Goal: Information Seeking & Learning: Learn about a topic

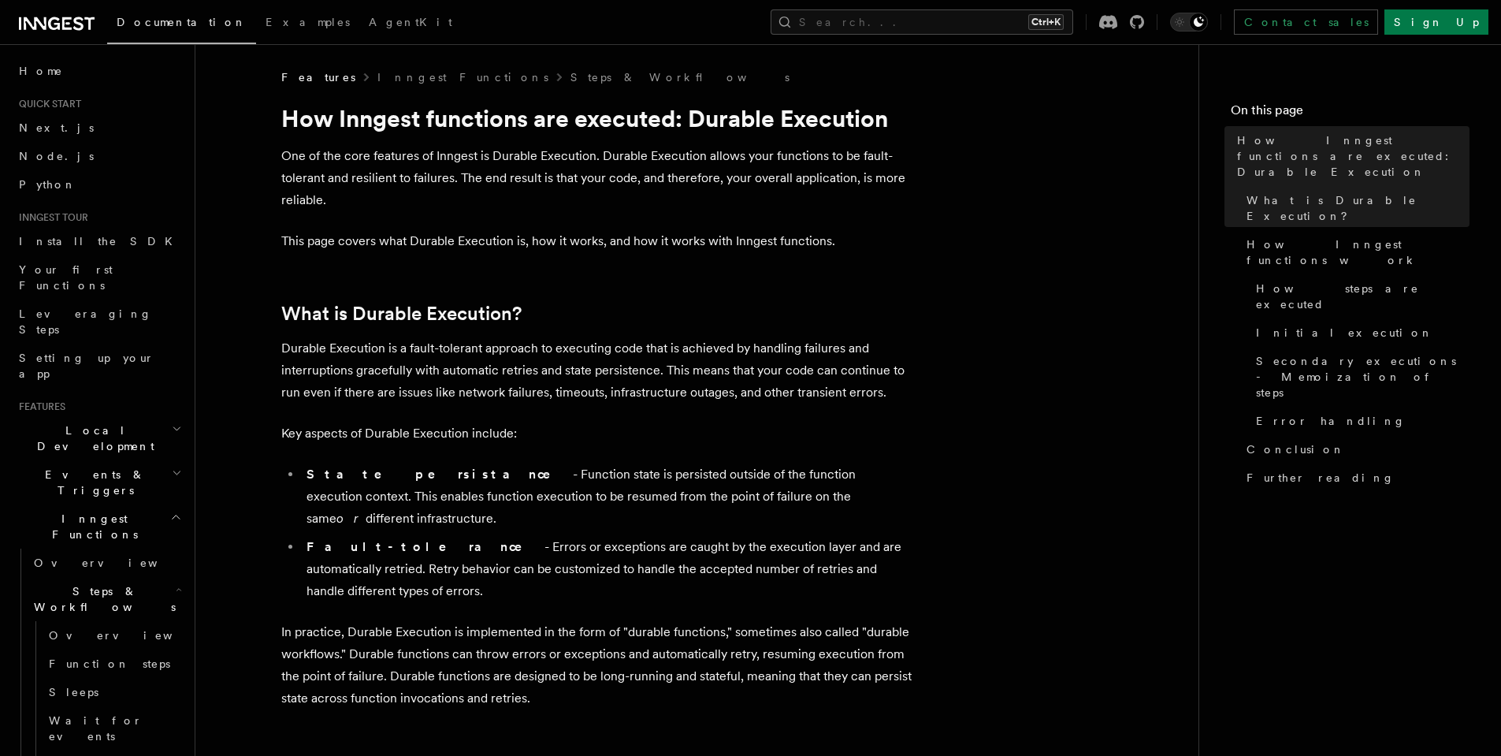
click at [116, 504] on h2 "Inngest Functions" at bounding box center [99, 526] width 173 height 44
click at [132, 577] on h2 "Middleware" at bounding box center [99, 591] width 173 height 28
click at [72, 132] on link "Next.js" at bounding box center [99, 127] width 173 height 28
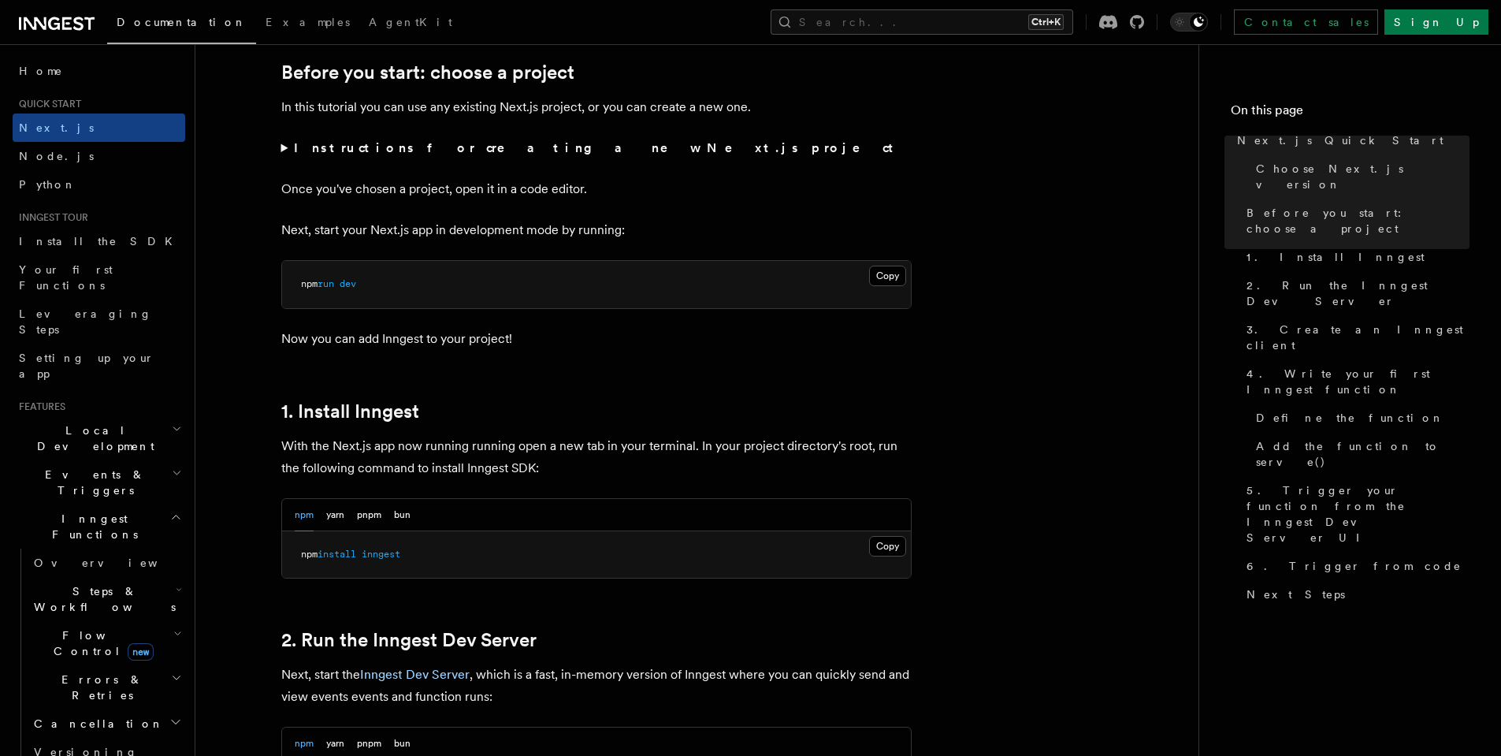
scroll to position [567, 0]
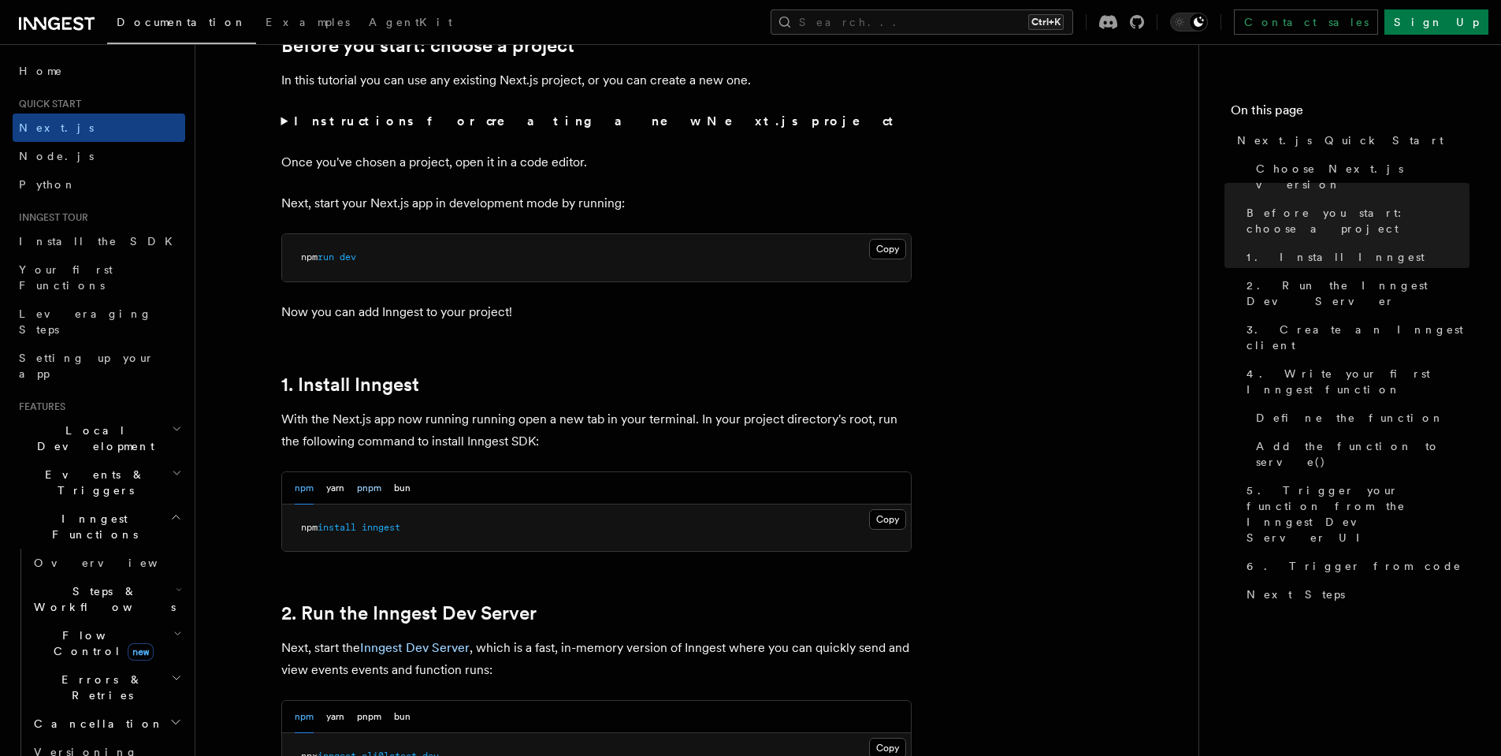
click at [373, 492] on button "pnpm" at bounding box center [369, 488] width 24 height 32
click at [884, 519] on button "Copy Copied" at bounding box center [887, 519] width 37 height 20
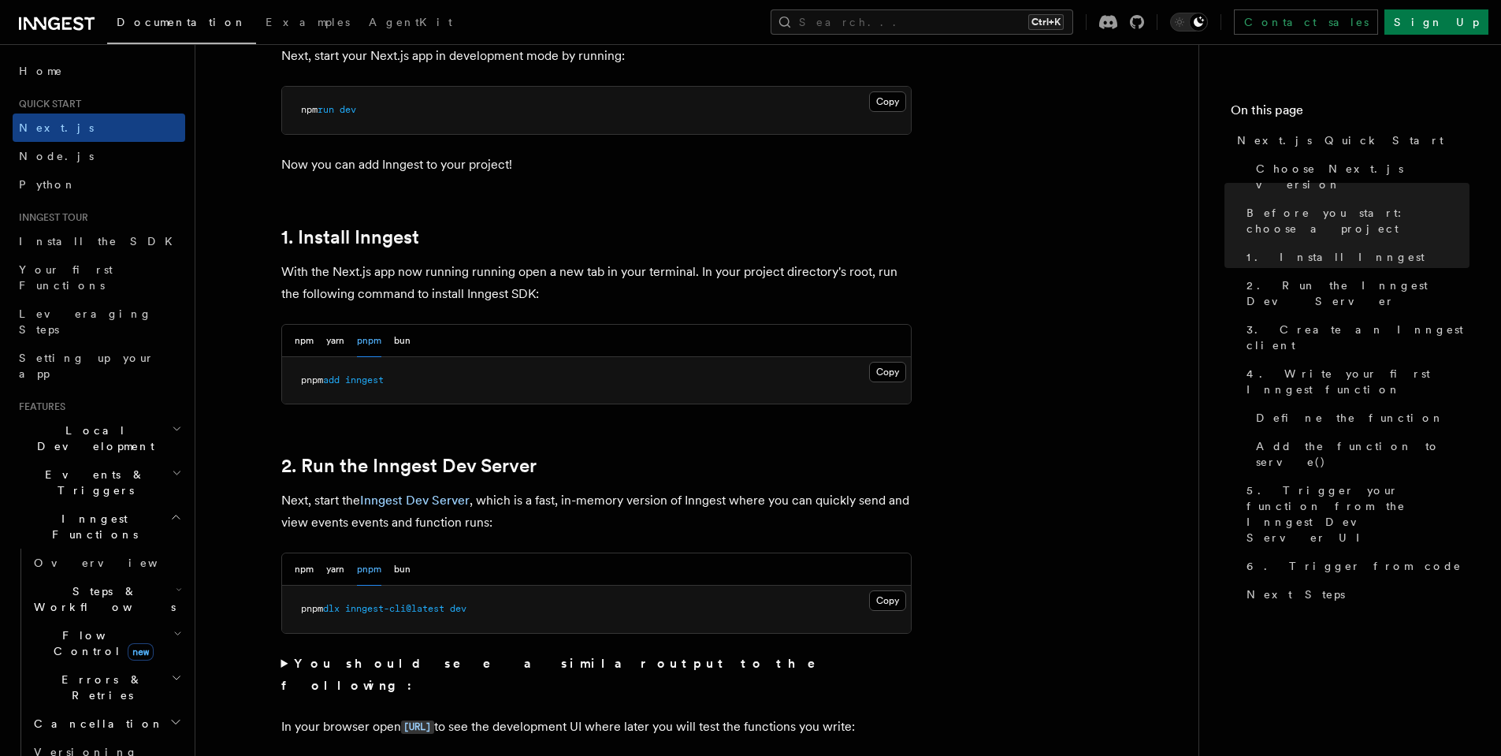
scroll to position [756, 0]
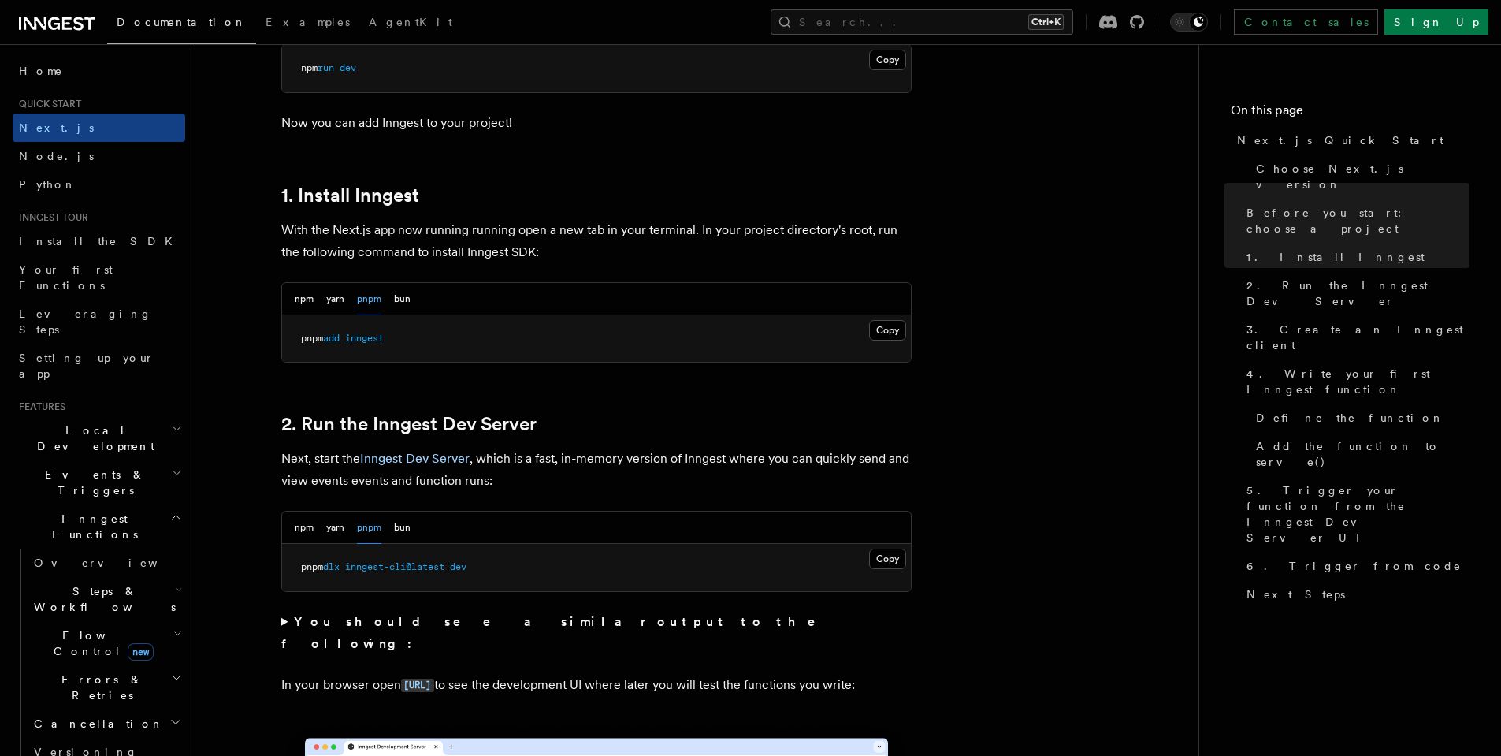
click at [547, 624] on strong "You should see a similar output to the following:" at bounding box center [559, 632] width 557 height 37
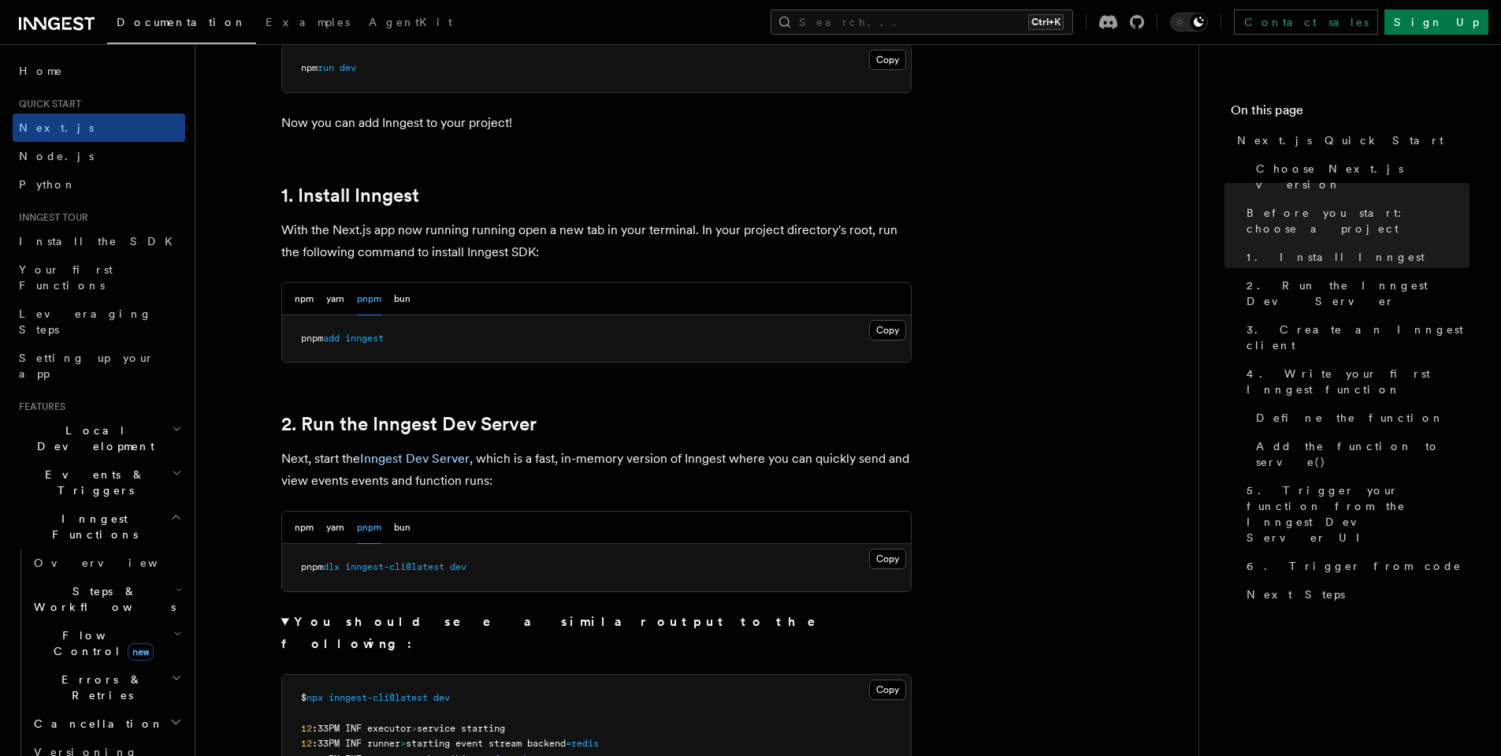
click at [547, 624] on strong "You should see a similar output to the following:" at bounding box center [559, 632] width 557 height 37
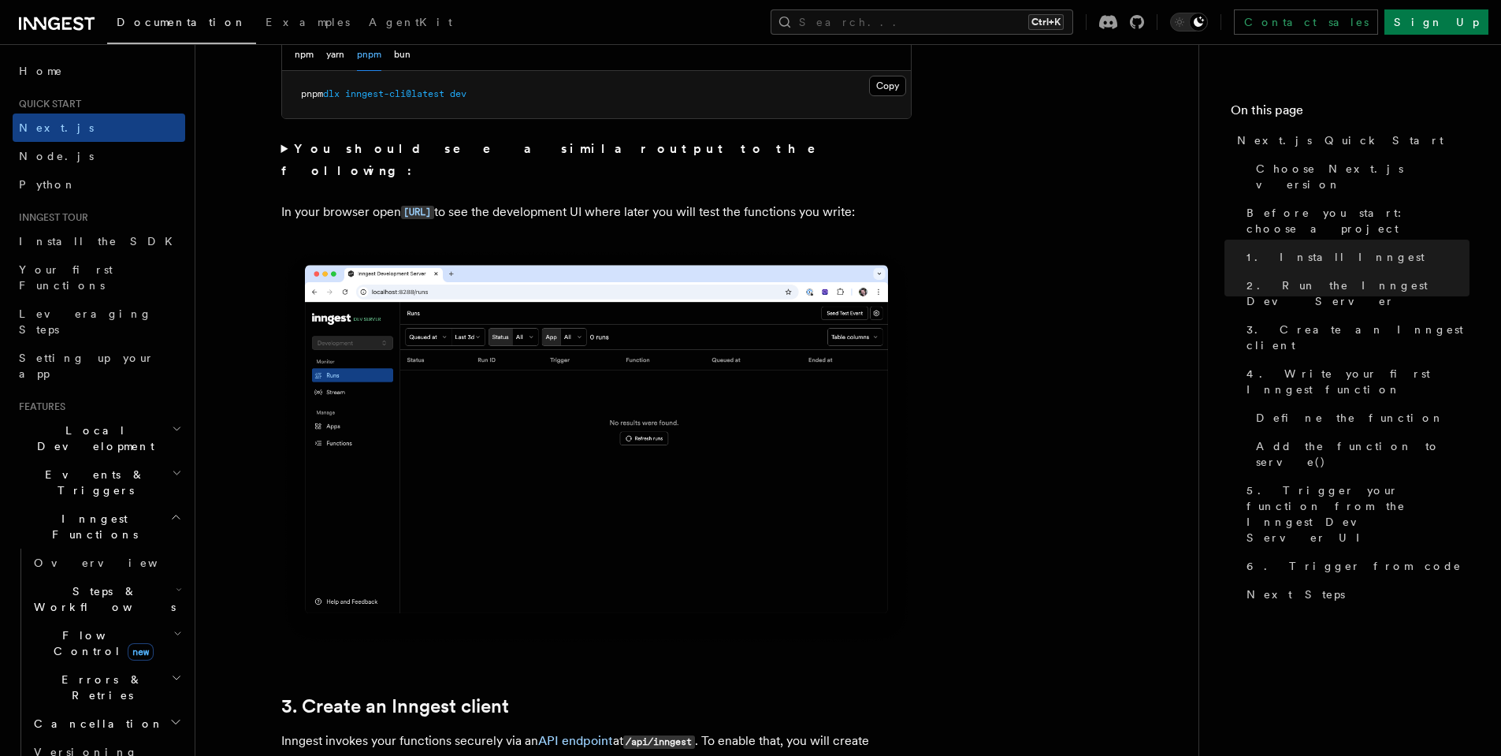
scroll to position [851, 0]
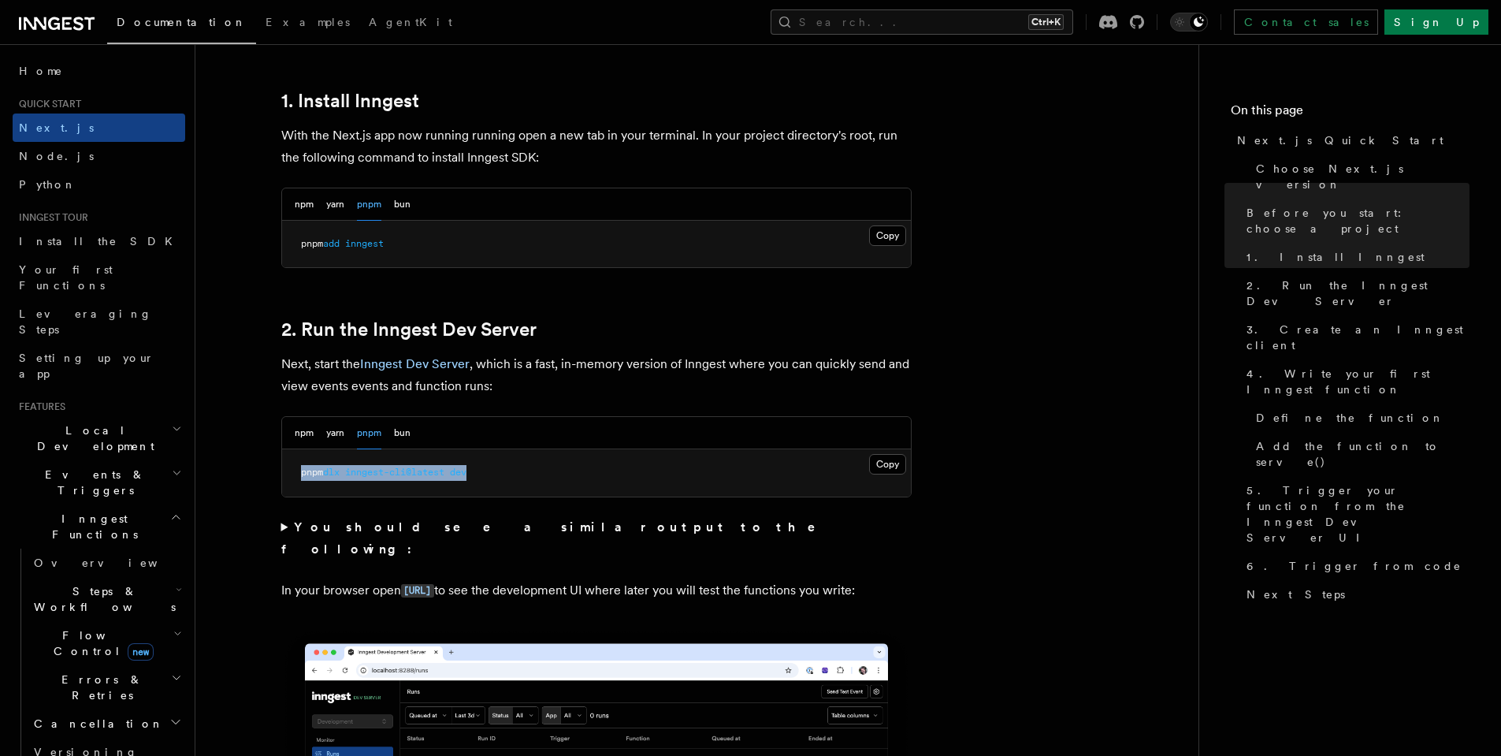
drag, startPoint x: 457, startPoint y: 478, endPoint x: 277, endPoint y: 477, distance: 179.7
click at [886, 466] on button "Copy Copied" at bounding box center [887, 464] width 37 height 20
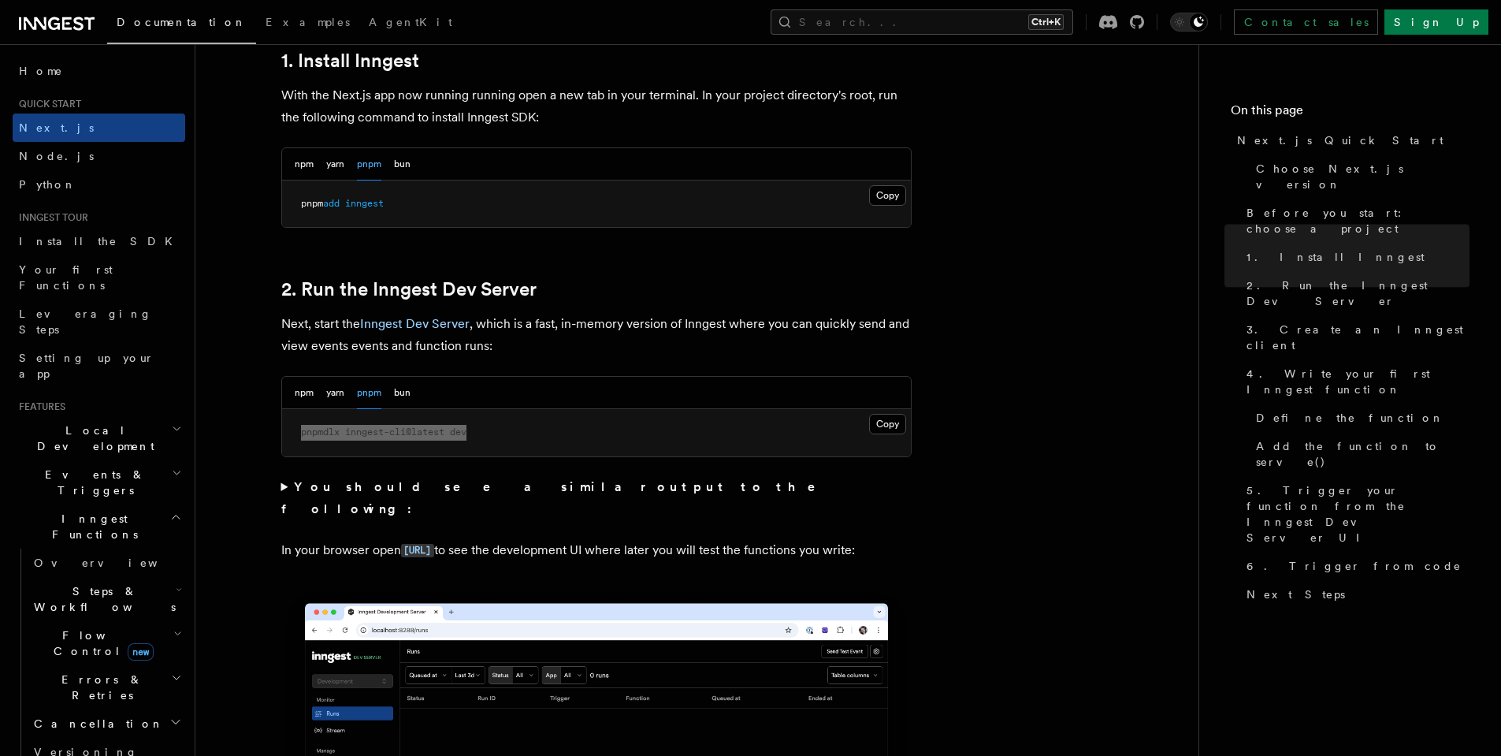
scroll to position [662, 0]
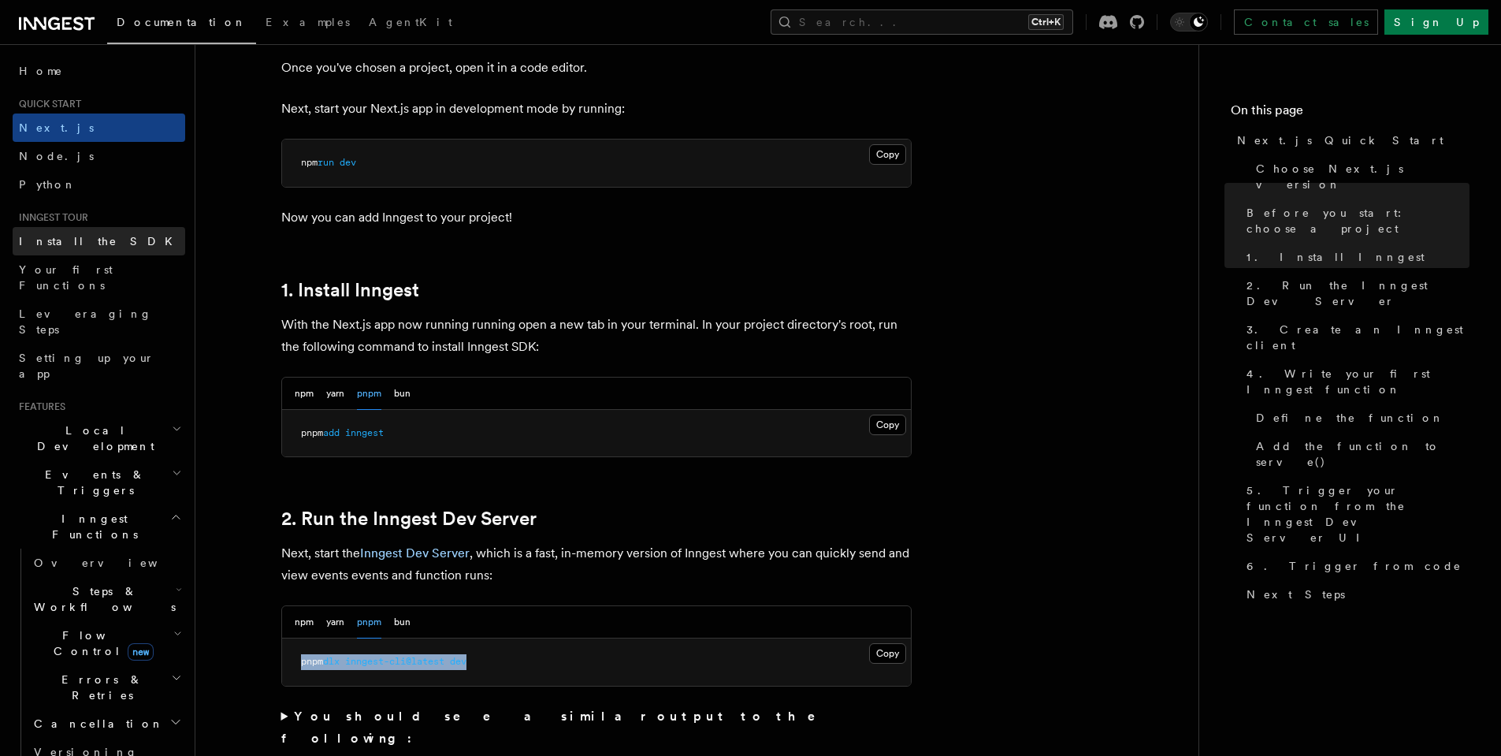
click at [79, 236] on span "Install the SDK" at bounding box center [100, 241] width 163 height 13
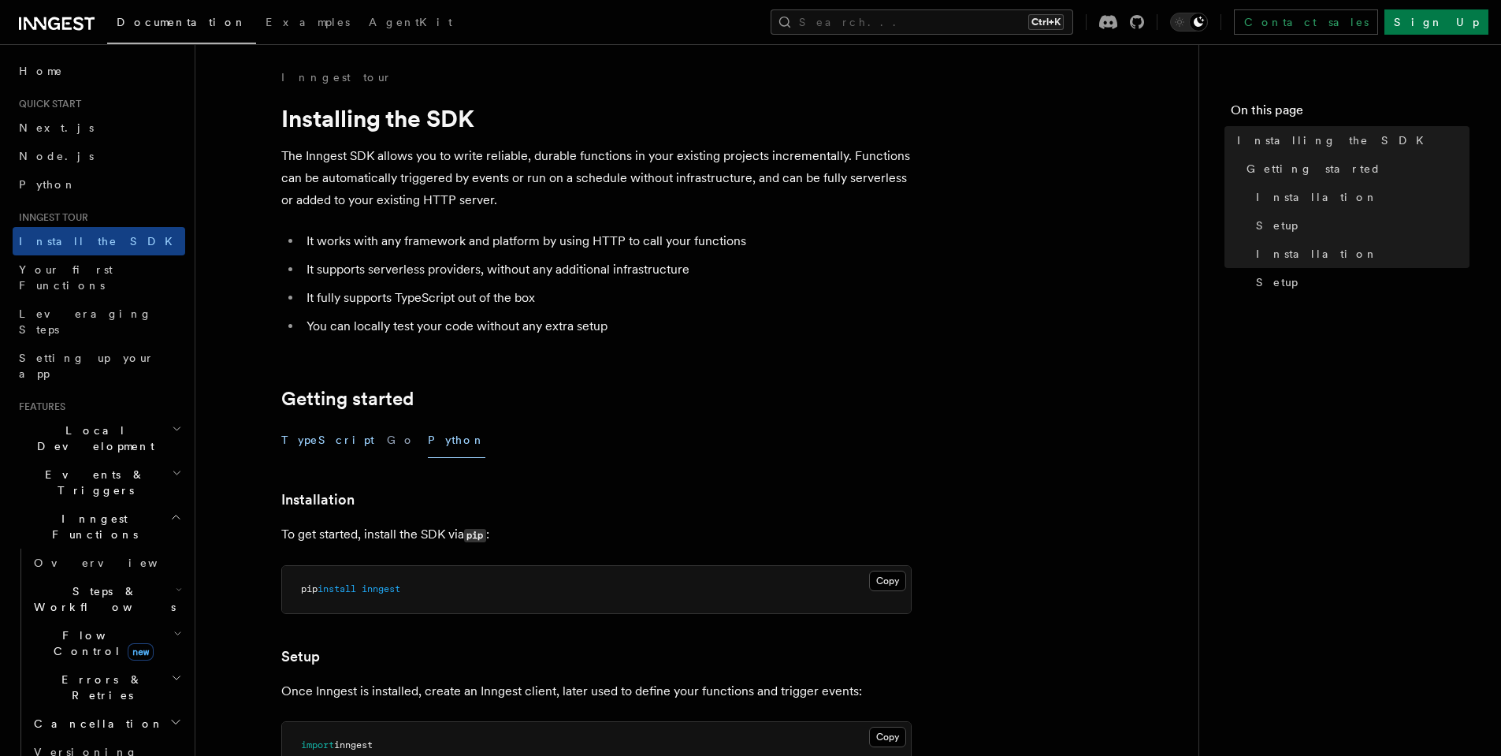
click at [288, 438] on button "TypeScript" at bounding box center [327, 439] width 93 height 35
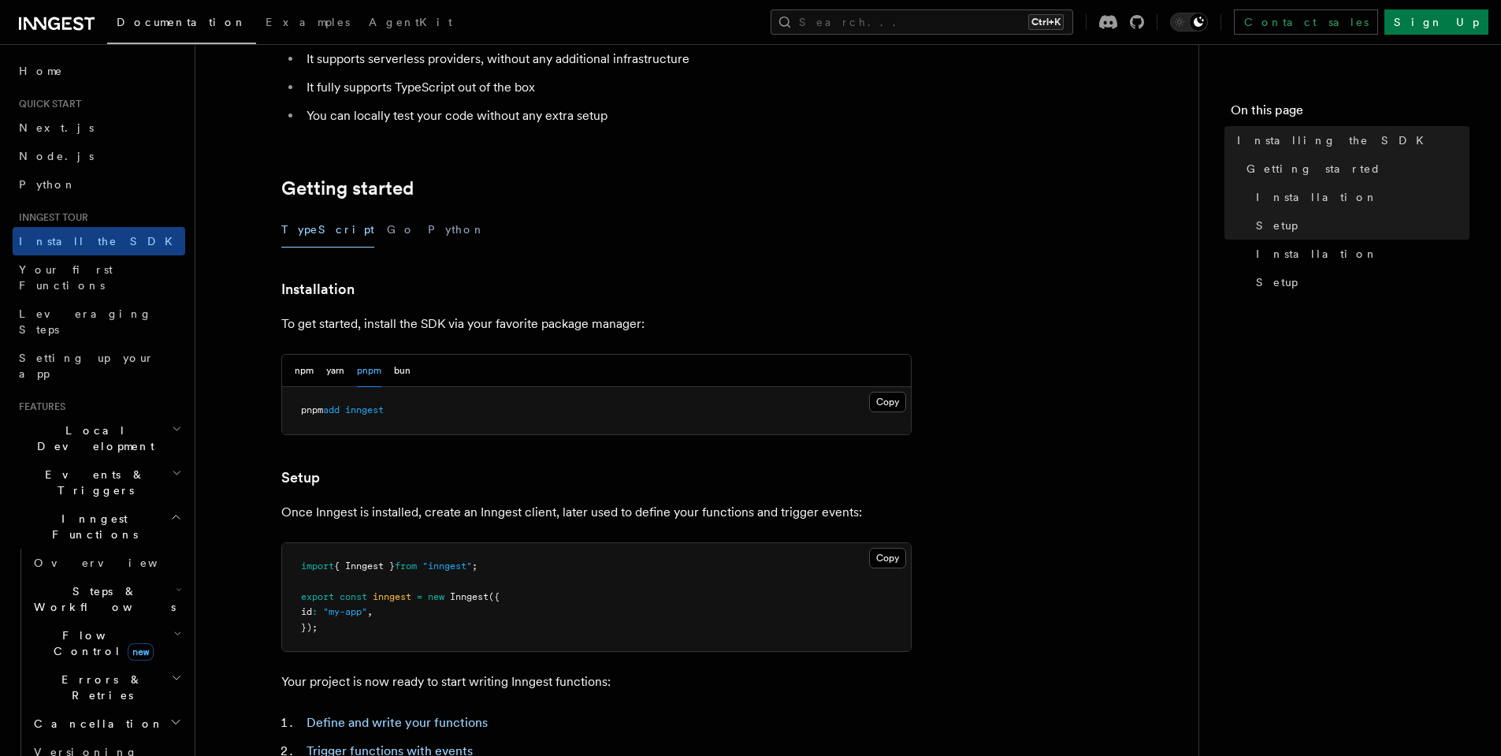
scroll to position [555, 0]
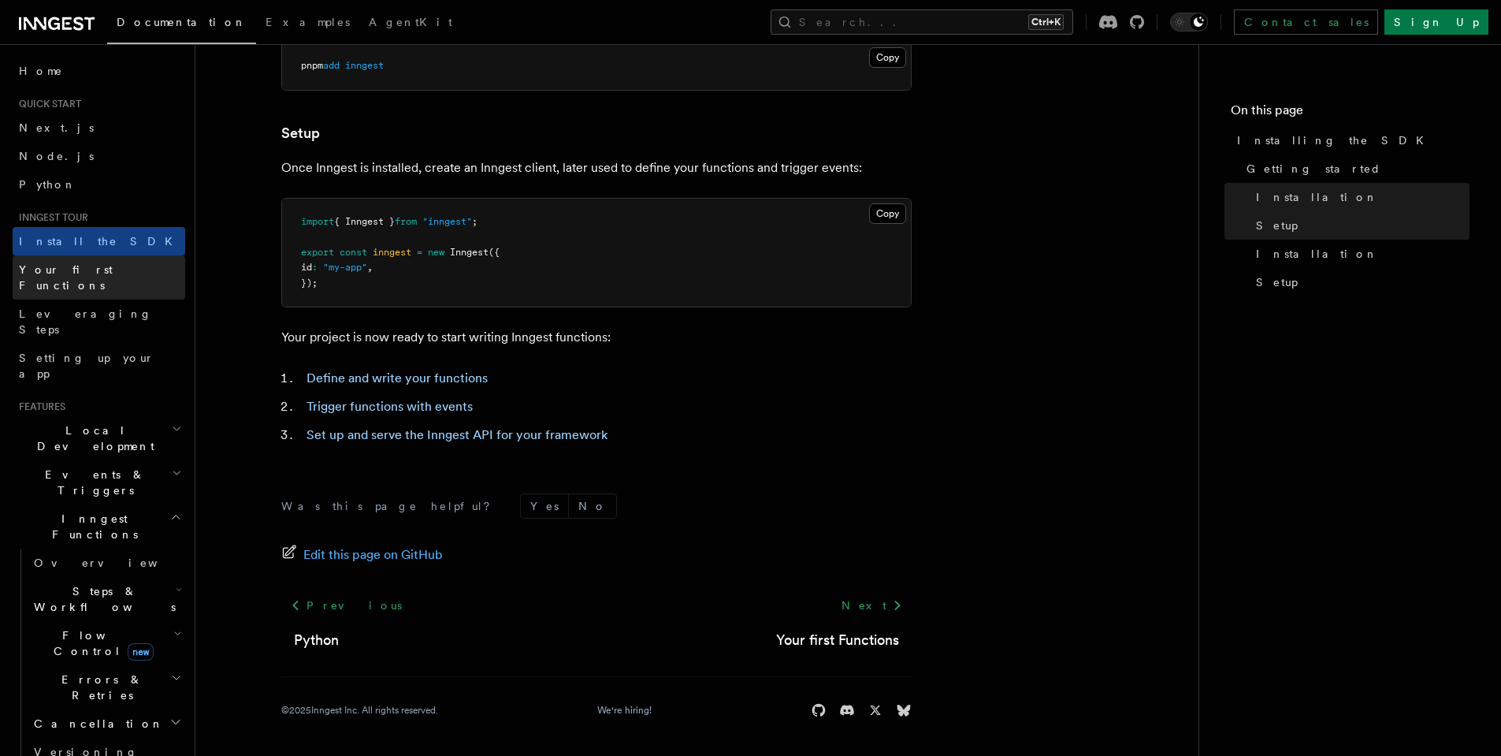
click at [126, 277] on link "Your first Functions" at bounding box center [99, 277] width 173 height 44
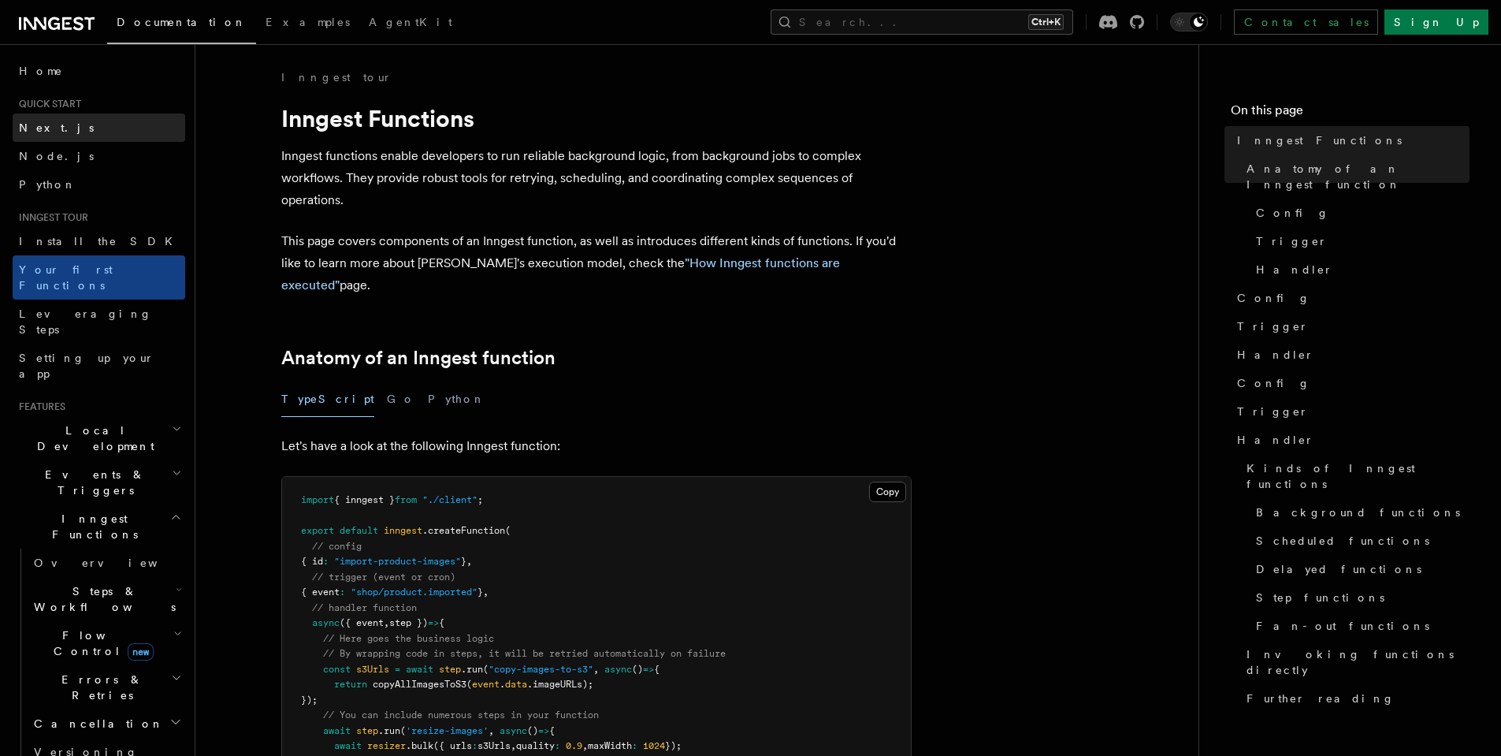
click at [91, 129] on link "Next.js" at bounding box center [99, 127] width 173 height 28
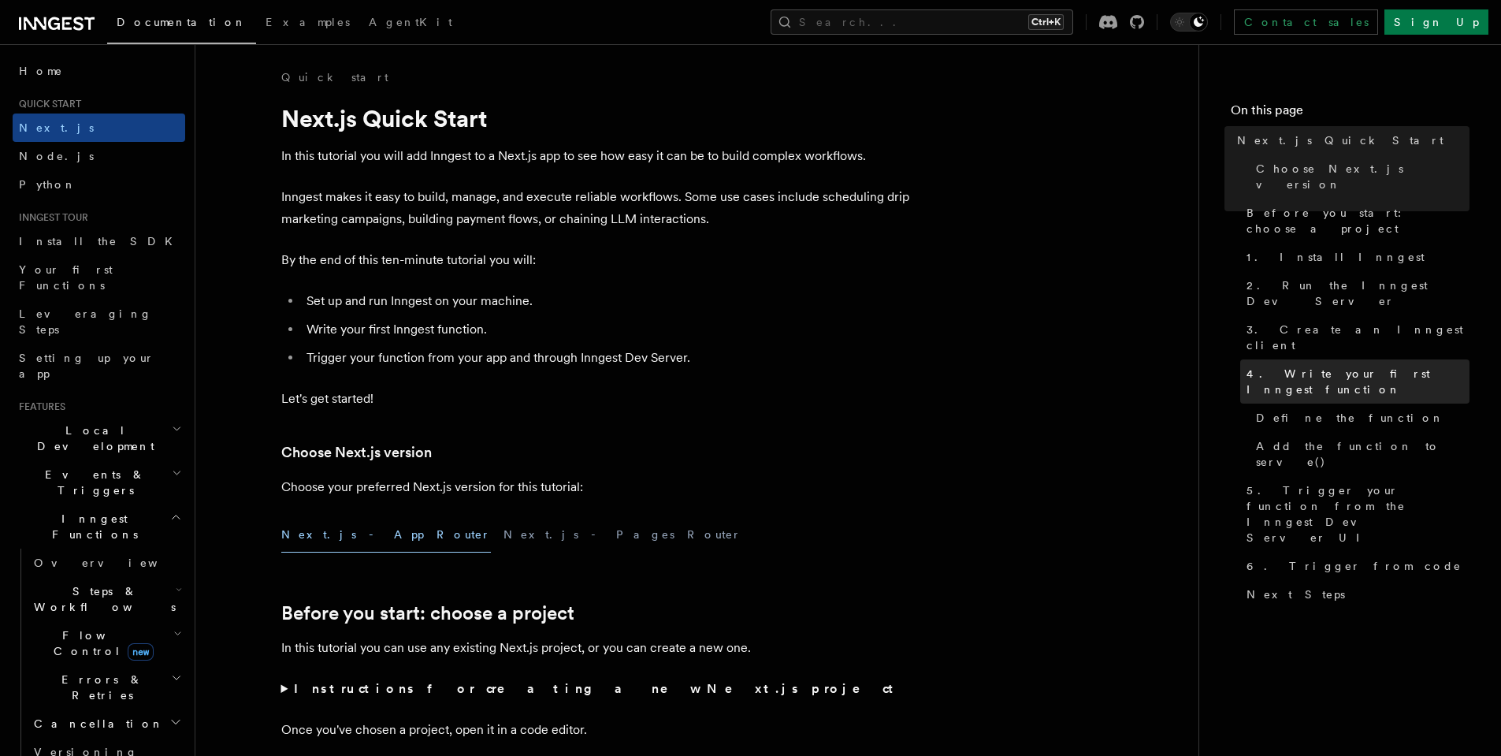
click at [1307, 366] on span "4. Write your first Inngest function" at bounding box center [1358, 382] width 223 height 32
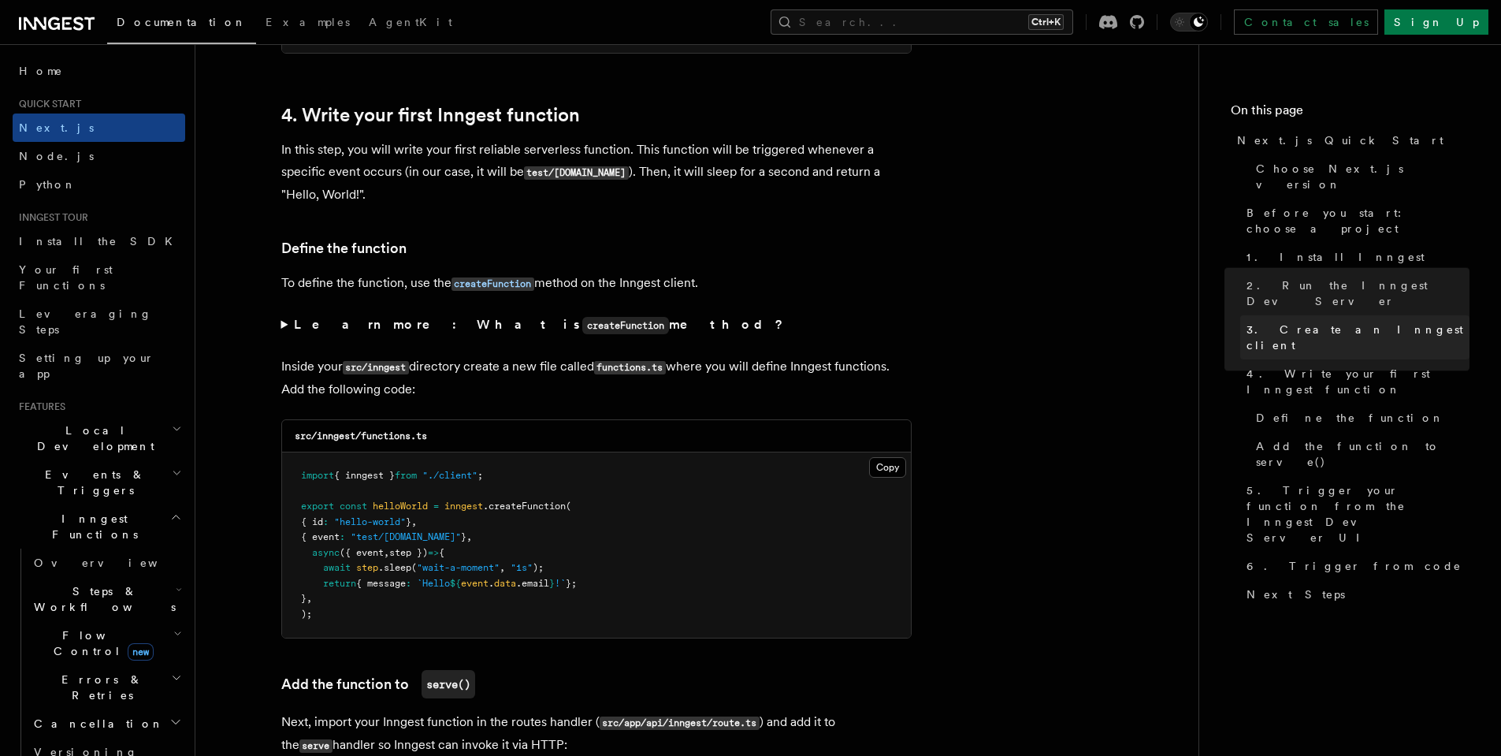
click at [1313, 321] on span "3. Create an Inngest client" at bounding box center [1358, 337] width 223 height 32
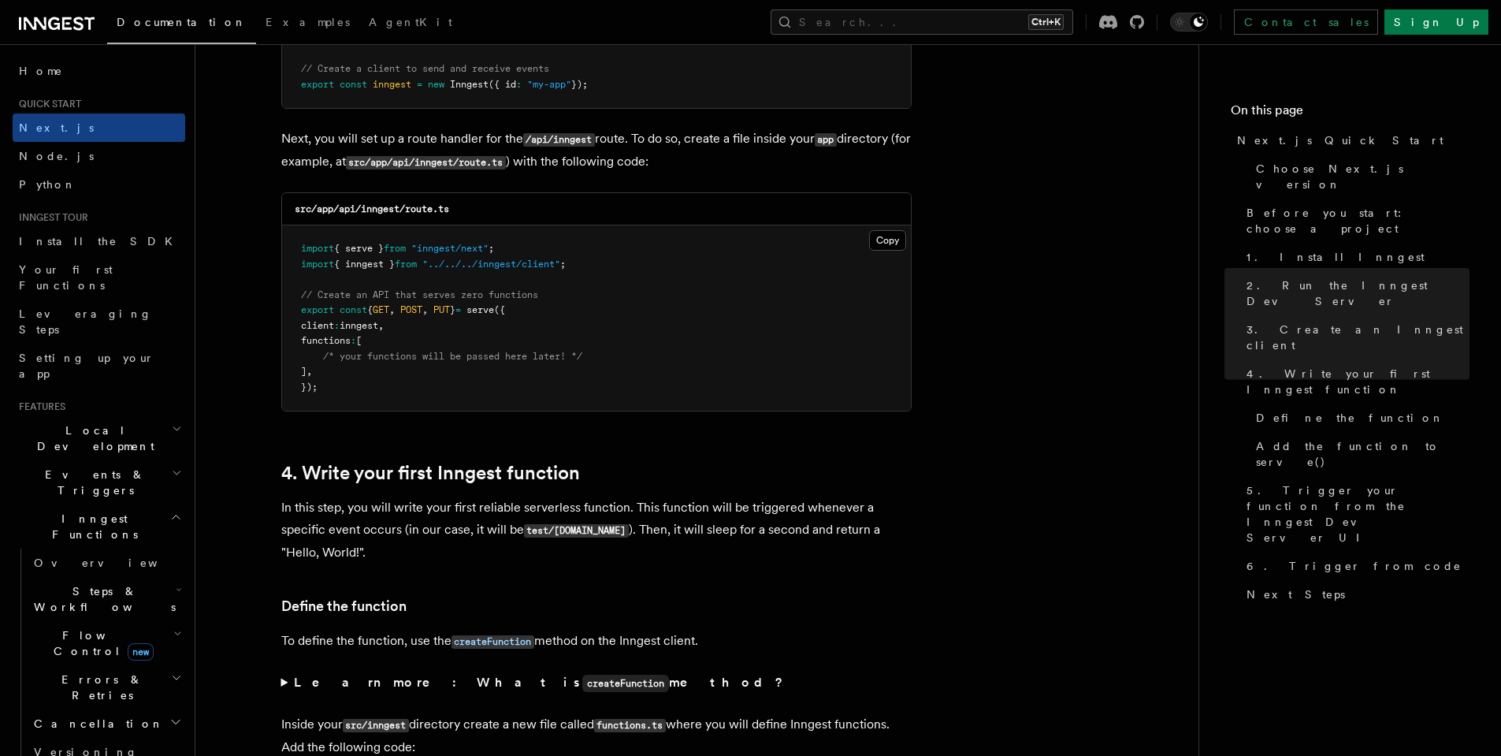
scroll to position [1944, 0]
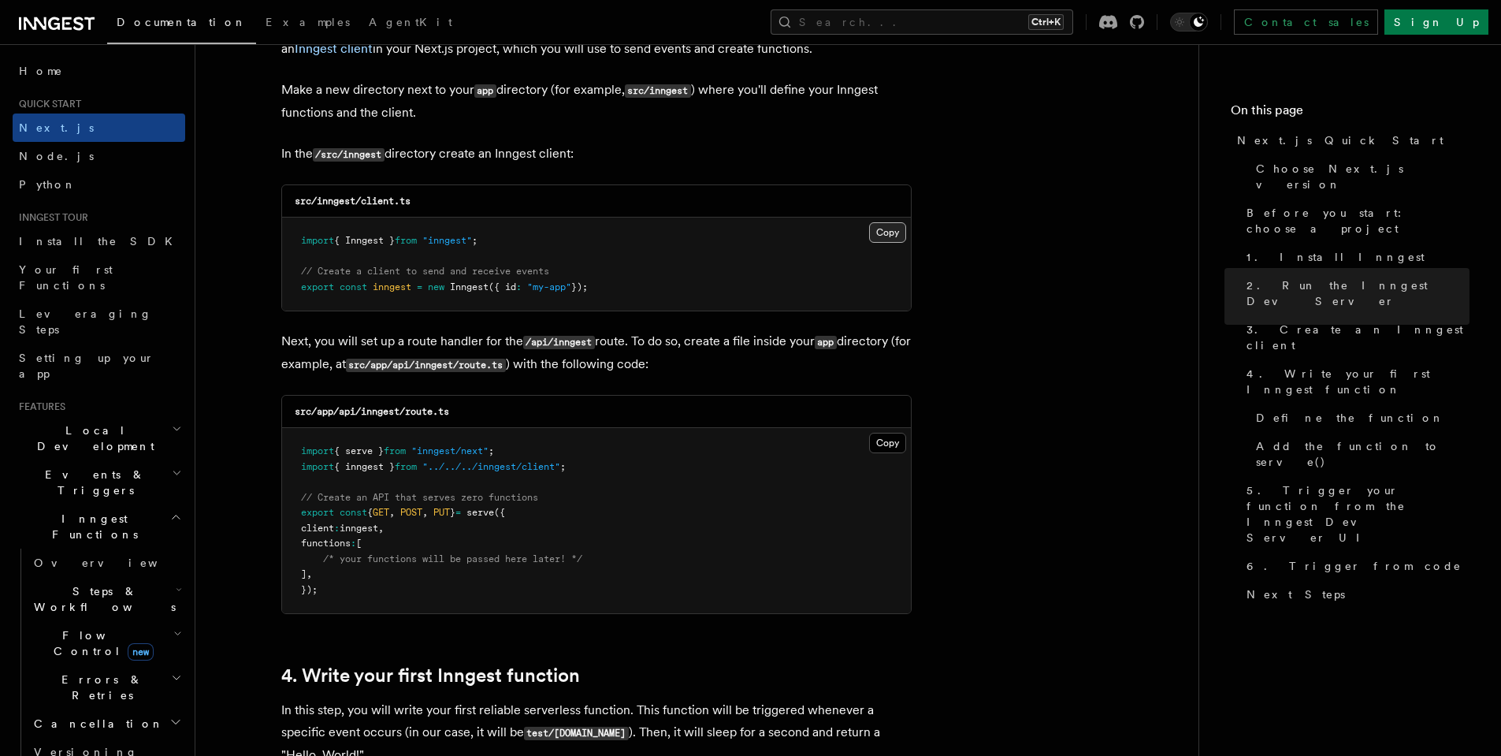
click at [884, 233] on button "Copy Copied" at bounding box center [887, 232] width 37 height 20
click at [518, 456] on pre "import { serve } from "inngest/next" ; import { inngest } from "../../../innges…" at bounding box center [596, 520] width 629 height 185
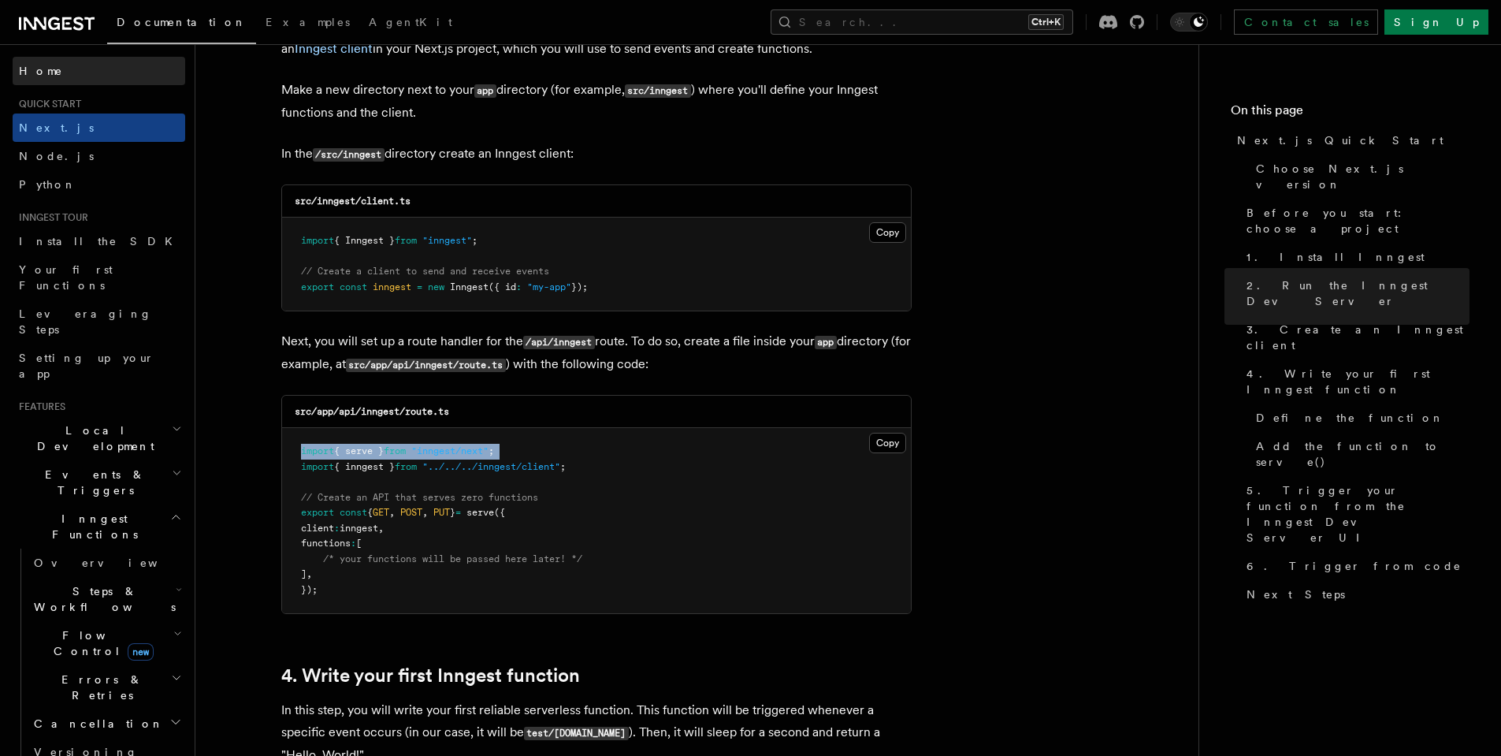
copy code "import { serve } from "inngest/next" ;"
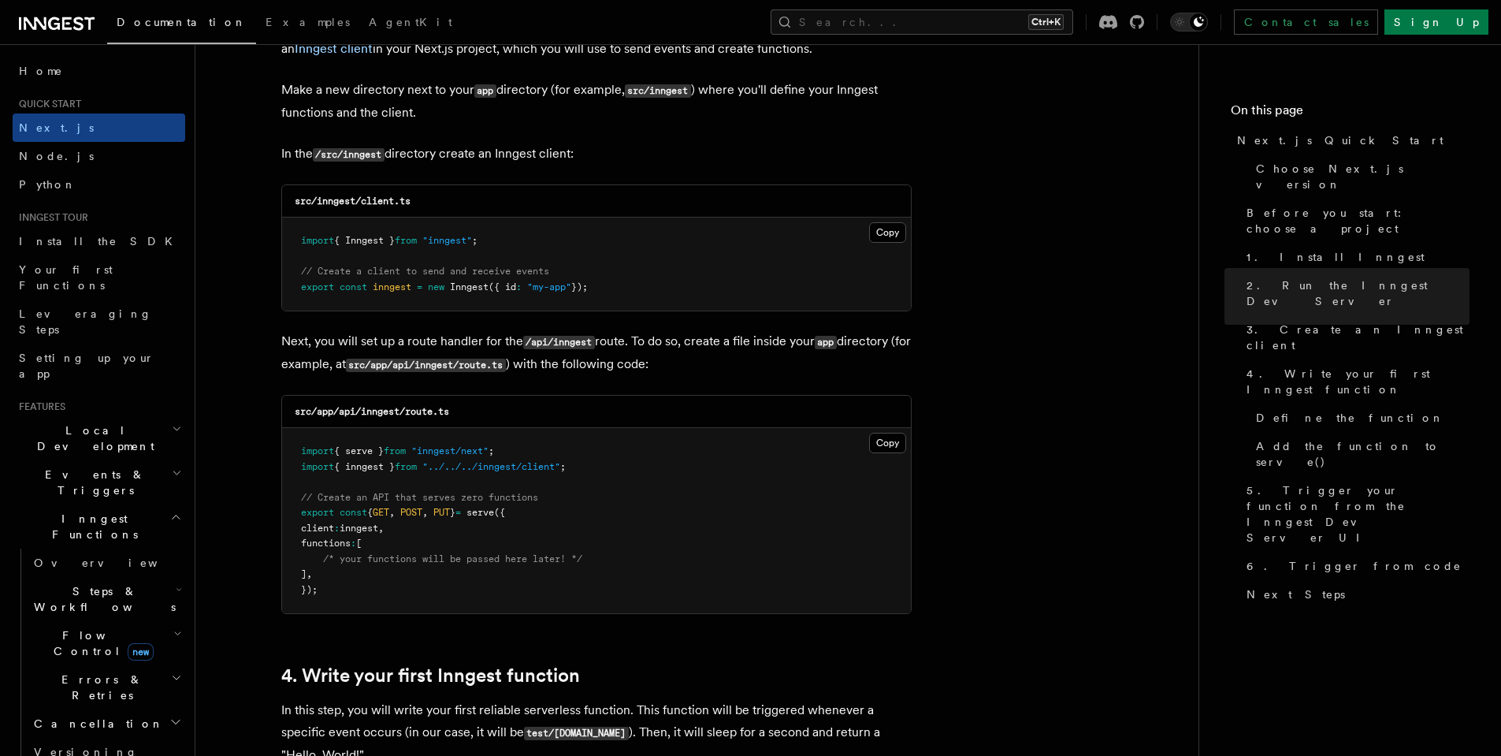
click at [534, 503] on span "// Create an API that serves zero functions" at bounding box center [419, 497] width 237 height 11
click at [724, 573] on pre "import { serve } from "inngest/next" ; import { inngest } from "../../../innges…" at bounding box center [596, 520] width 629 height 185
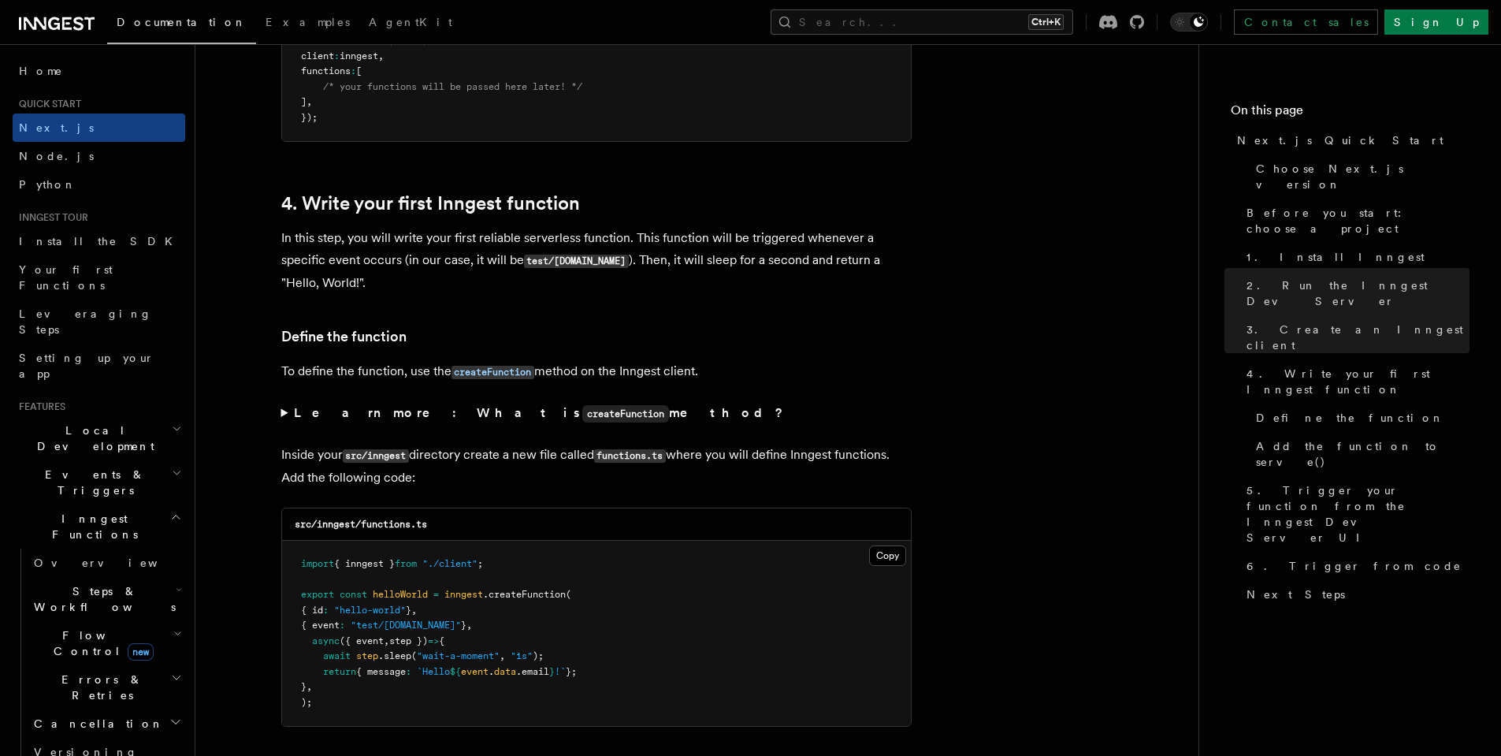
scroll to position [2417, 0]
click at [325, 419] on strong "Learn more: What is createFunction method?" at bounding box center [540, 411] width 492 height 15
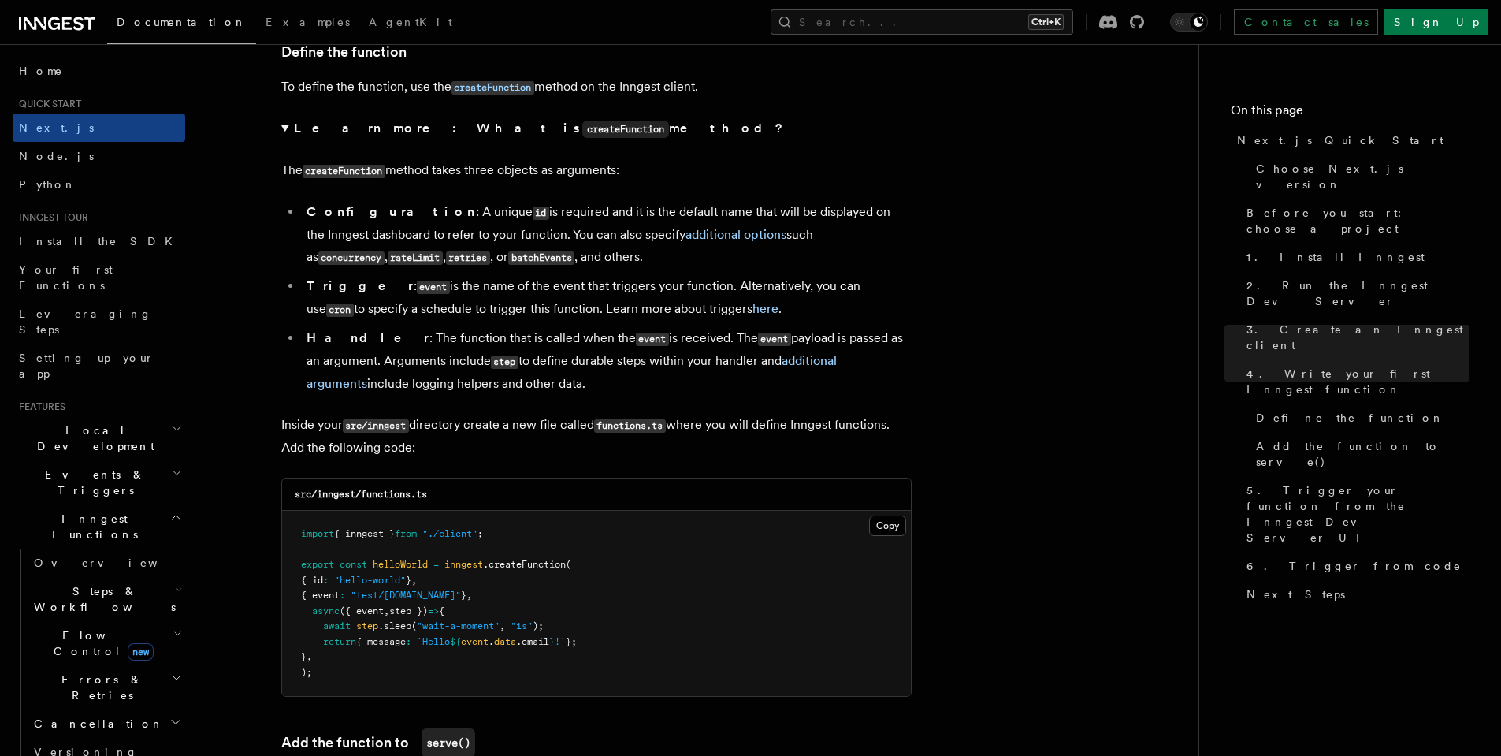
scroll to position [2889, 0]
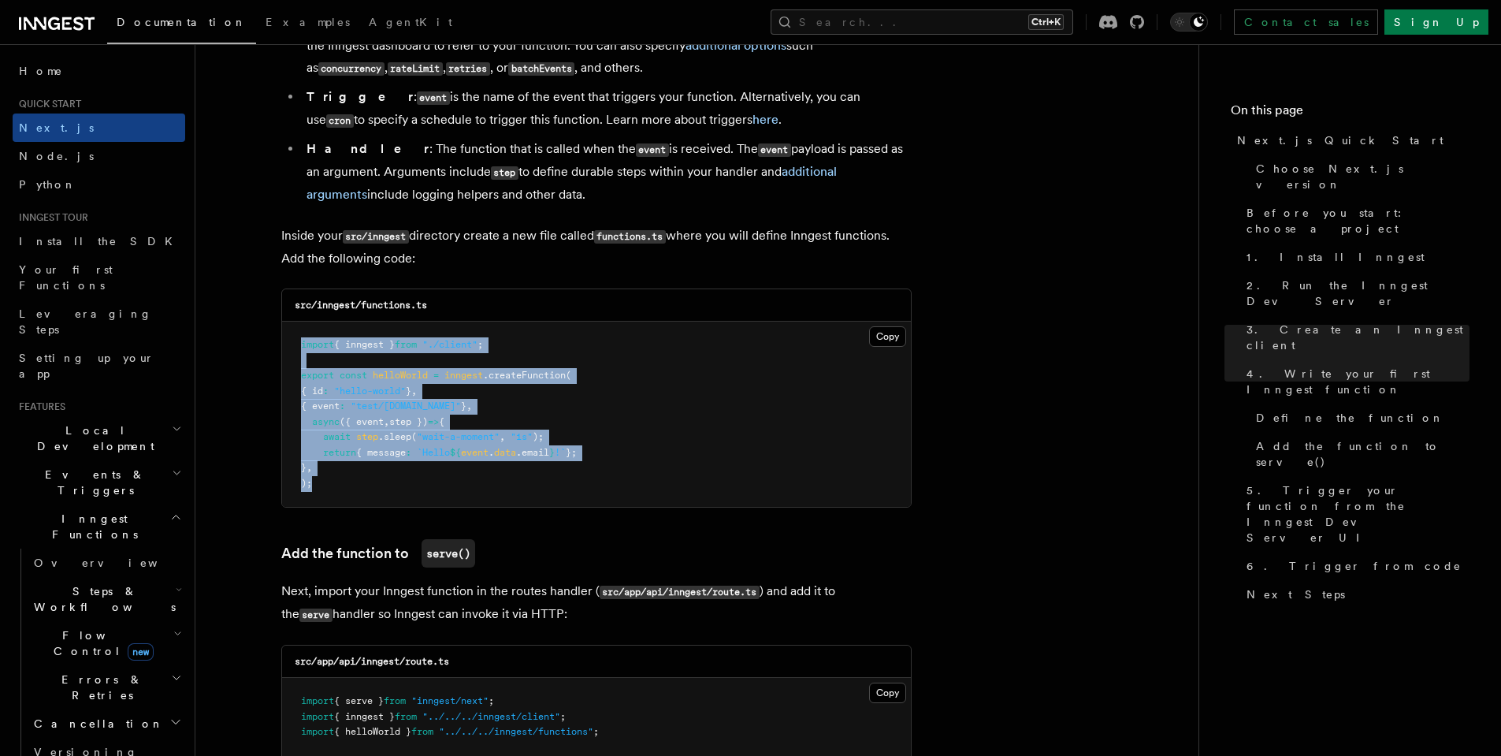
drag, startPoint x: 340, startPoint y: 462, endPoint x: 266, endPoint y: 333, distance: 147.9
copy code "import { inngest } from "./client" ; export const helloWorld = inngest .createF…"
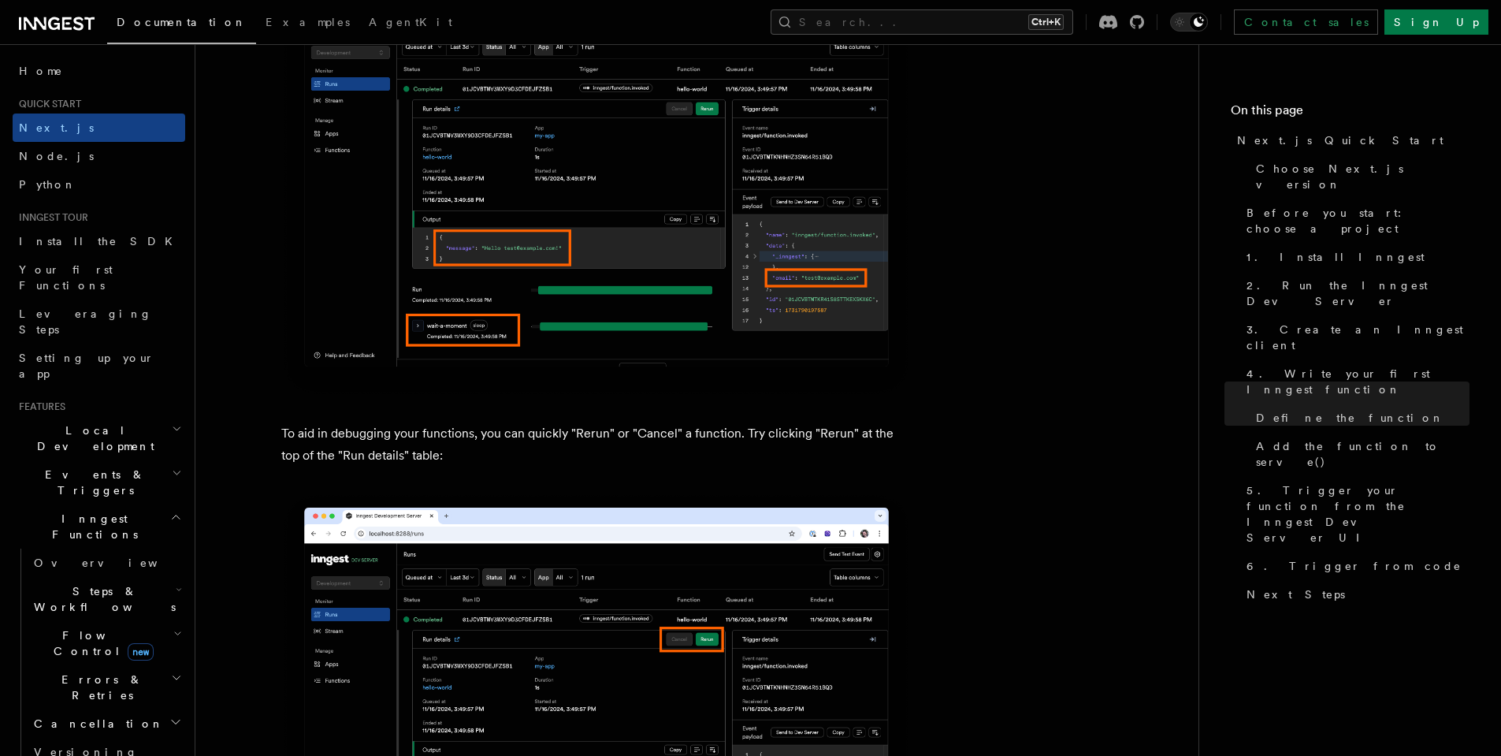
scroll to position [6671, 0]
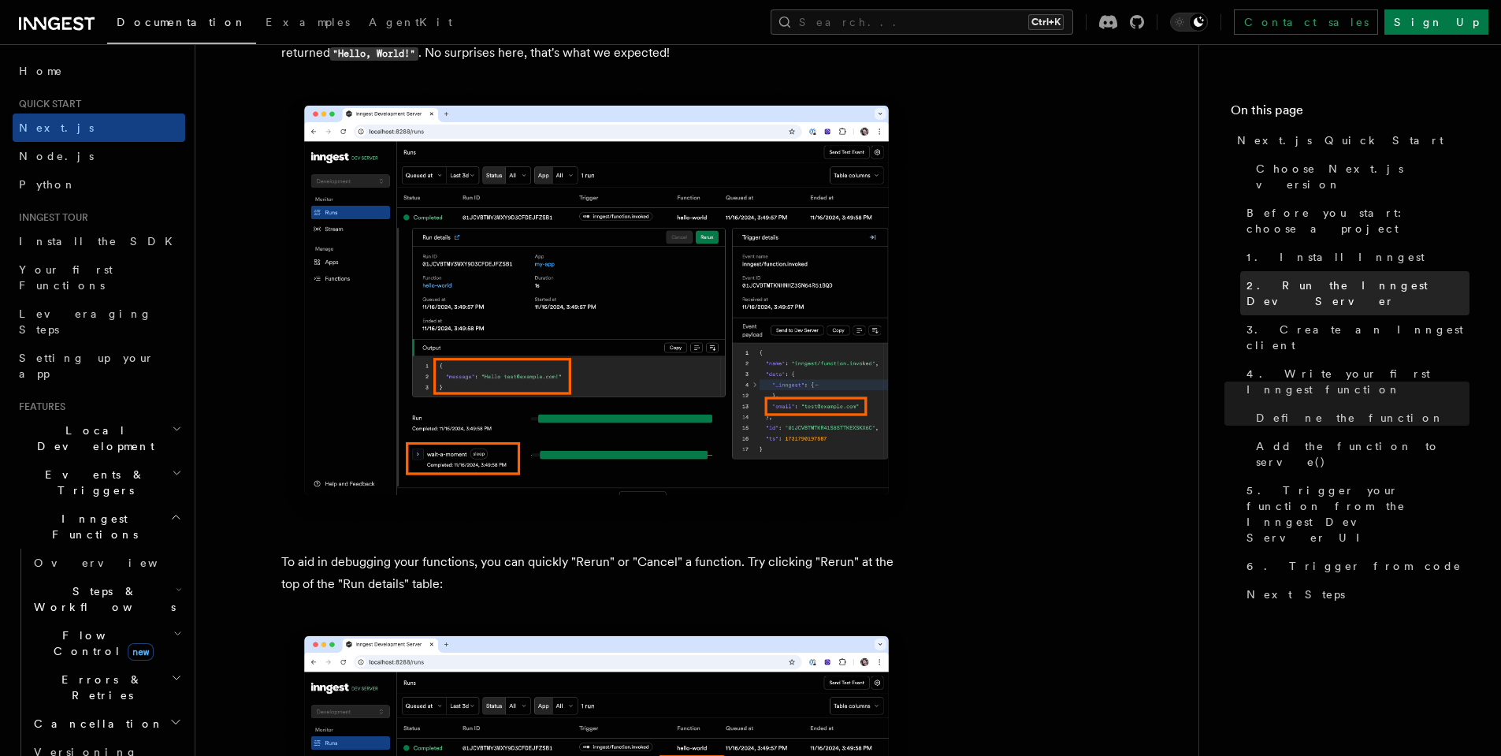
click at [1323, 277] on span "2. Run the Inngest Dev Server" at bounding box center [1358, 293] width 223 height 32
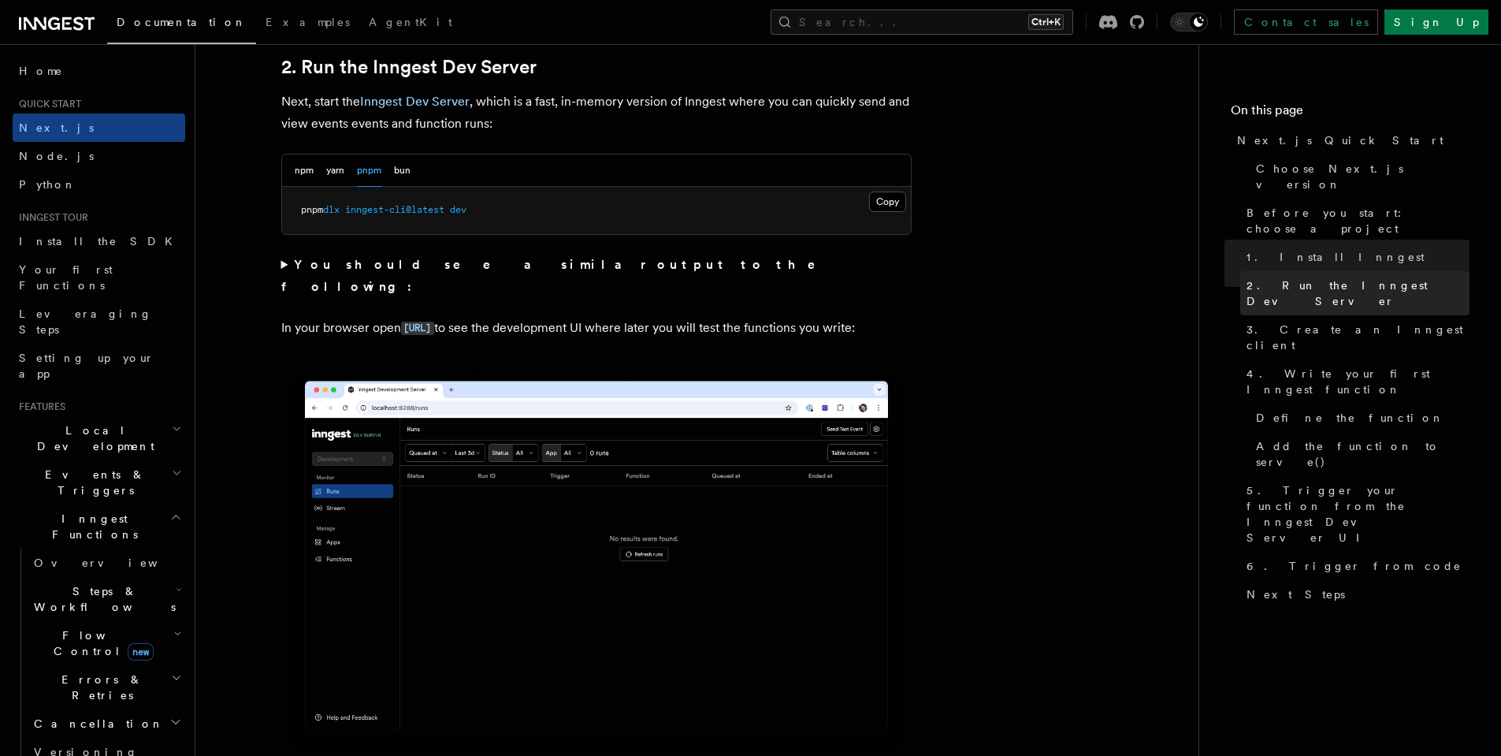
scroll to position [1094, 0]
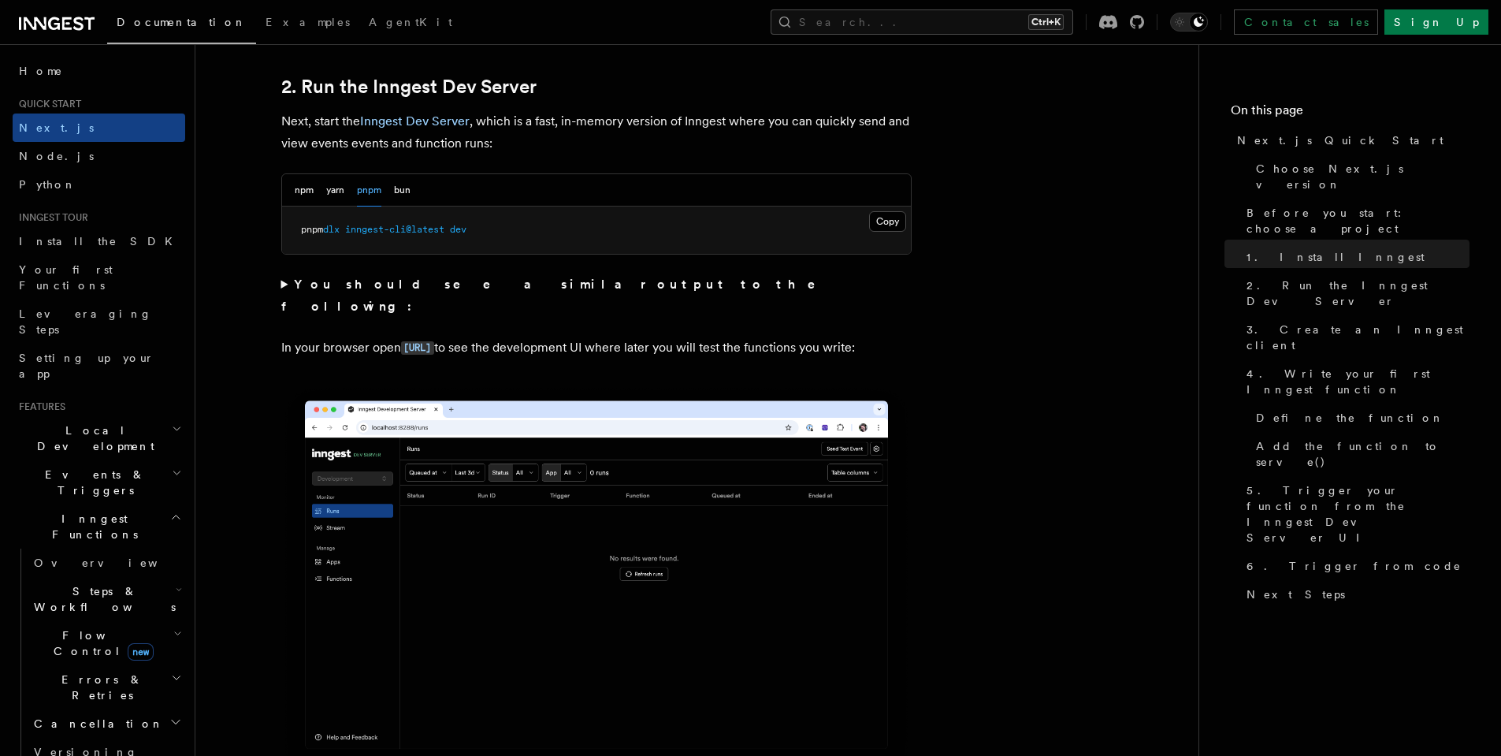
click at [388, 280] on strong "You should see a similar output to the following:" at bounding box center [559, 295] width 557 height 37
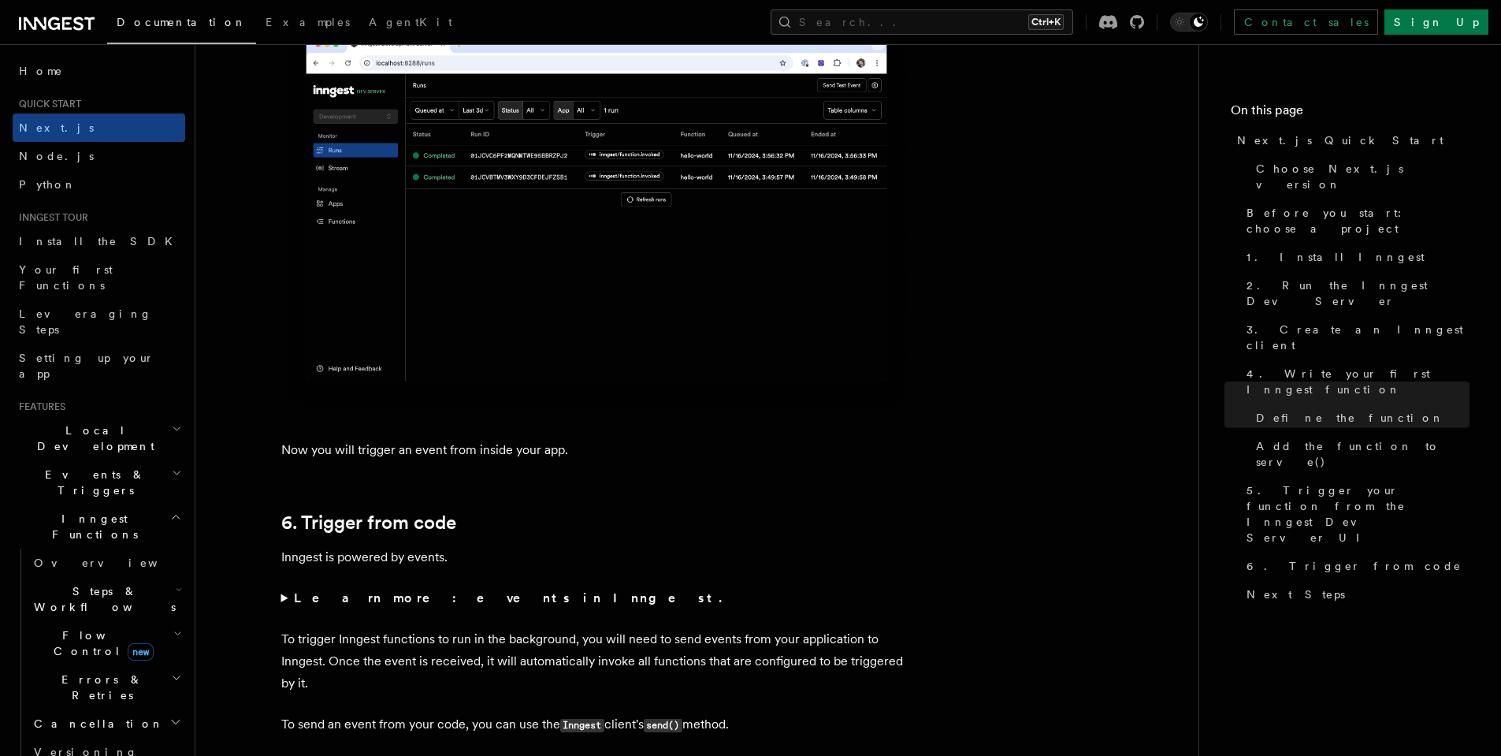
scroll to position [8280, 0]
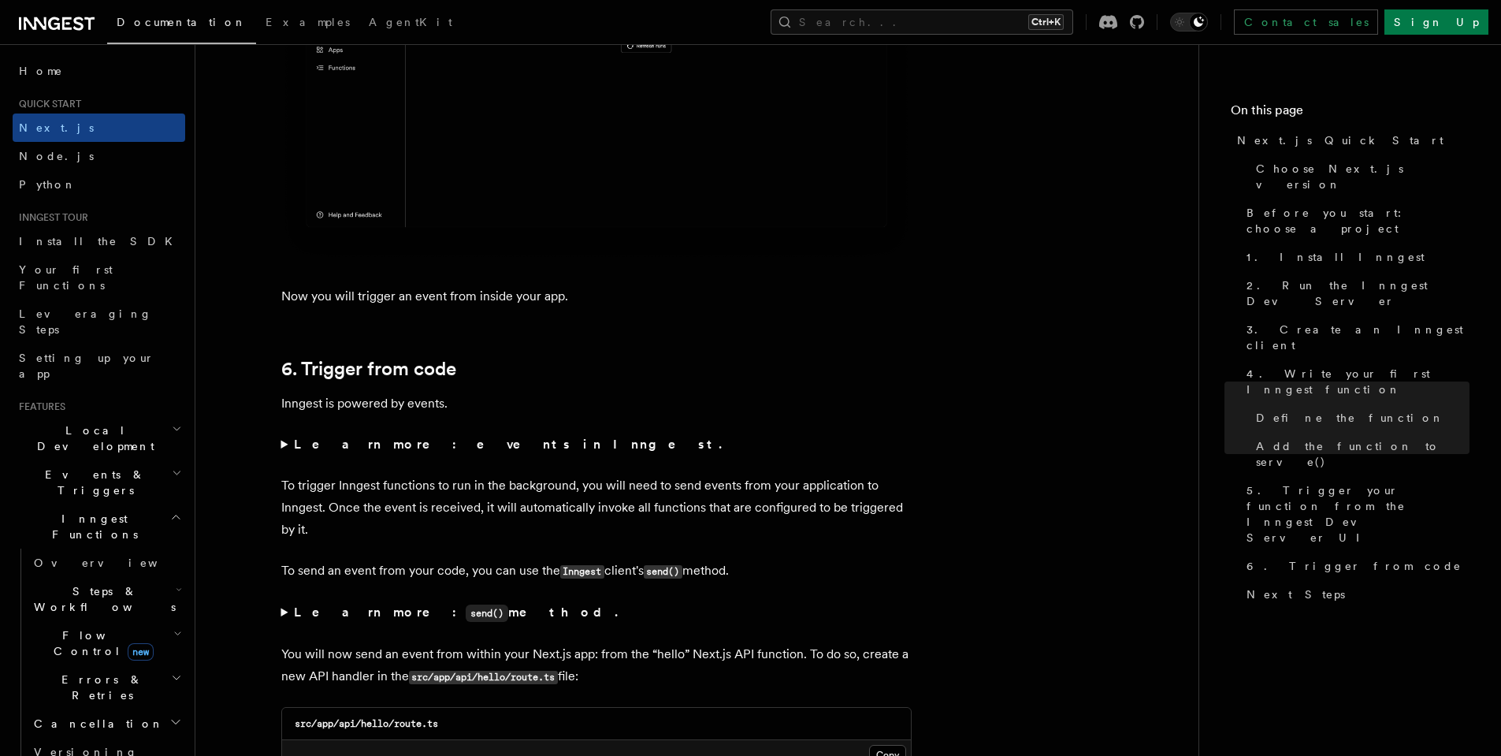
click at [420, 451] on strong "Learn more: events in Inngest." at bounding box center [509, 444] width 431 height 15
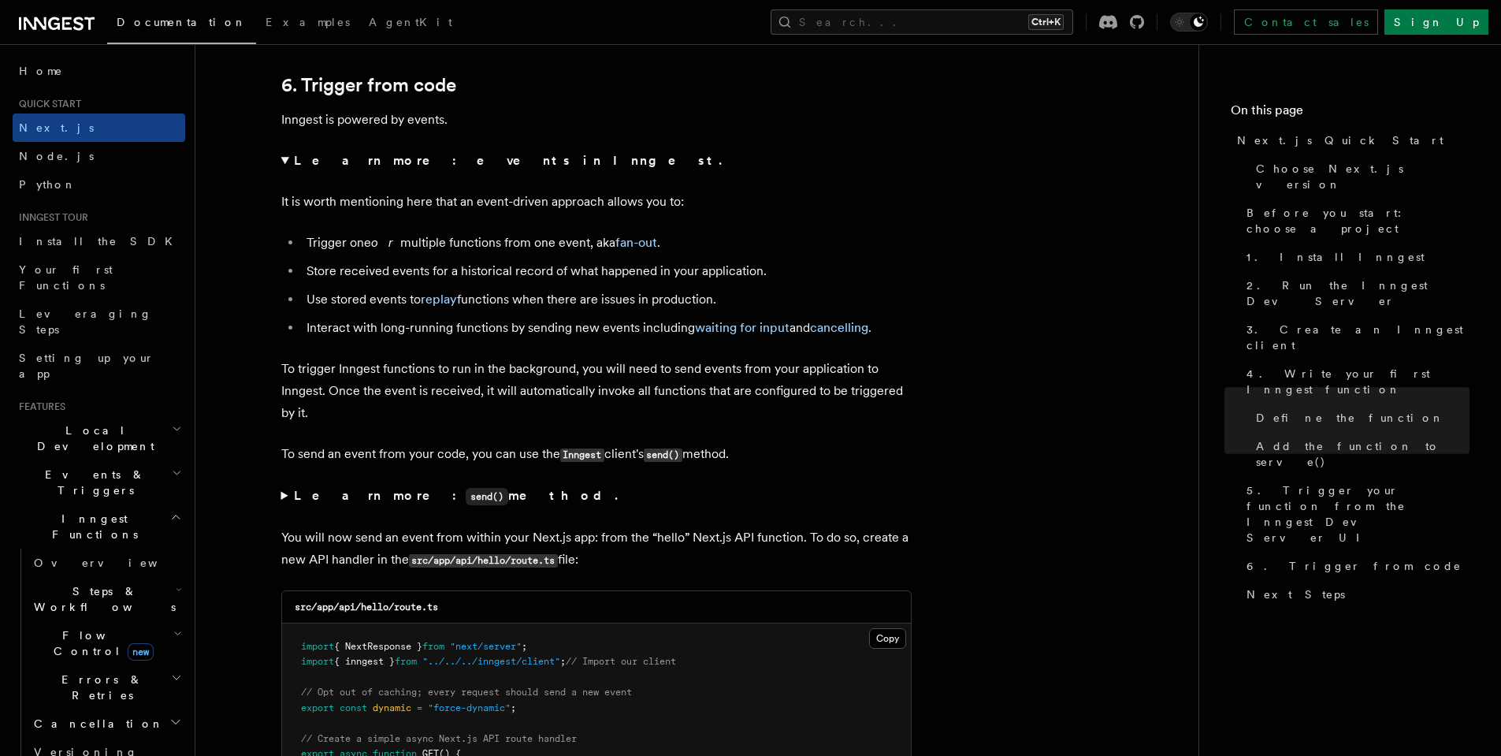
scroll to position [8847, 0]
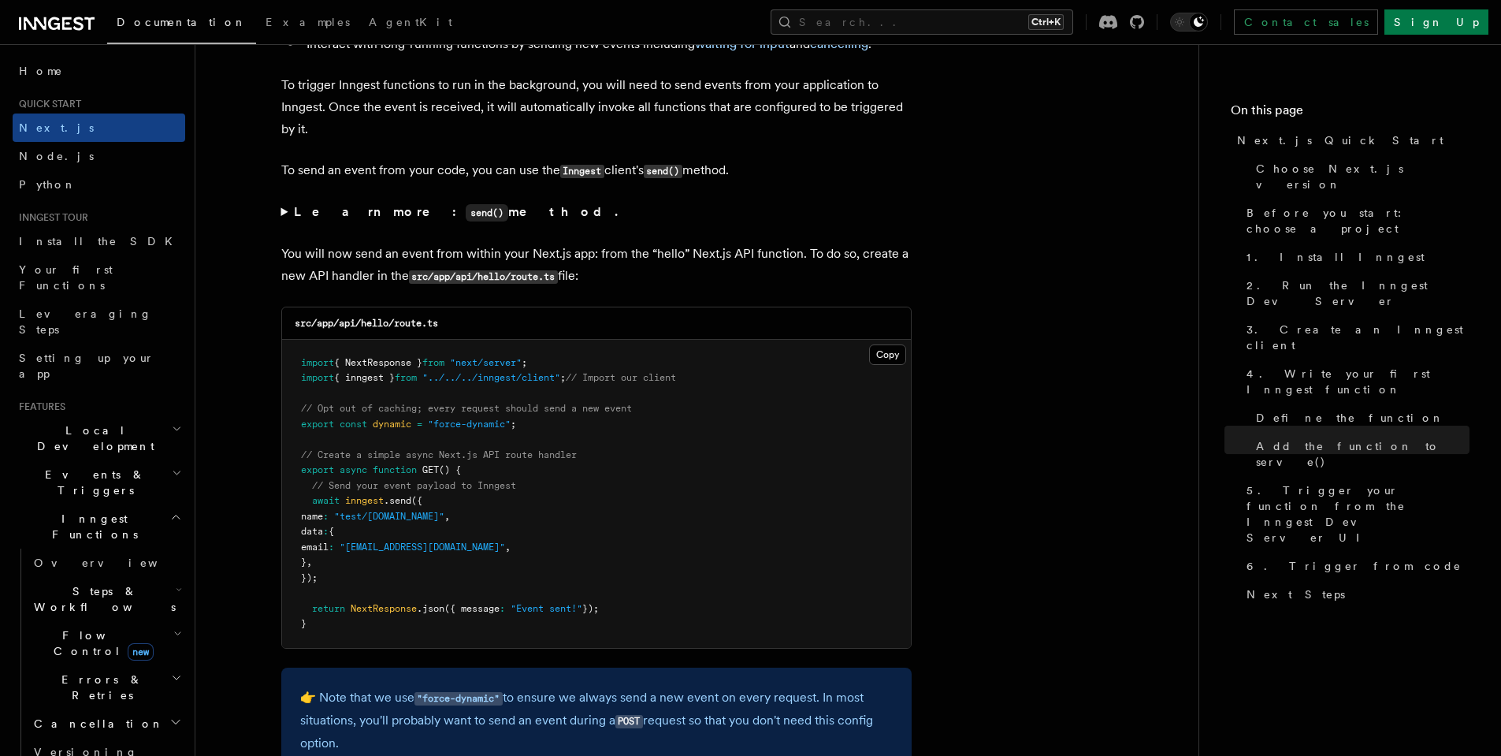
click at [408, 219] on strong "Learn more: send() method." at bounding box center [457, 211] width 327 height 15
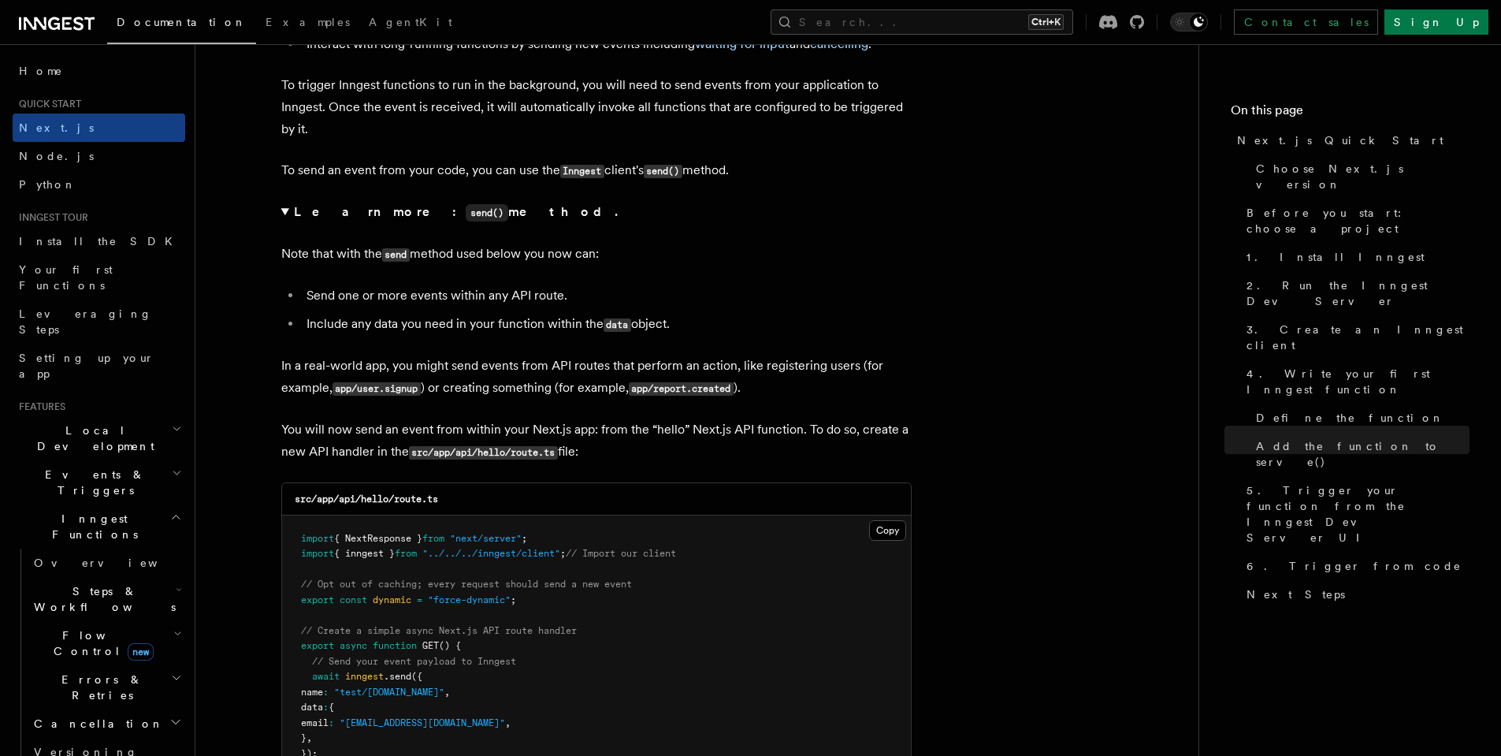
click at [408, 219] on strong "Learn more: send() method." at bounding box center [457, 211] width 327 height 15
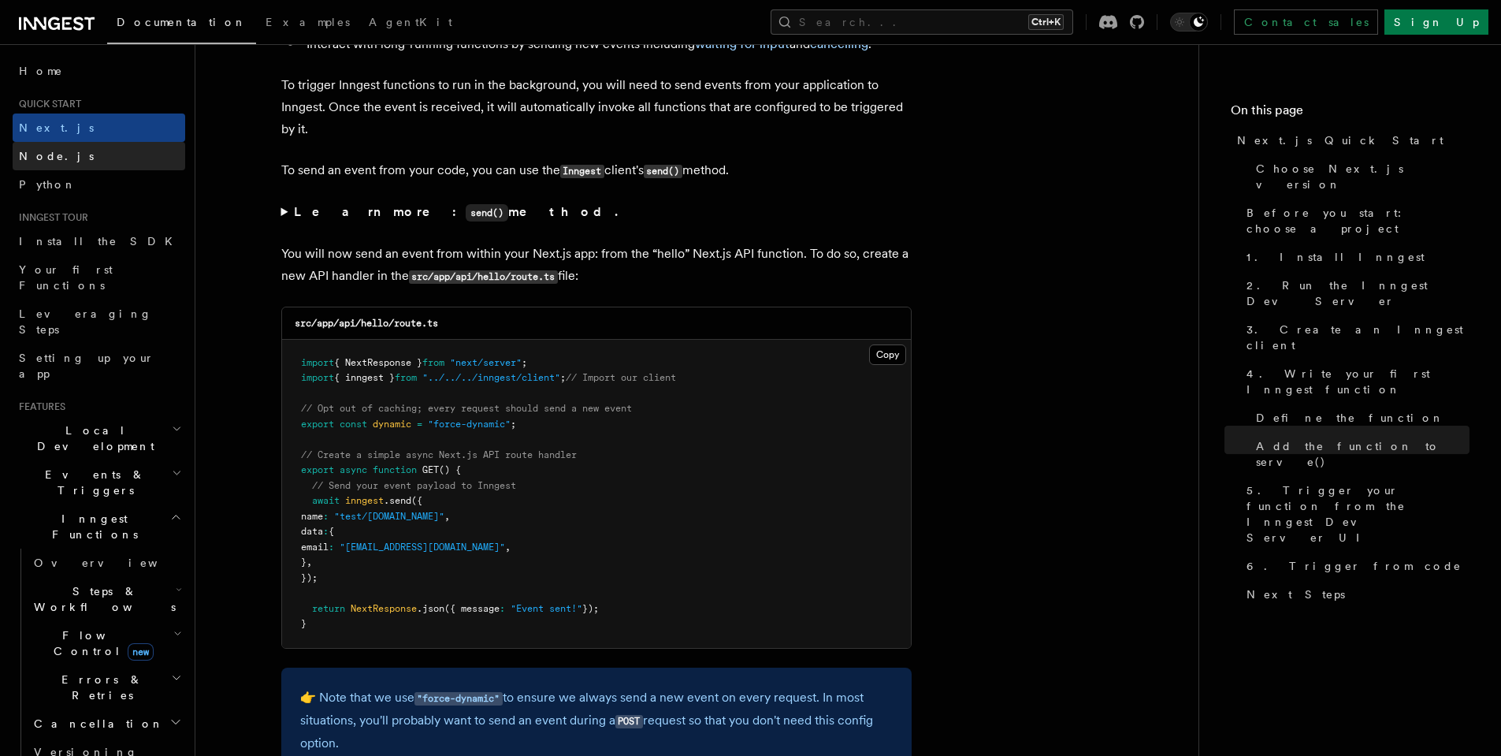
click at [95, 162] on link "Node.js" at bounding box center [99, 156] width 173 height 28
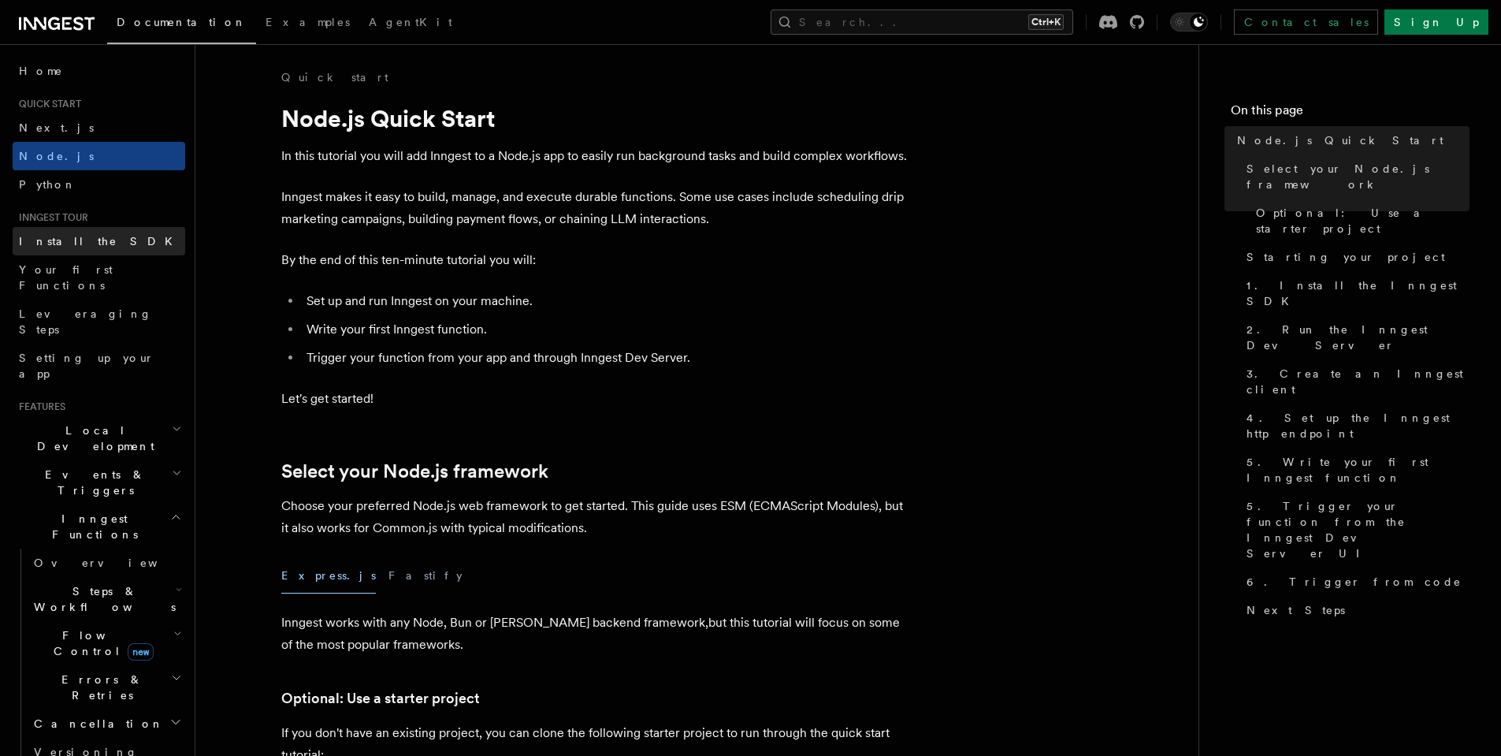
click at [93, 245] on link "Install the SDK" at bounding box center [99, 241] width 173 height 28
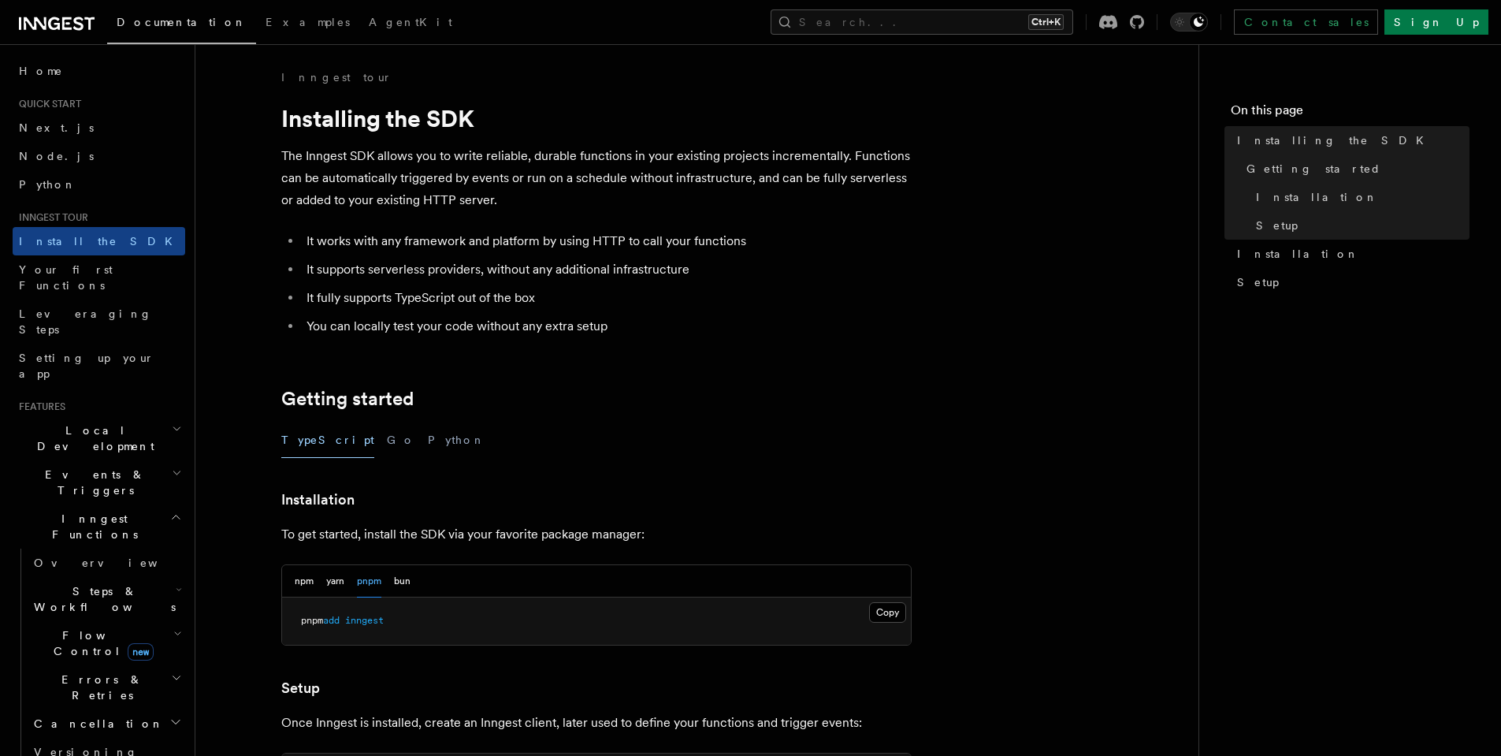
click at [172, 422] on icon "button" at bounding box center [177, 428] width 10 height 13
click at [172, 466] on icon "button" at bounding box center [177, 472] width 10 height 13
drag, startPoint x: 143, startPoint y: 416, endPoint x: 156, endPoint y: 390, distance: 28.9
click at [144, 460] on h2 "Events & Triggers" at bounding box center [99, 482] width 173 height 44
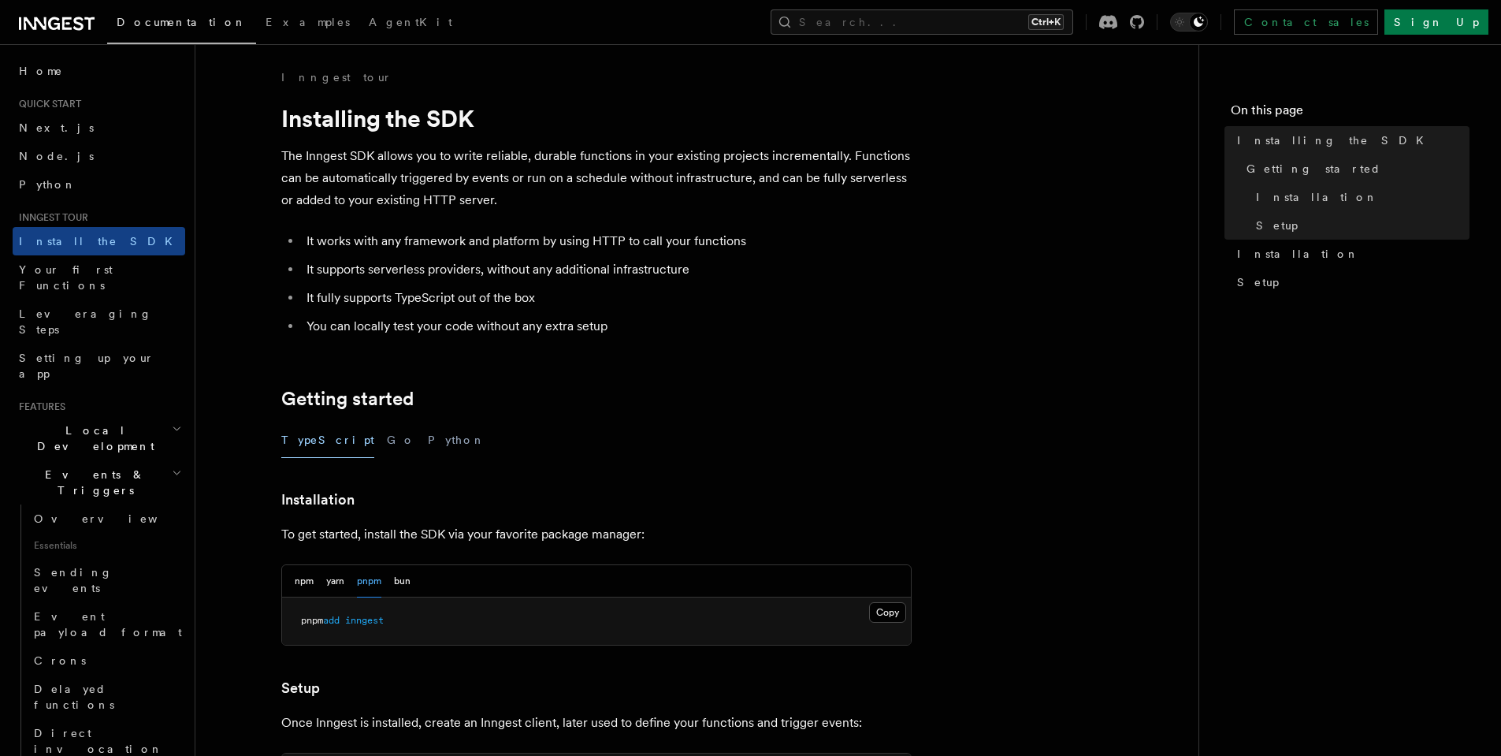
click at [172, 422] on icon "button" at bounding box center [177, 428] width 10 height 13
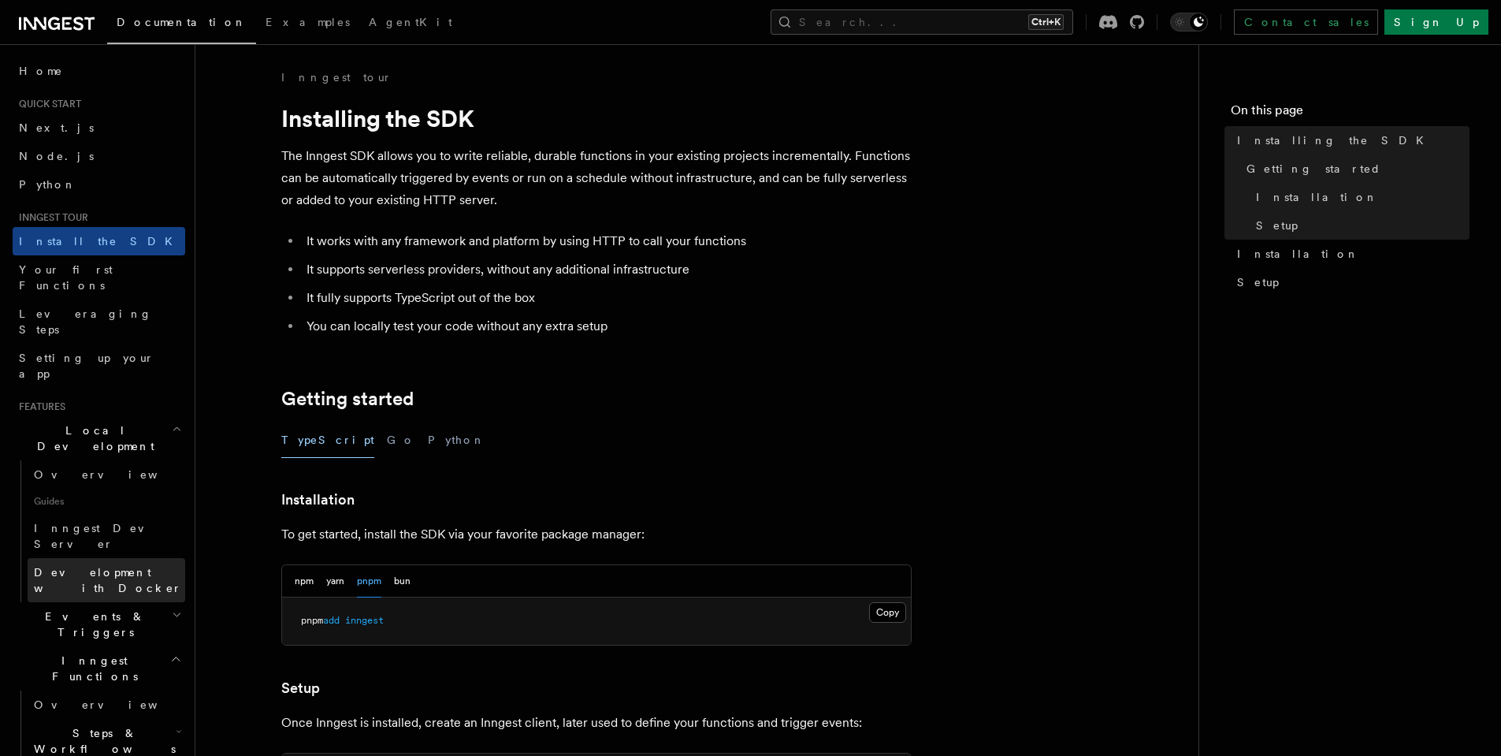
click at [136, 566] on span "Development with Docker" at bounding box center [108, 580] width 148 height 28
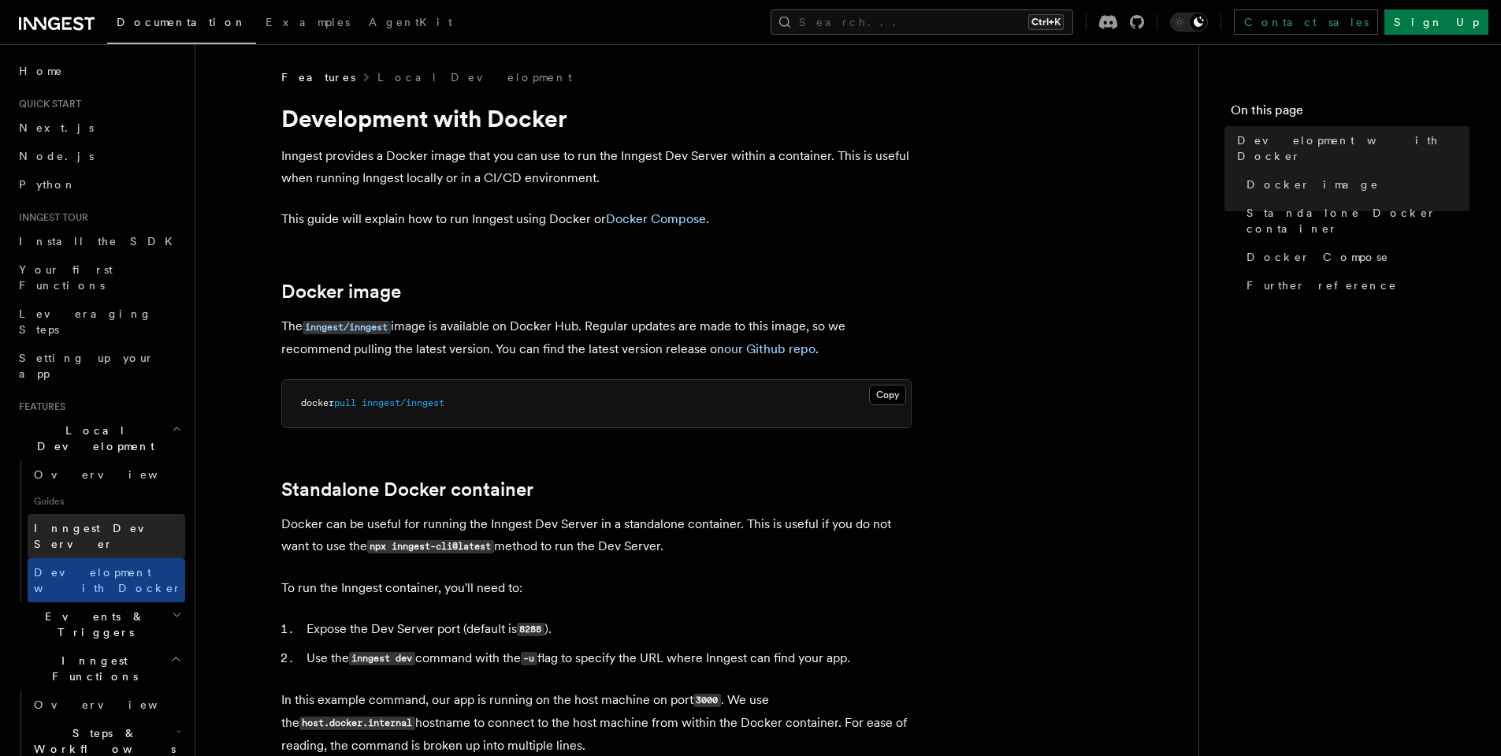
click at [136, 514] on link "Inngest Dev Server" at bounding box center [107, 536] width 158 height 44
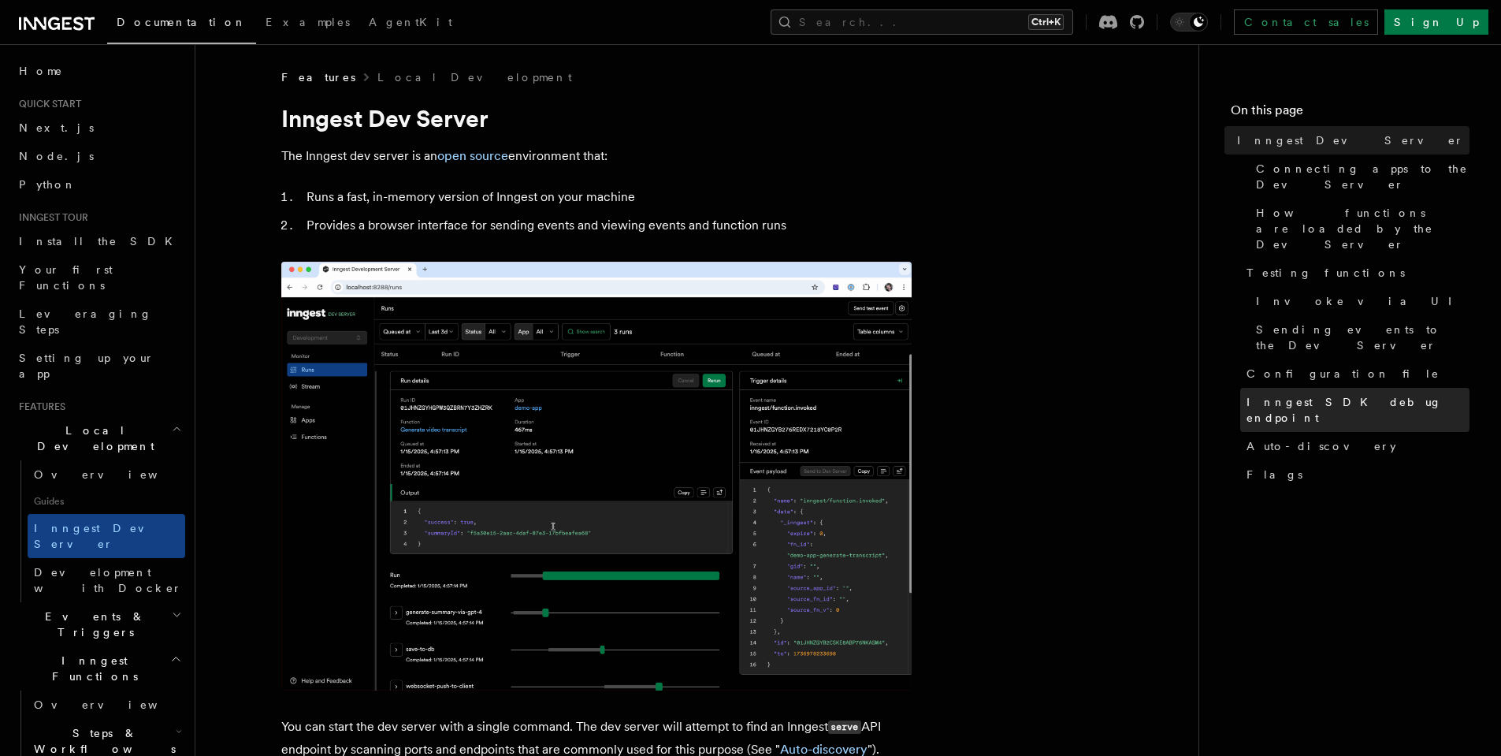
click at [1347, 394] on span "Inngest SDK debug endpoint" at bounding box center [1358, 410] width 223 height 32
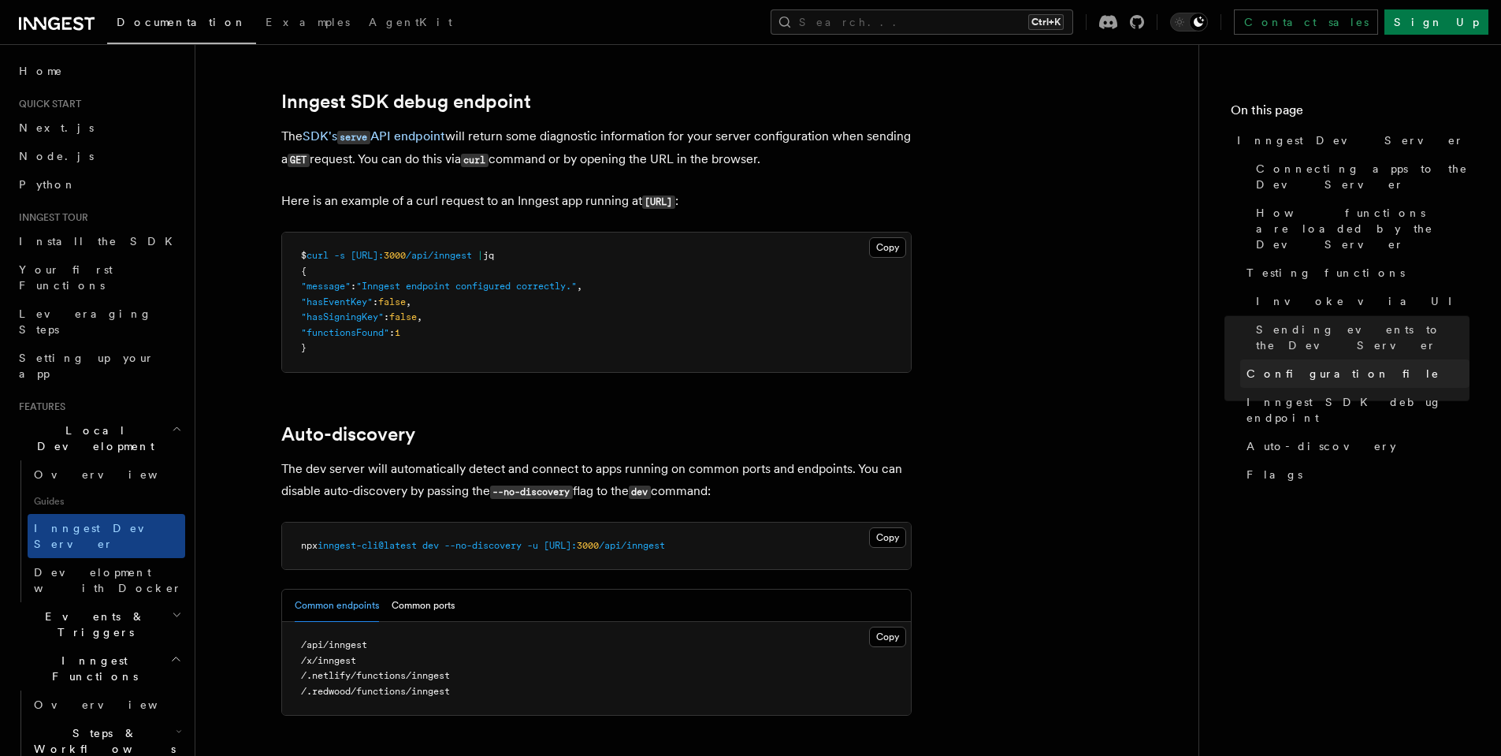
click at [1305, 366] on span "Configuration file" at bounding box center [1343, 374] width 193 height 16
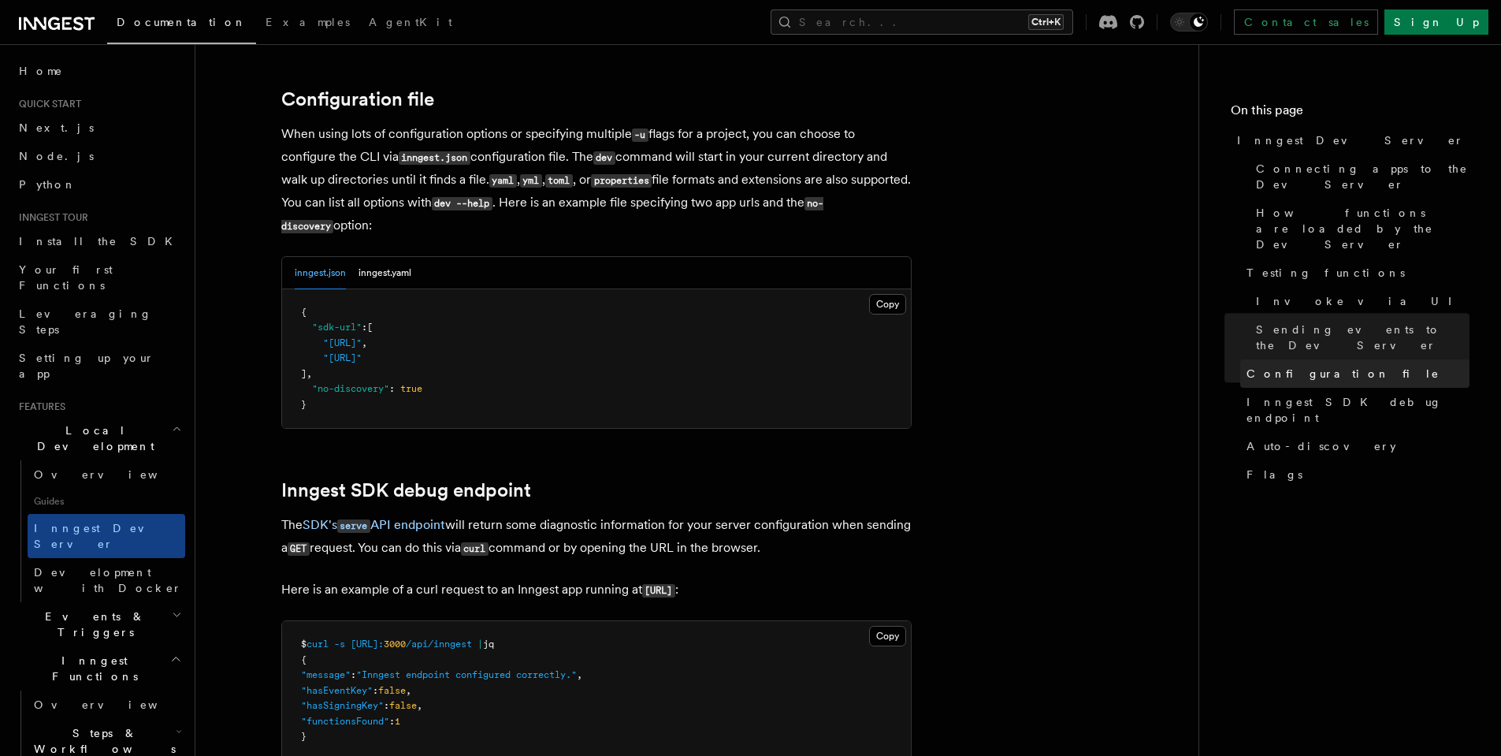
scroll to position [4121, 0]
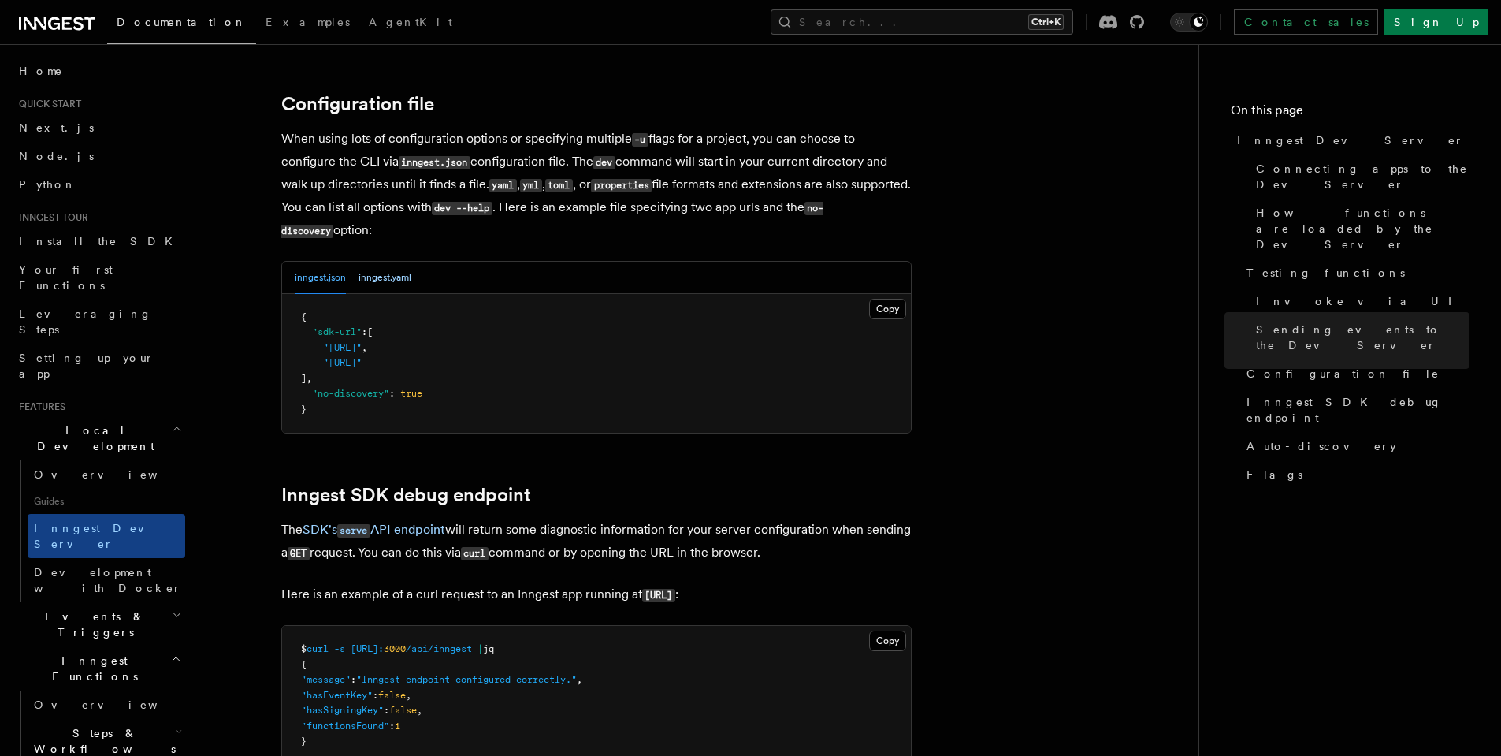
click at [399, 262] on button "inngest.yaml" at bounding box center [385, 278] width 53 height 32
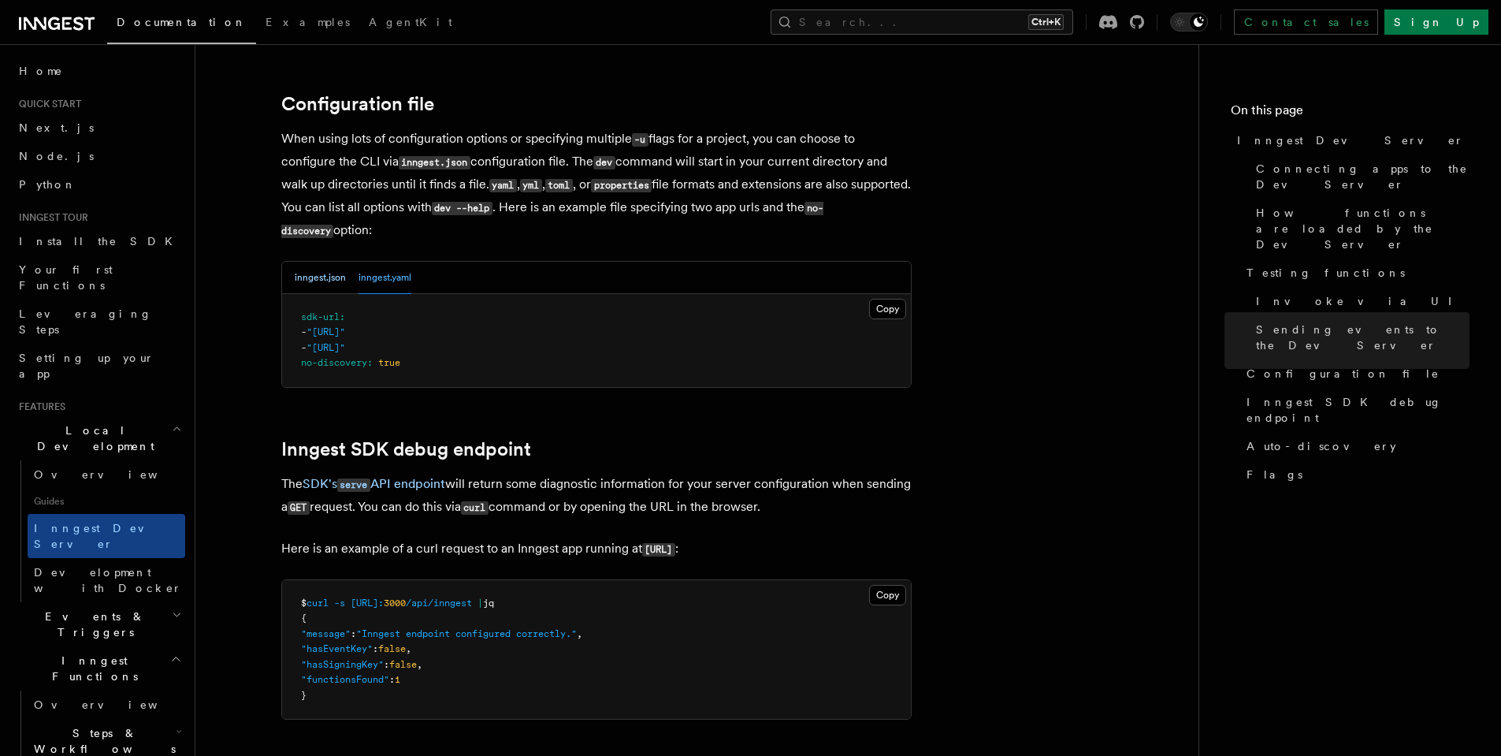
click at [334, 265] on button "inngest.json" at bounding box center [320, 278] width 51 height 32
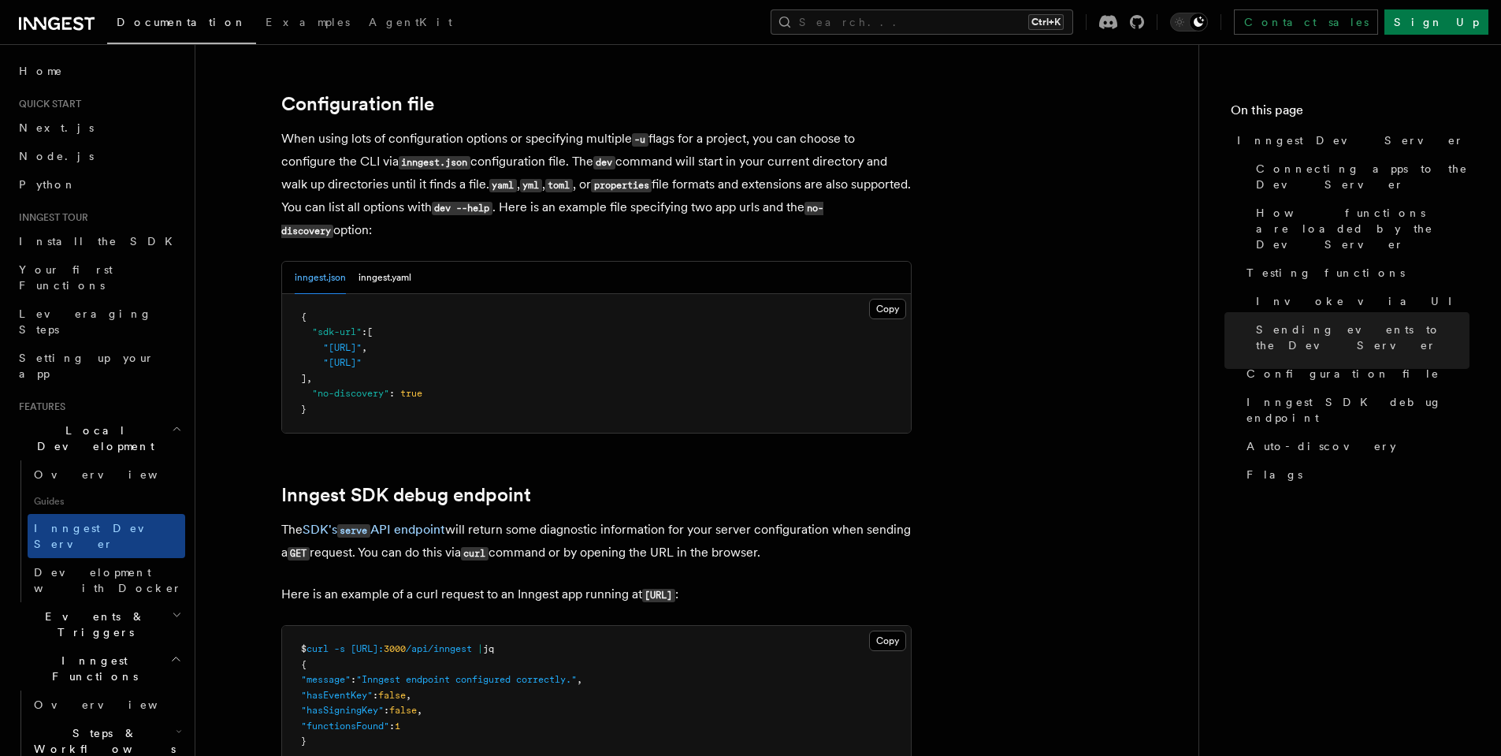
click at [171, 416] on h2 "Local Development" at bounding box center [99, 438] width 173 height 44
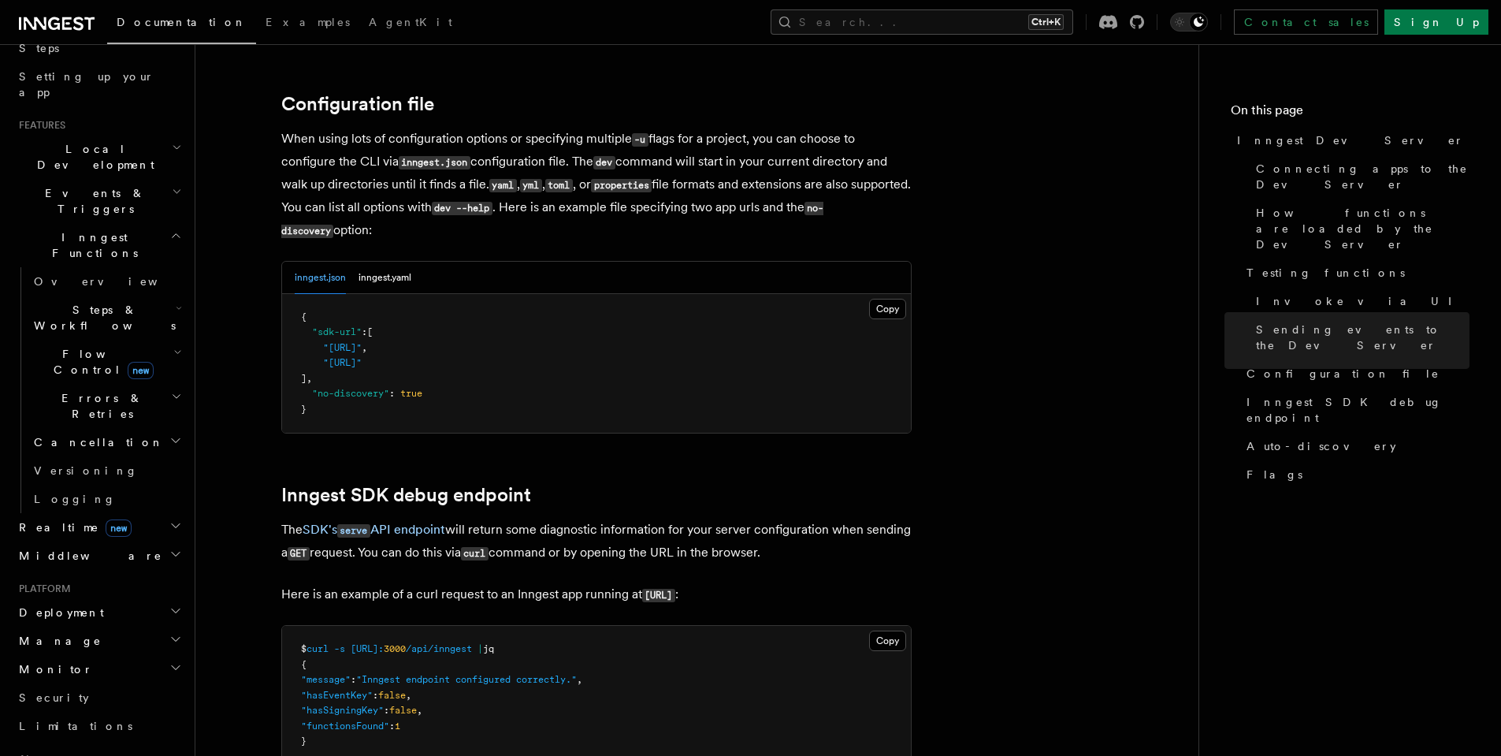
scroll to position [284, 0]
click at [148, 425] on h2 "Cancellation" at bounding box center [107, 439] width 158 height 28
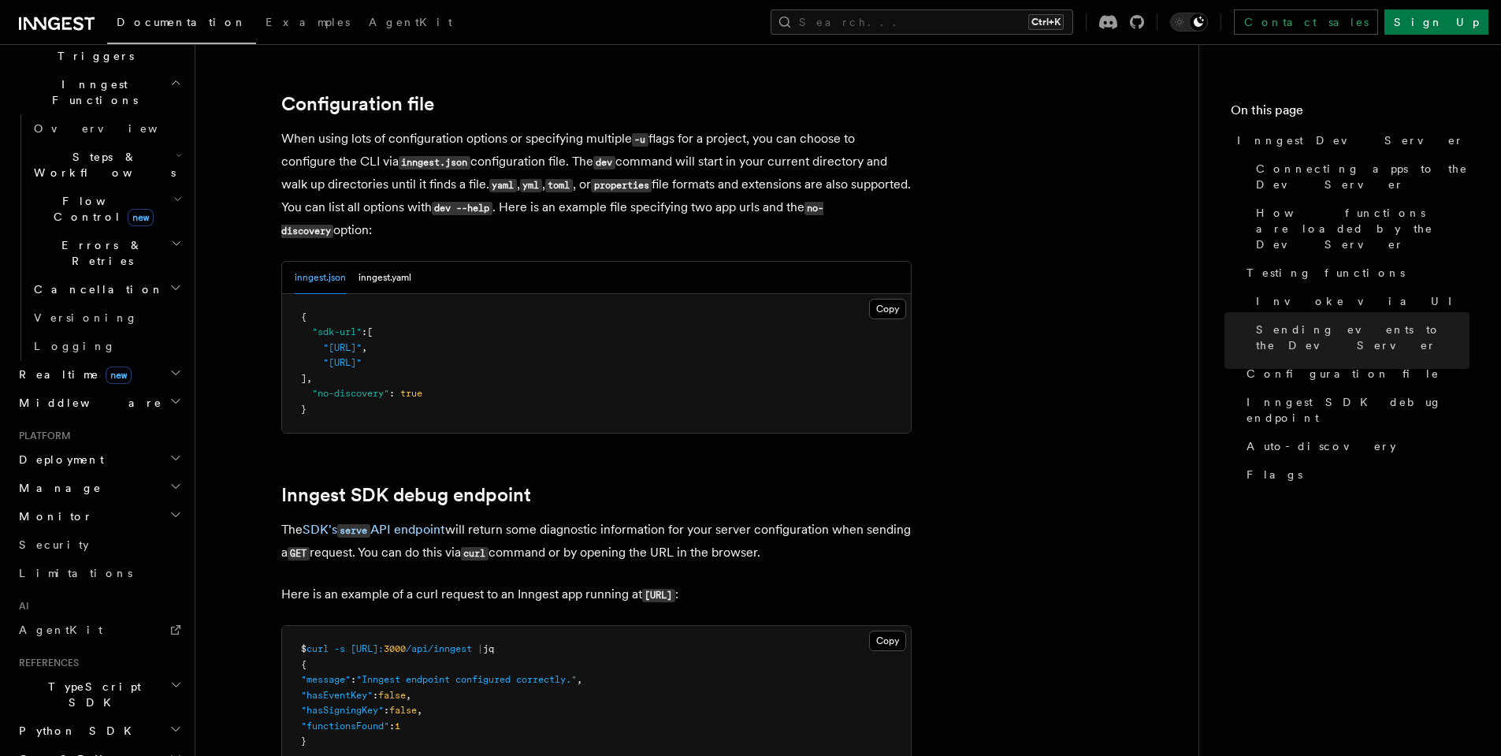
scroll to position [411, 0]
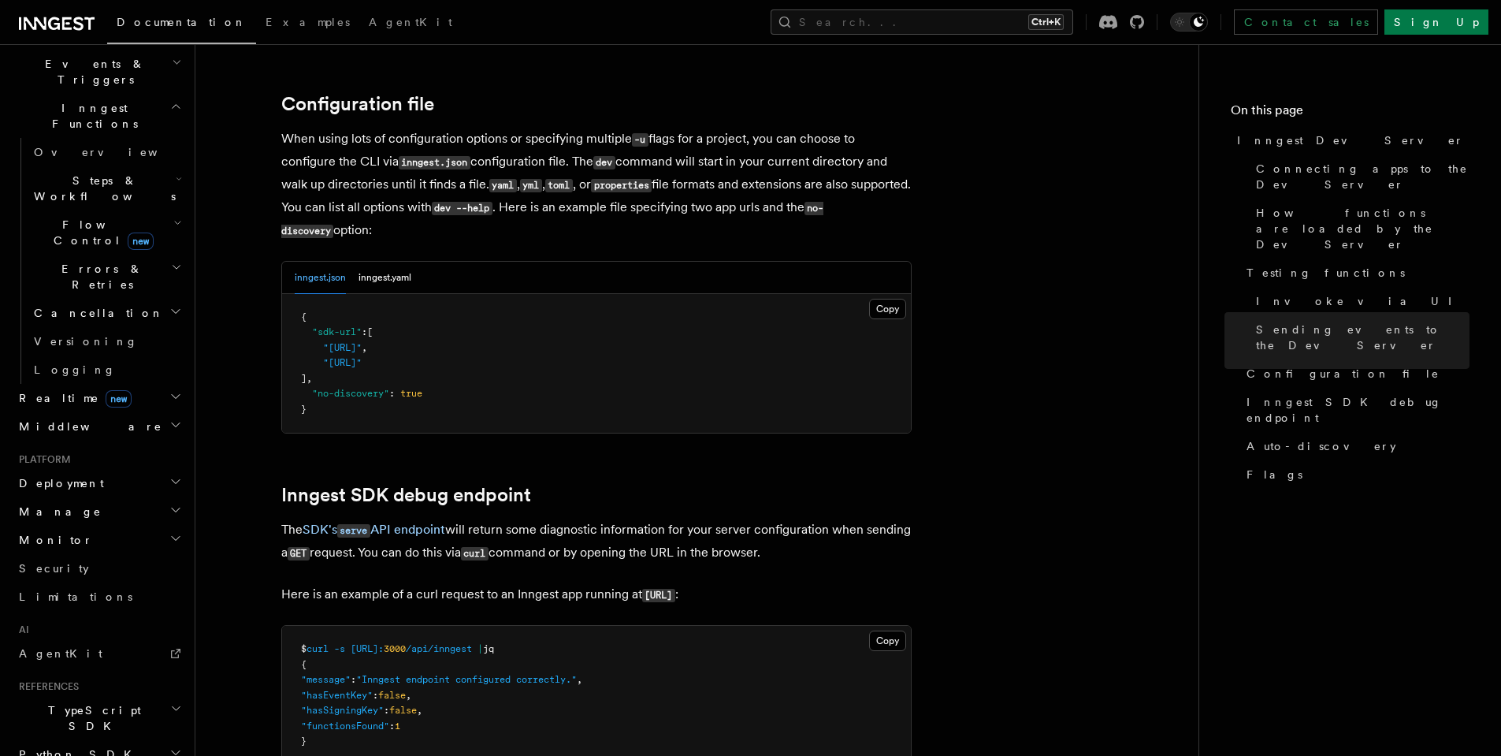
click at [77, 702] on span "TypeScript SDK" at bounding box center [92, 718] width 158 height 32
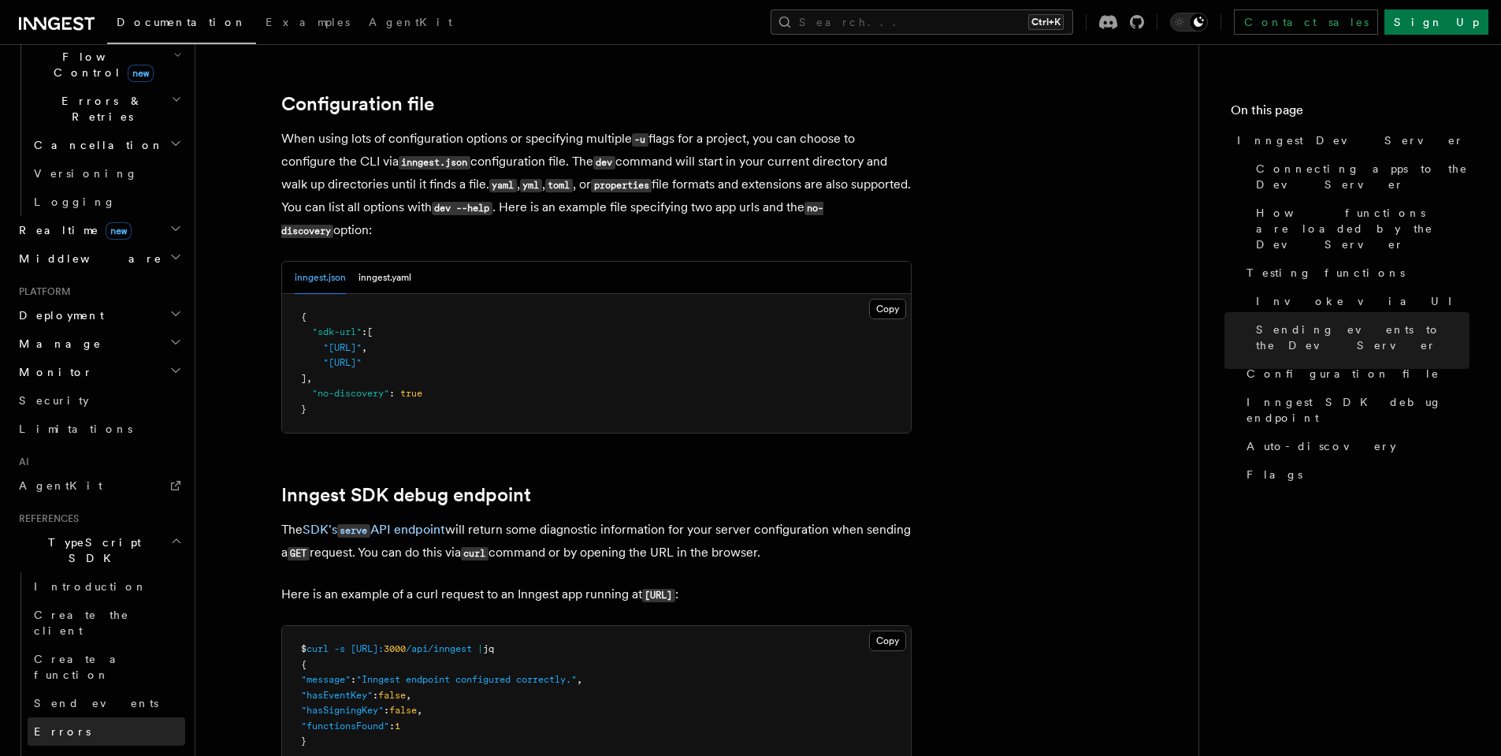
scroll to position [600, 0]
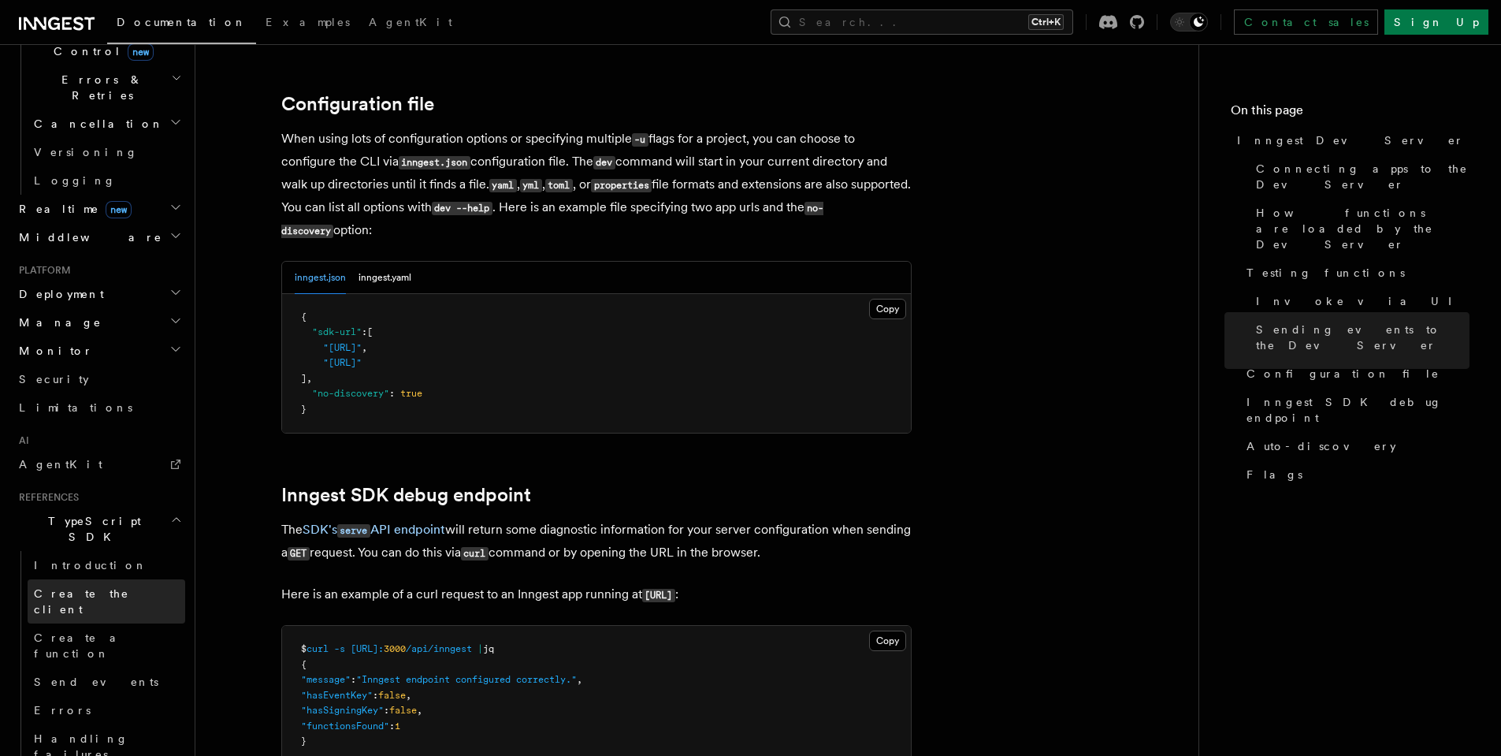
click at [110, 587] on span "Create the client" at bounding box center [81, 601] width 95 height 28
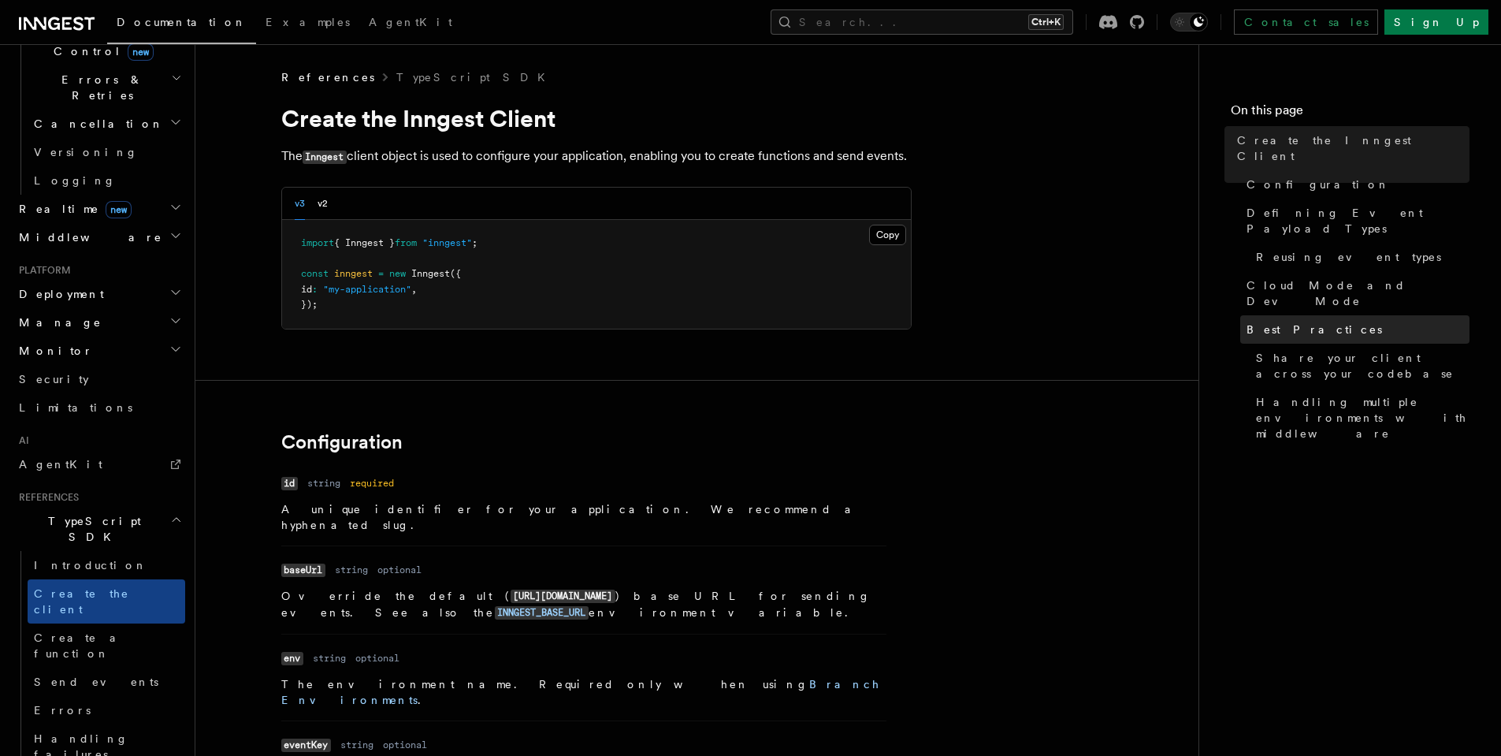
click at [1287, 321] on span "Best Practices" at bounding box center [1315, 329] width 136 height 16
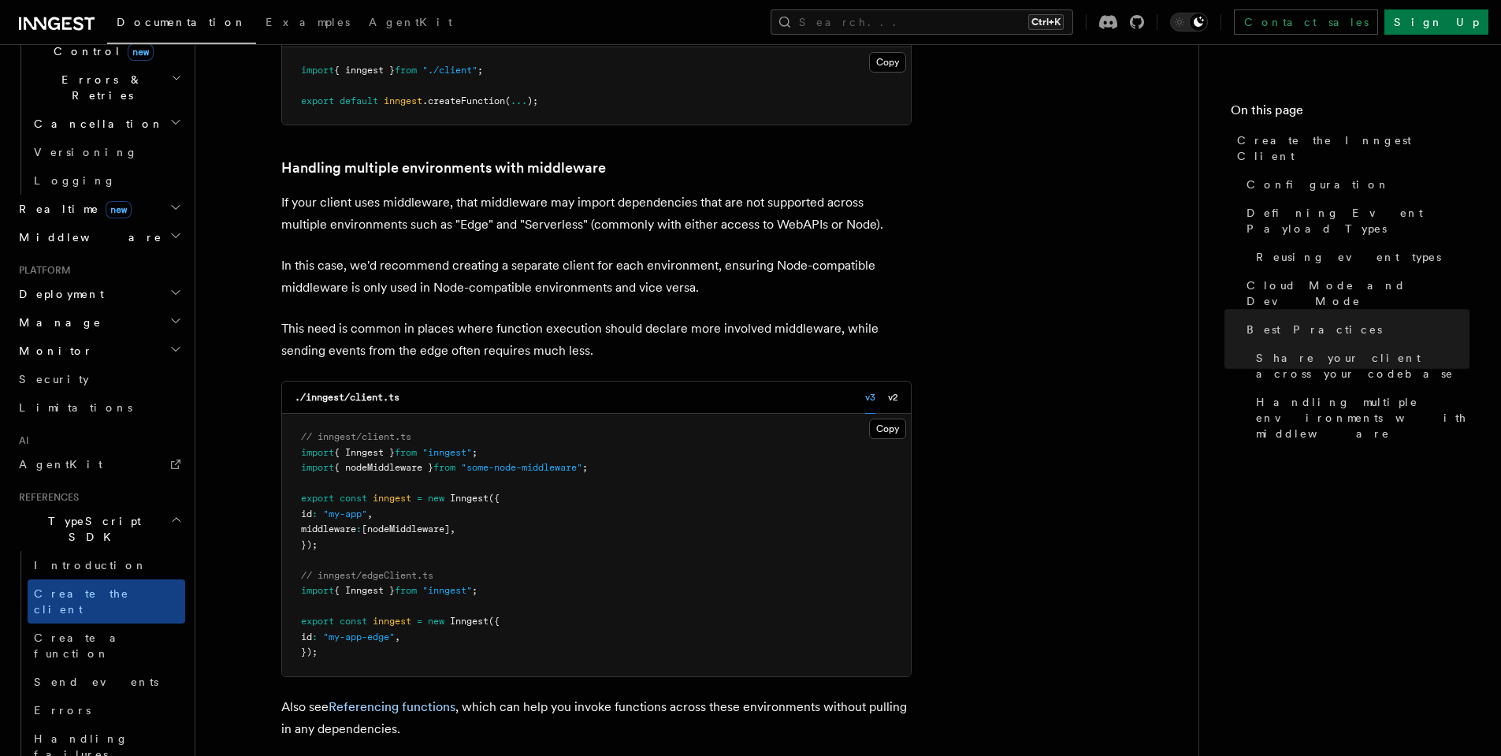
scroll to position [3622, 0]
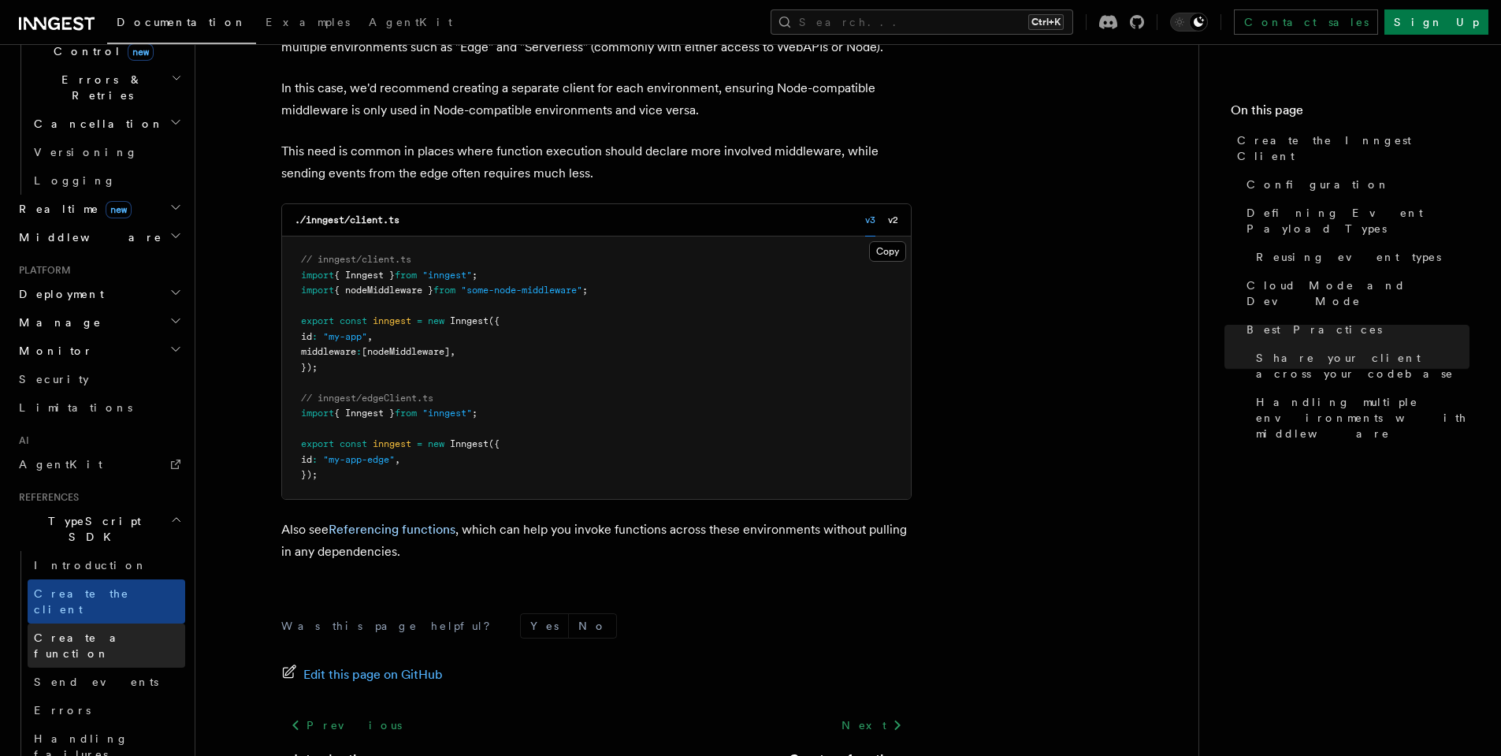
click at [99, 623] on link "Create a function" at bounding box center [107, 645] width 158 height 44
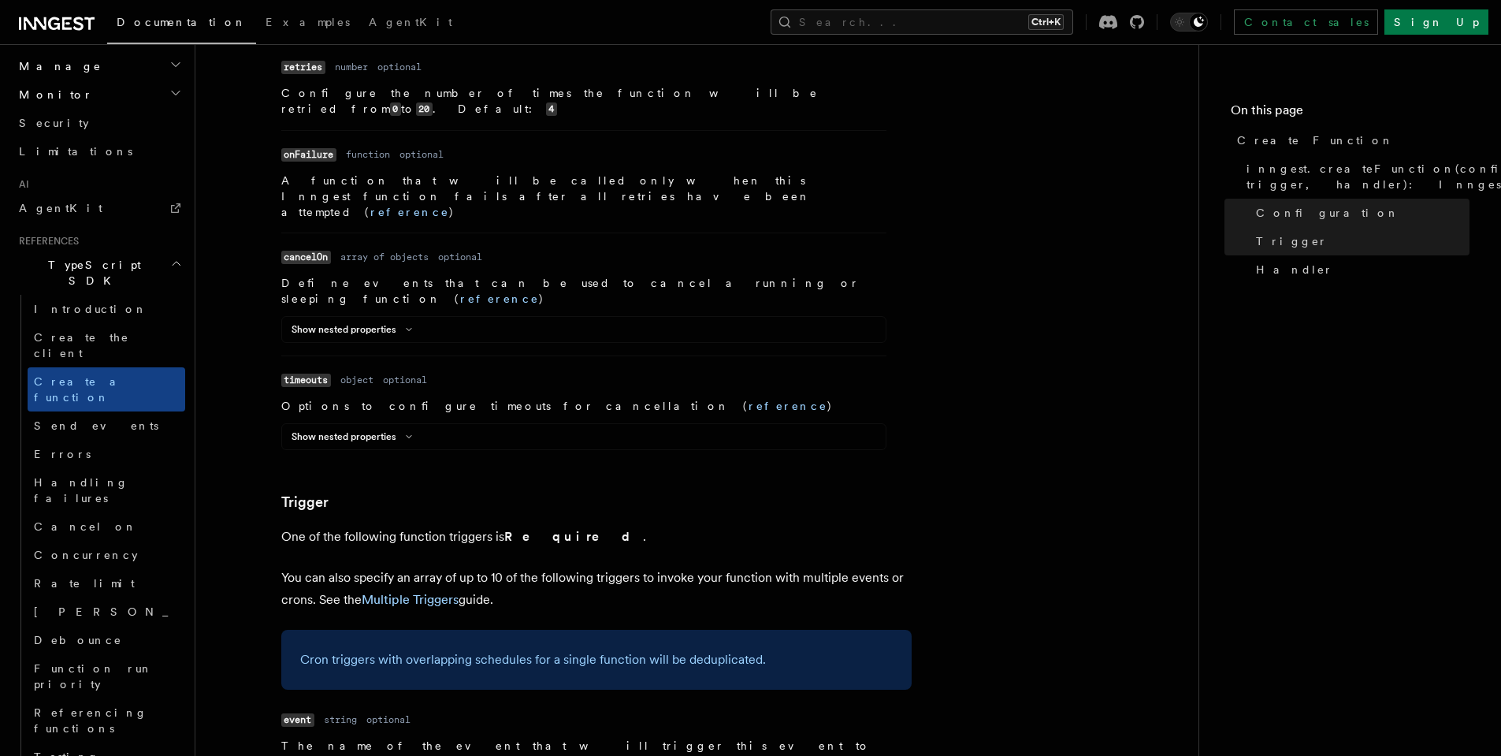
scroll to position [883, 0]
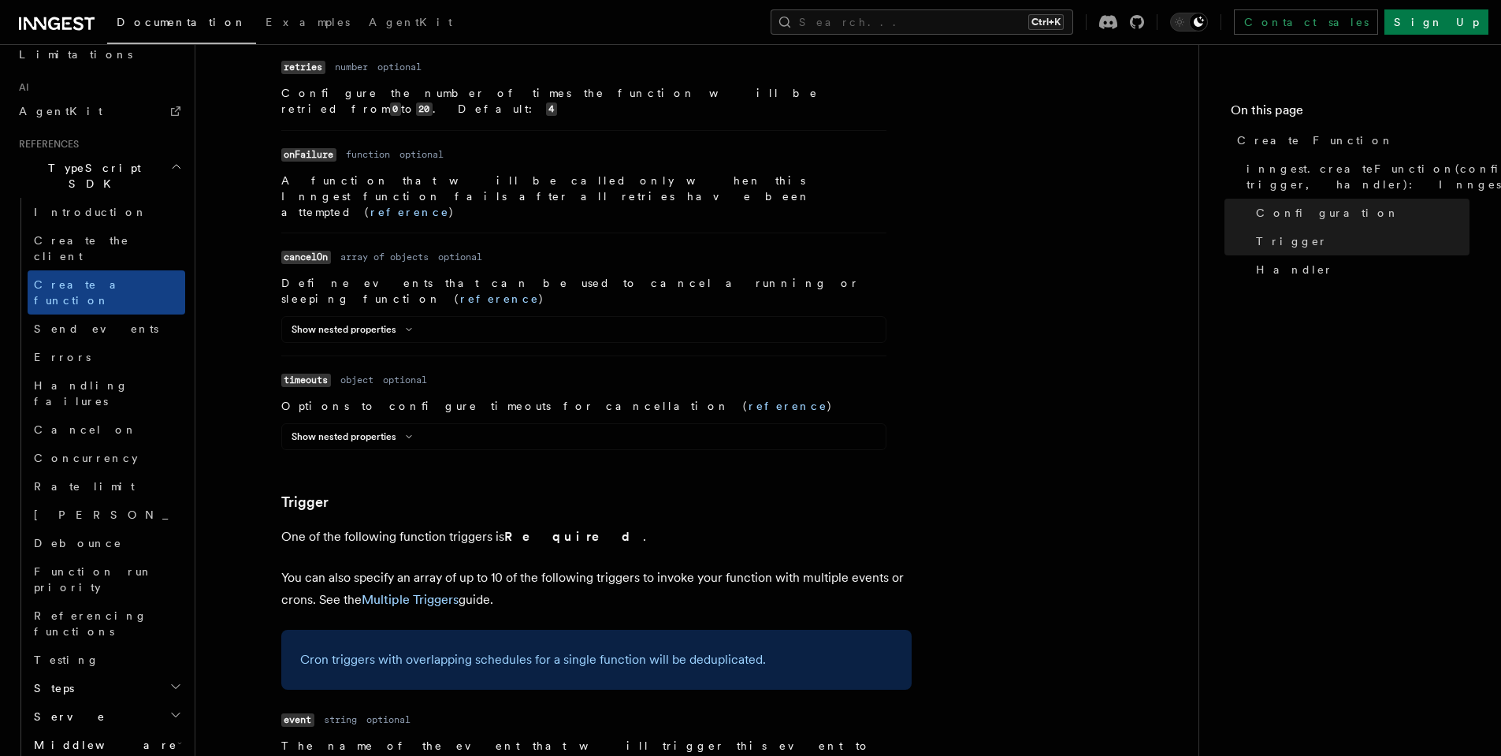
scroll to position [978, 0]
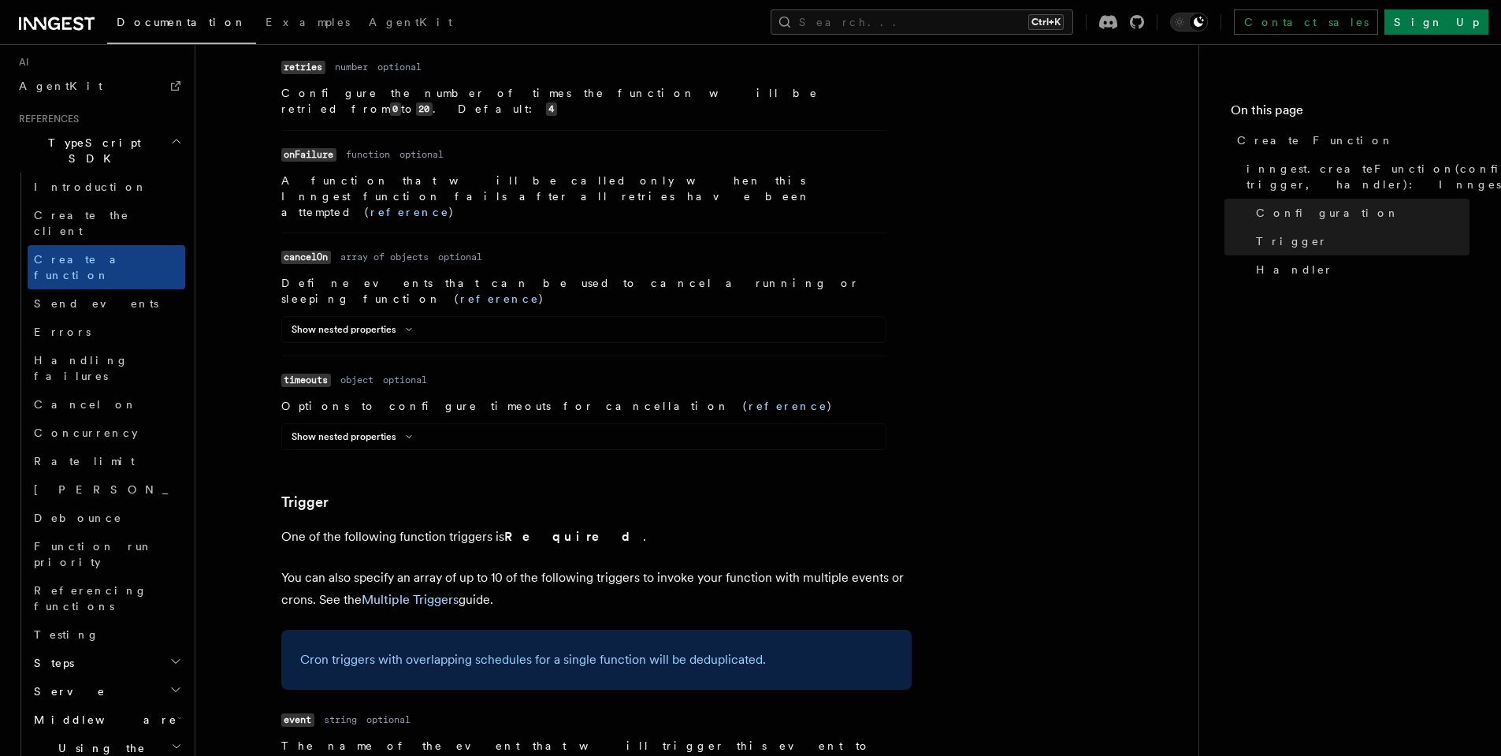
click at [99, 740] on span "Using the SDK" at bounding box center [99, 756] width 143 height 32
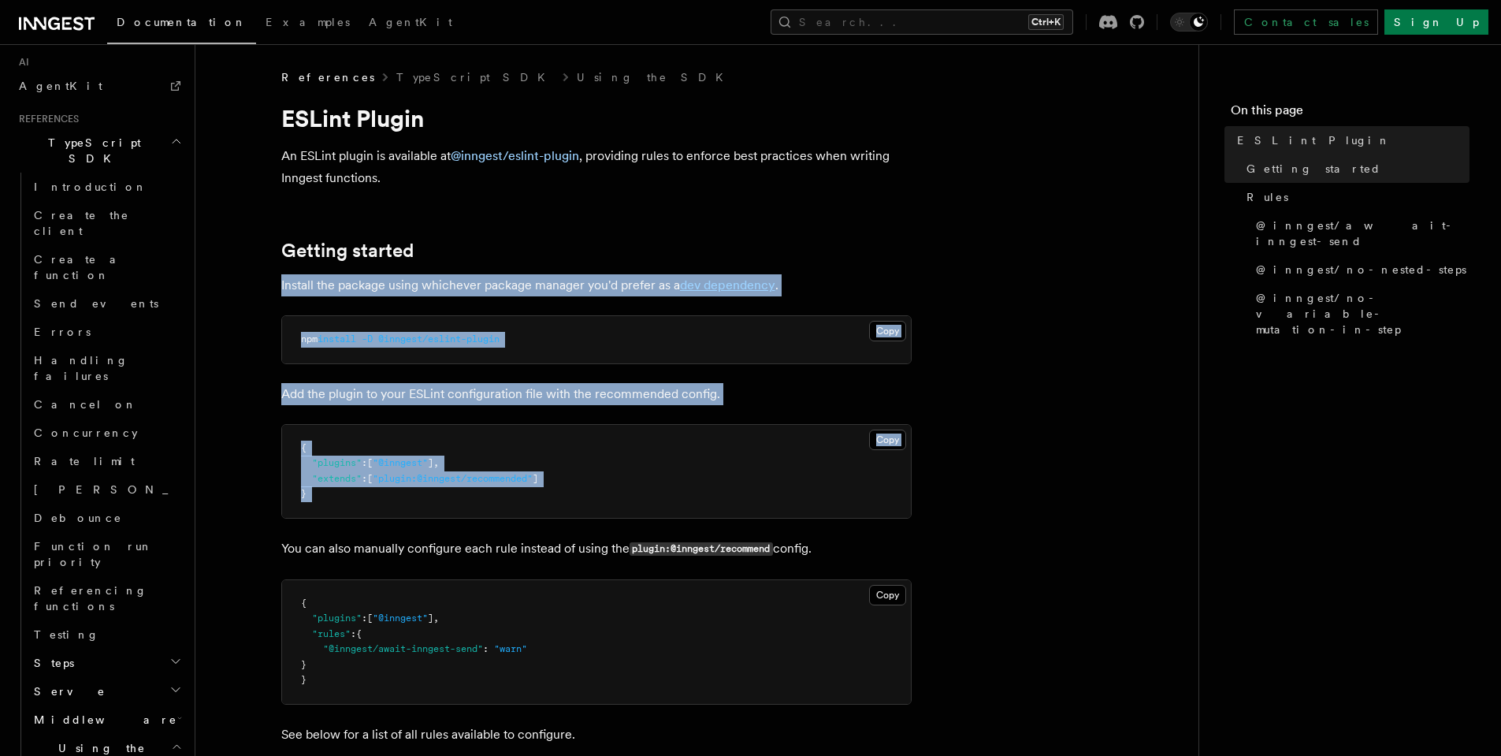
drag, startPoint x: 272, startPoint y: 284, endPoint x: 807, endPoint y: 493, distance: 574.6
click at [619, 450] on pre "{ "plugins" : [ "@inngest" ] , "extends" : [ "plugin:@inngest/recommended" ] }" at bounding box center [596, 471] width 629 height 93
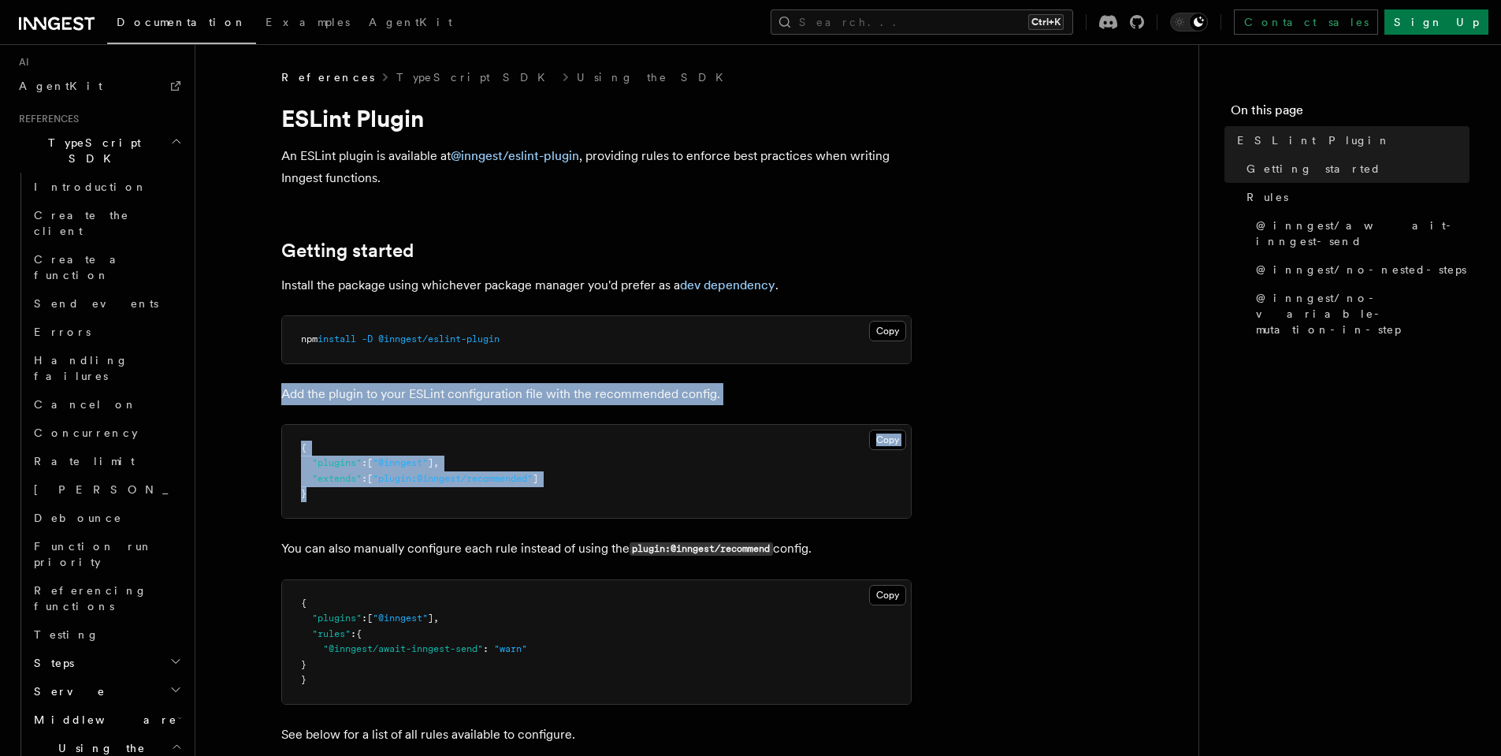
drag, startPoint x: 336, startPoint y: 406, endPoint x: 568, endPoint y: 507, distance: 252.7
copy article "Add the plugin to your ESLint configuration file with the recommended config. C…"
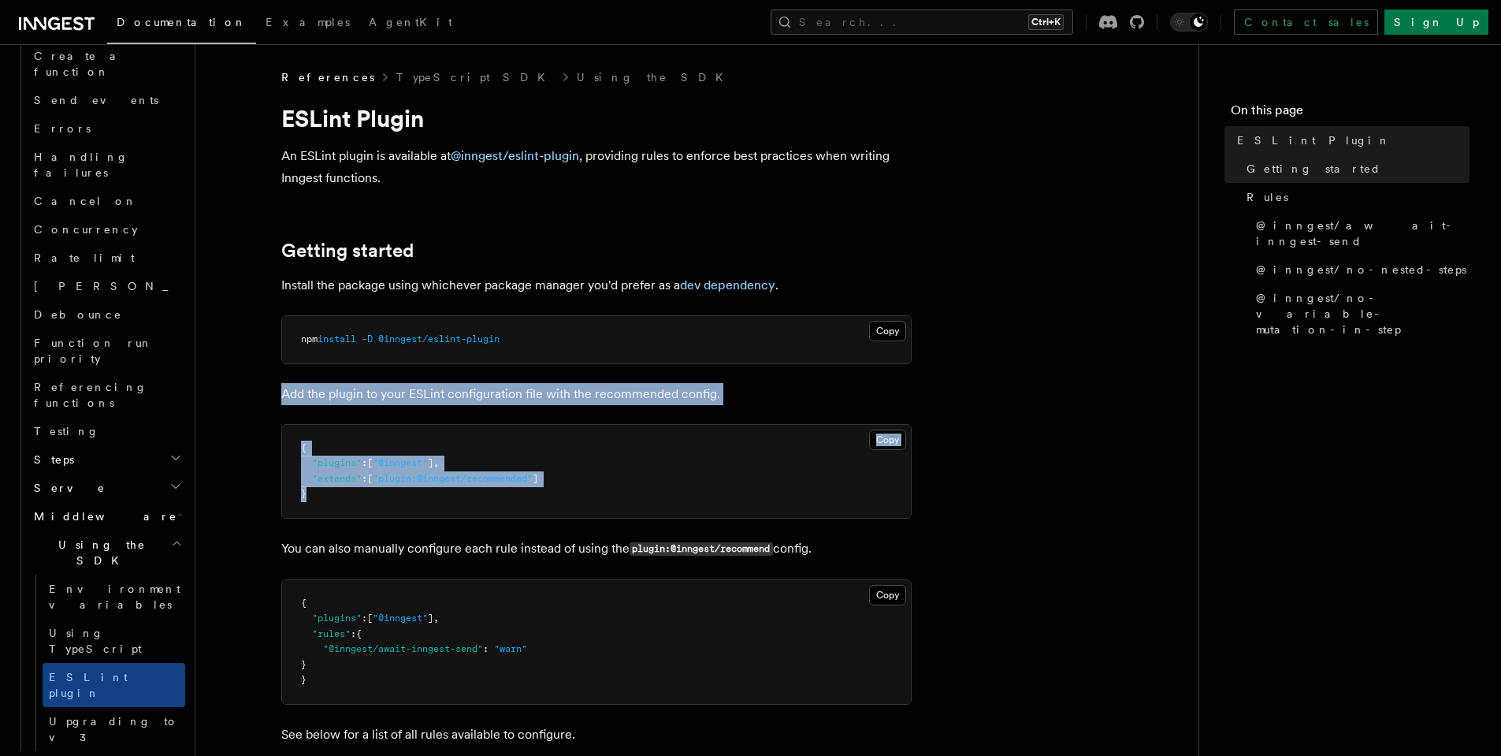
scroll to position [1261, 0]
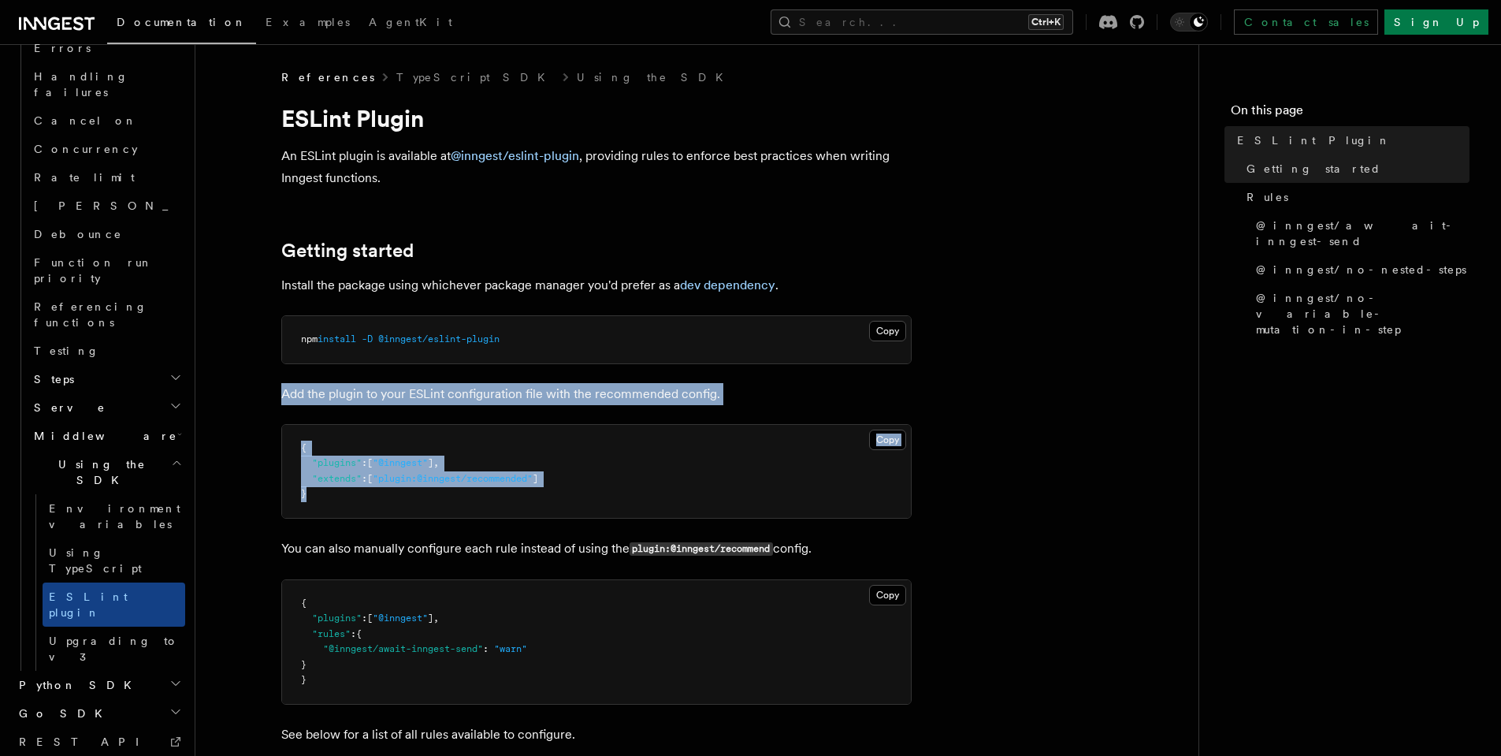
click at [143, 755] on h2 "System events" at bounding box center [99, 770] width 173 height 28
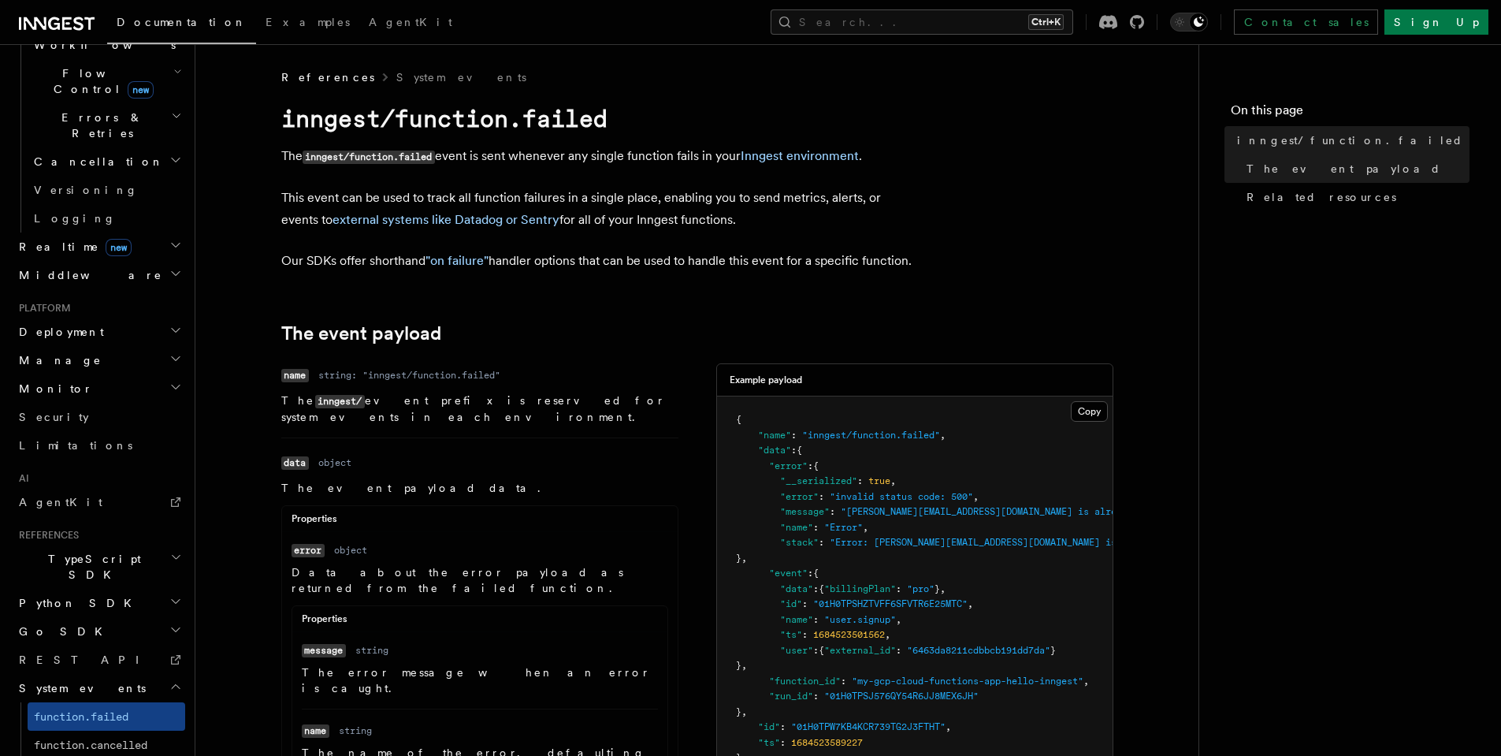
click at [121, 674] on h2 "System events" at bounding box center [99, 688] width 173 height 28
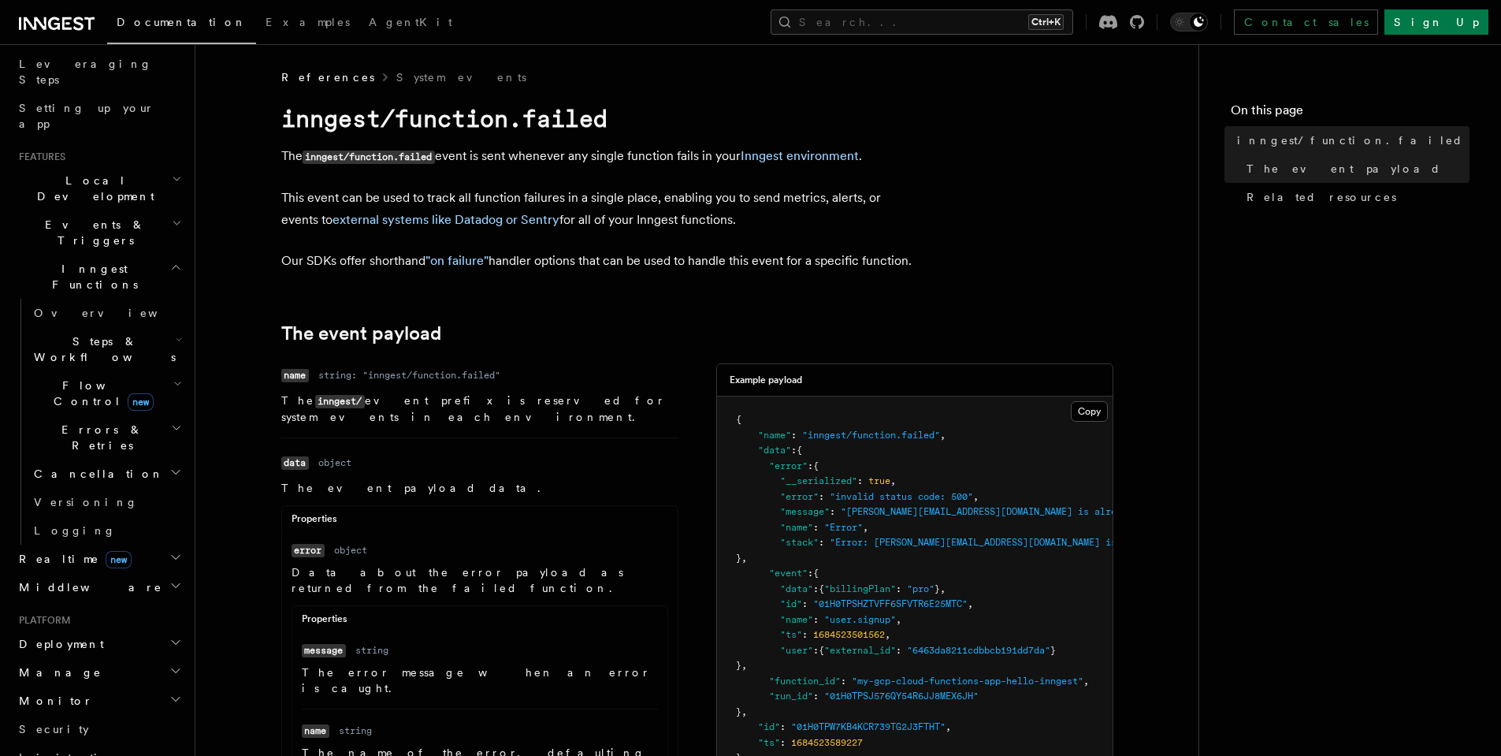
scroll to position [221, 0]
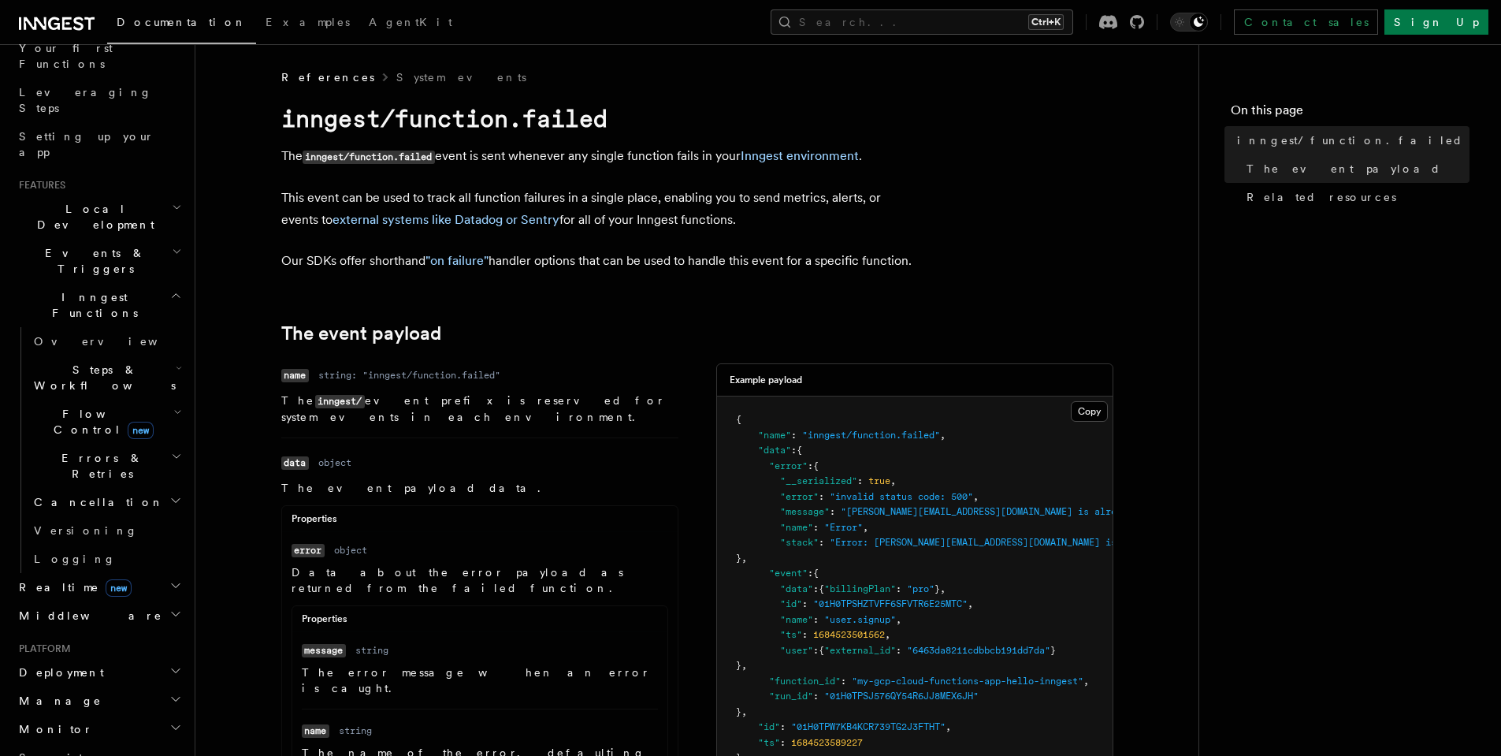
click at [122, 715] on h2 "Monitor" at bounding box center [99, 729] width 173 height 28
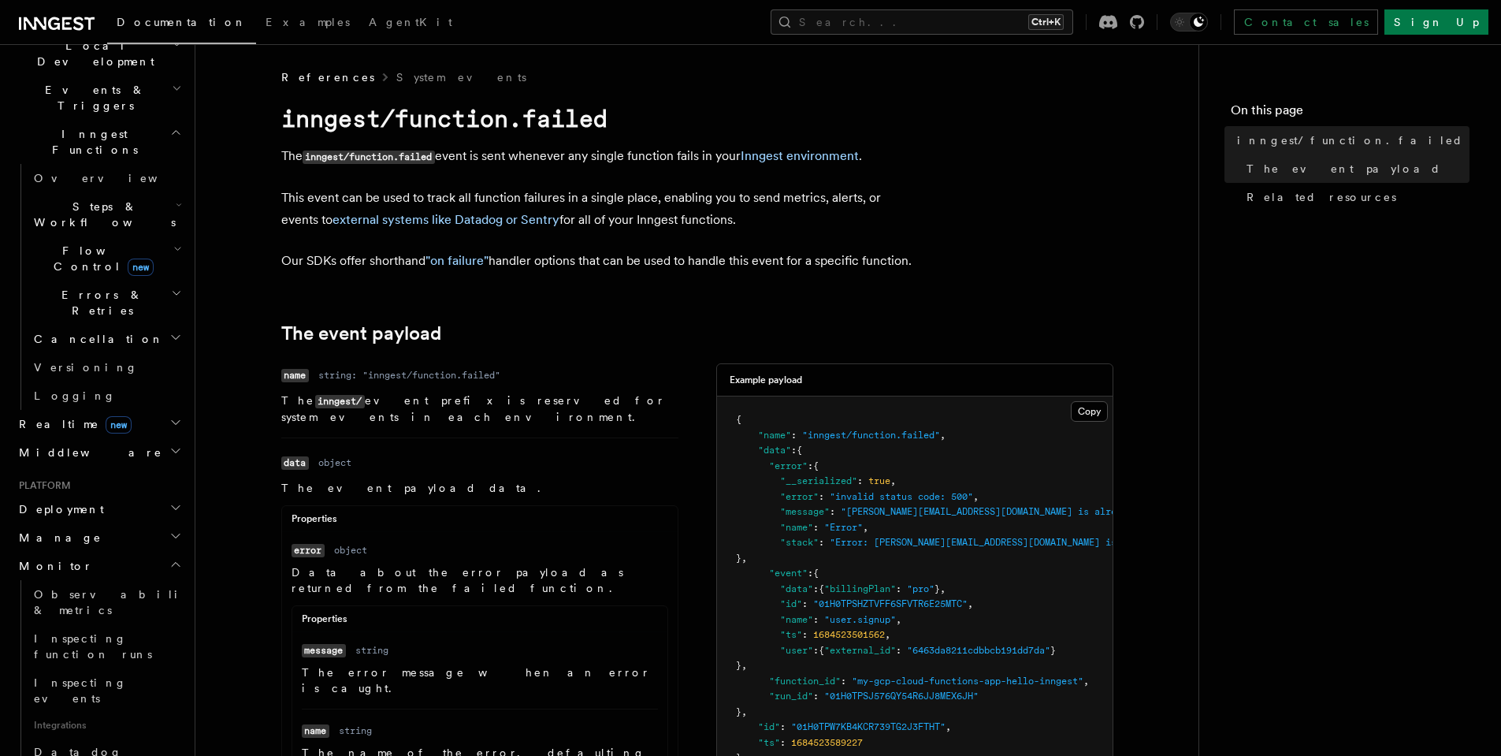
scroll to position [411, 0]
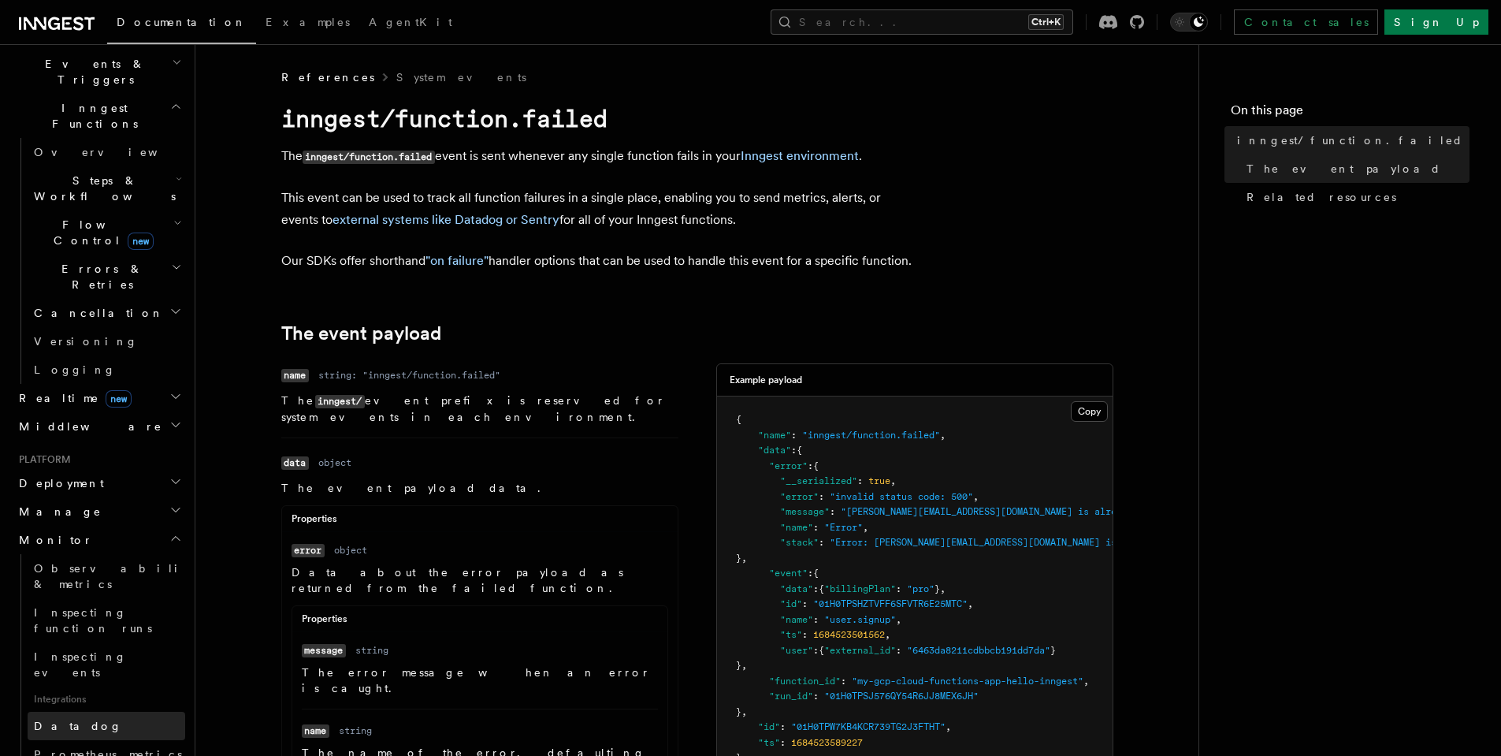
click at [128, 712] on link "Datadog" at bounding box center [107, 726] width 158 height 28
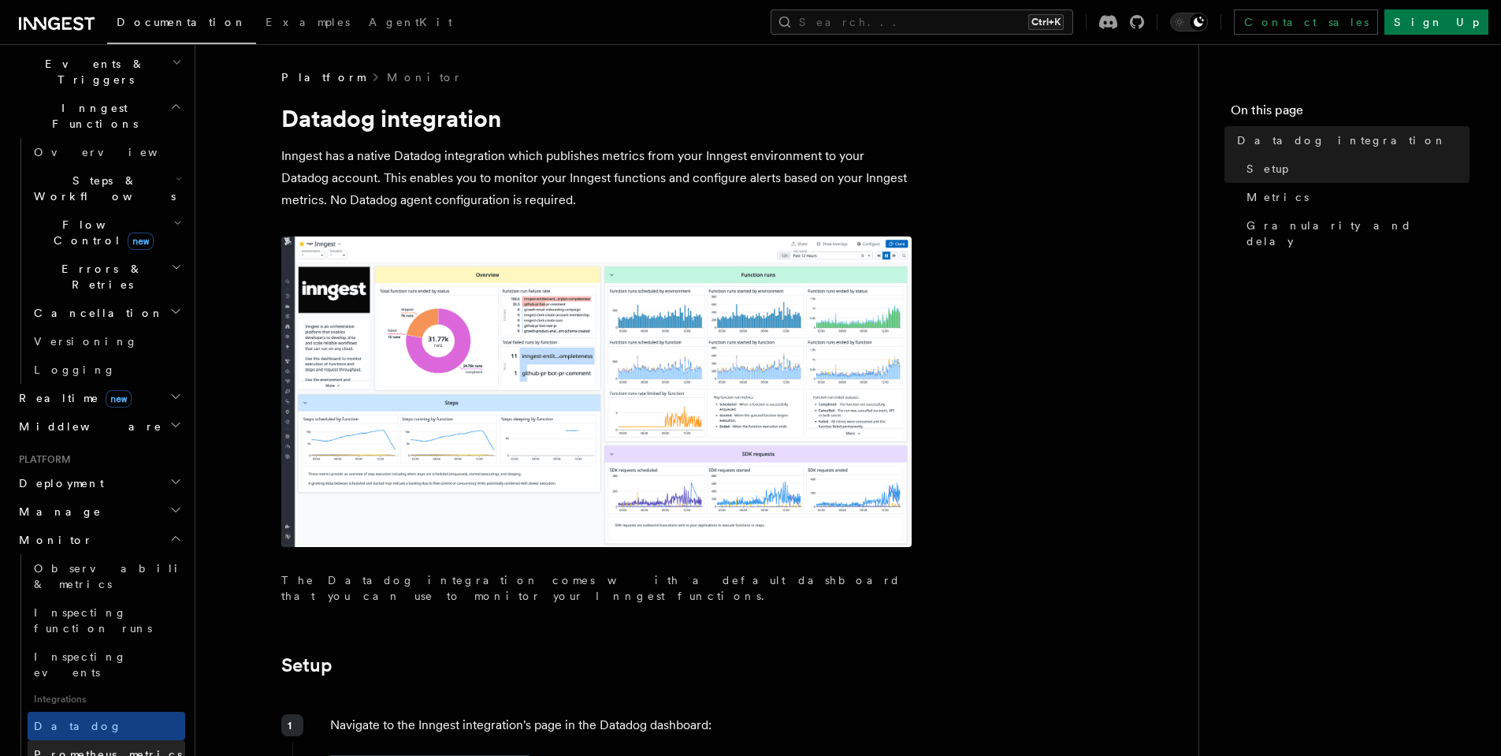
click at [130, 748] on span "Prometheus metrics" at bounding box center [108, 754] width 148 height 13
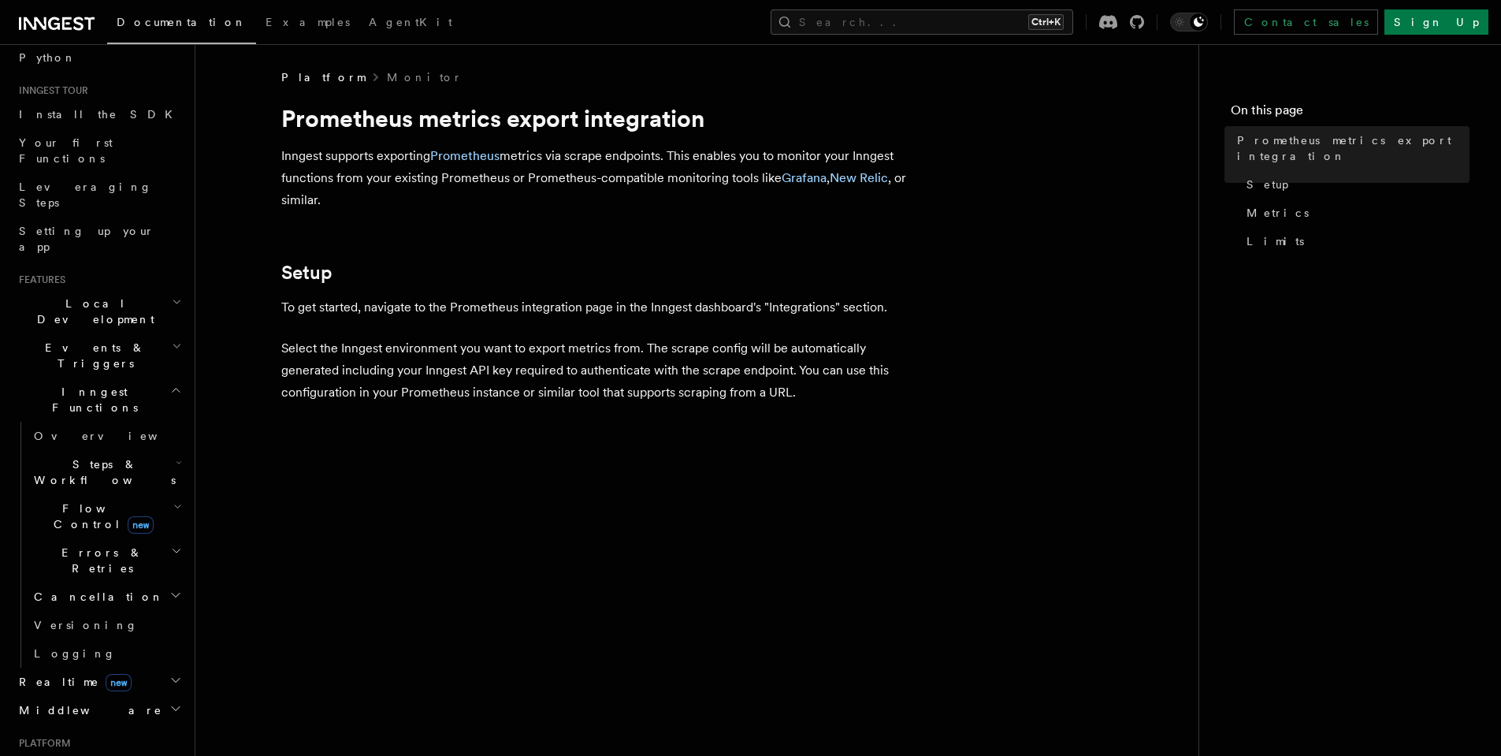
scroll to position [221, 0]
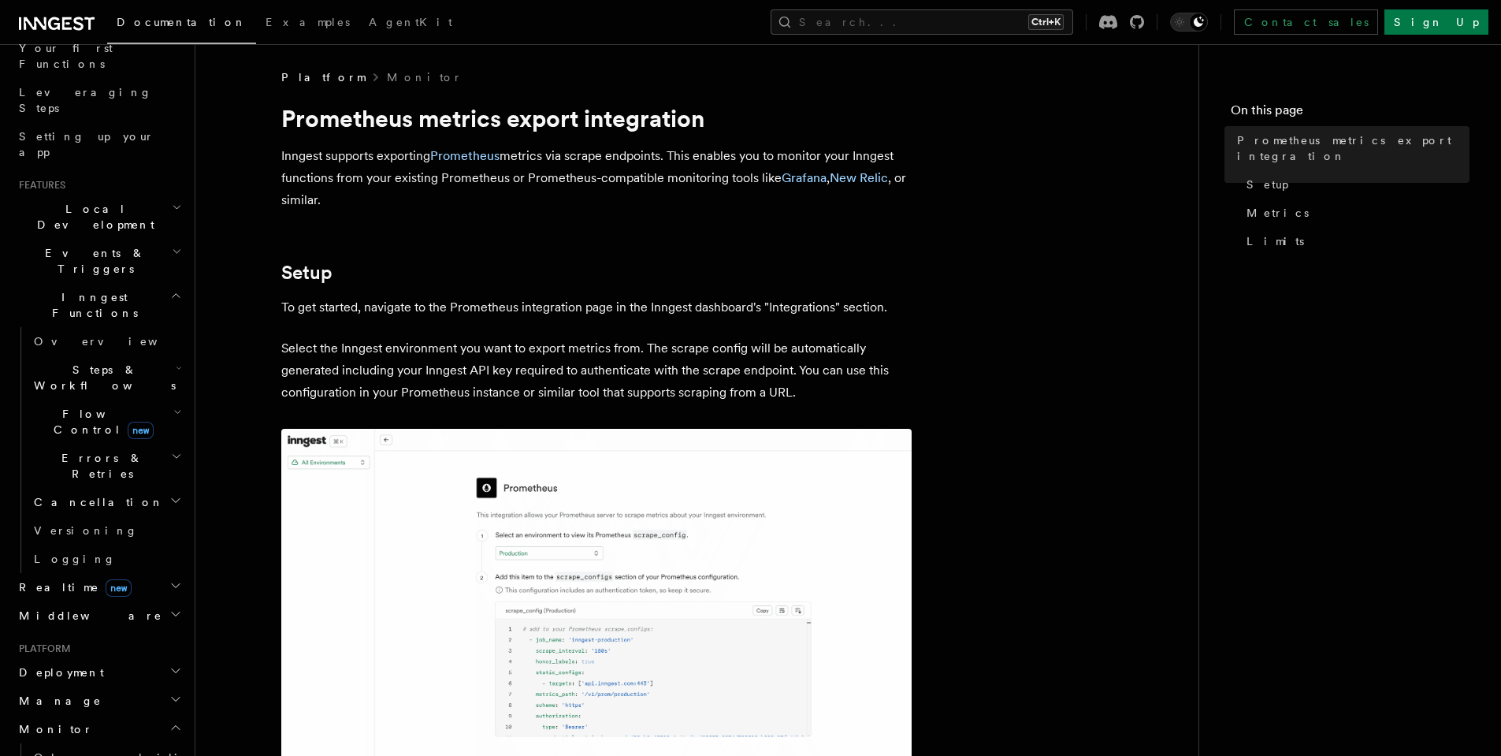
click at [110, 444] on h2 "Errors & Retries" at bounding box center [107, 466] width 158 height 44
click at [108, 516] on link "Retries" at bounding box center [114, 530] width 143 height 28
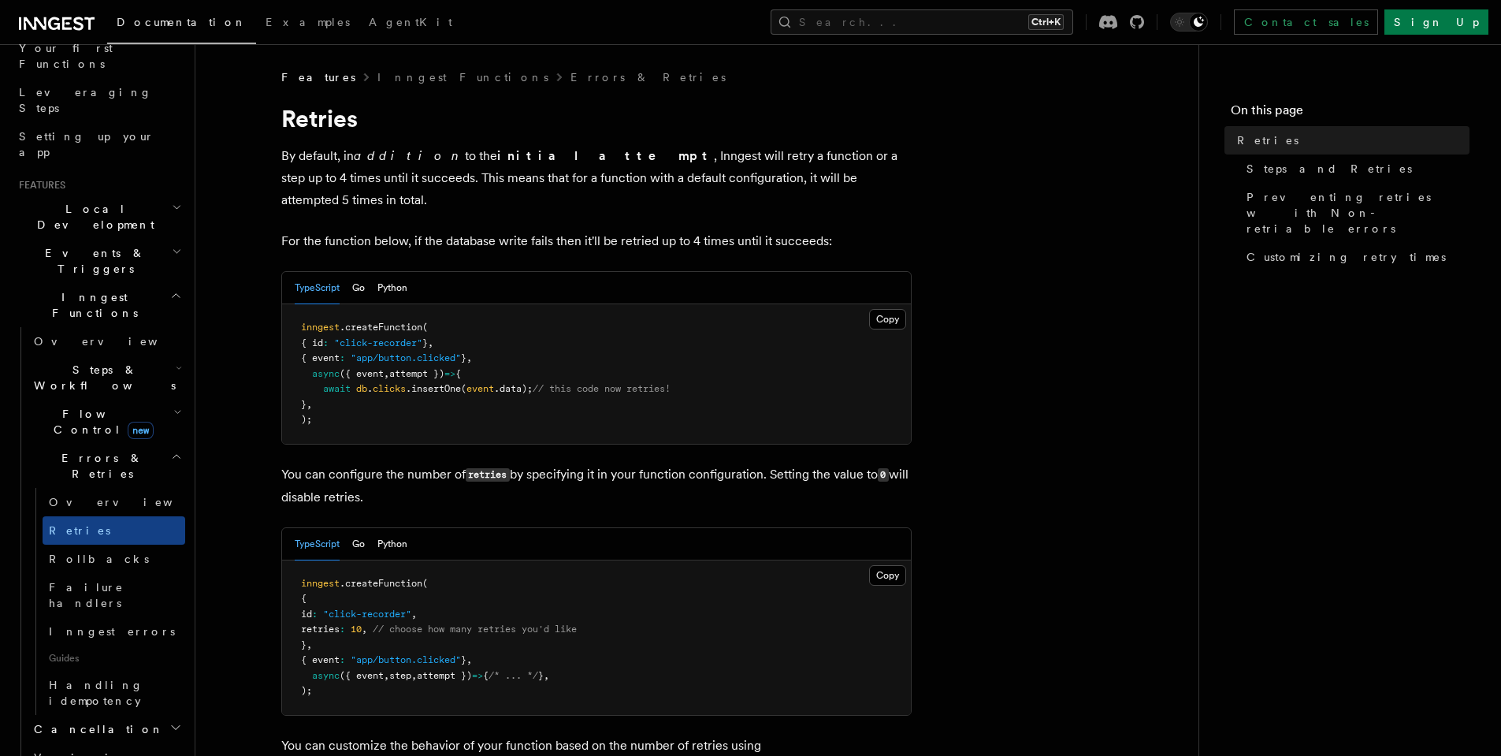
click at [128, 422] on span "new" at bounding box center [141, 430] width 26 height 17
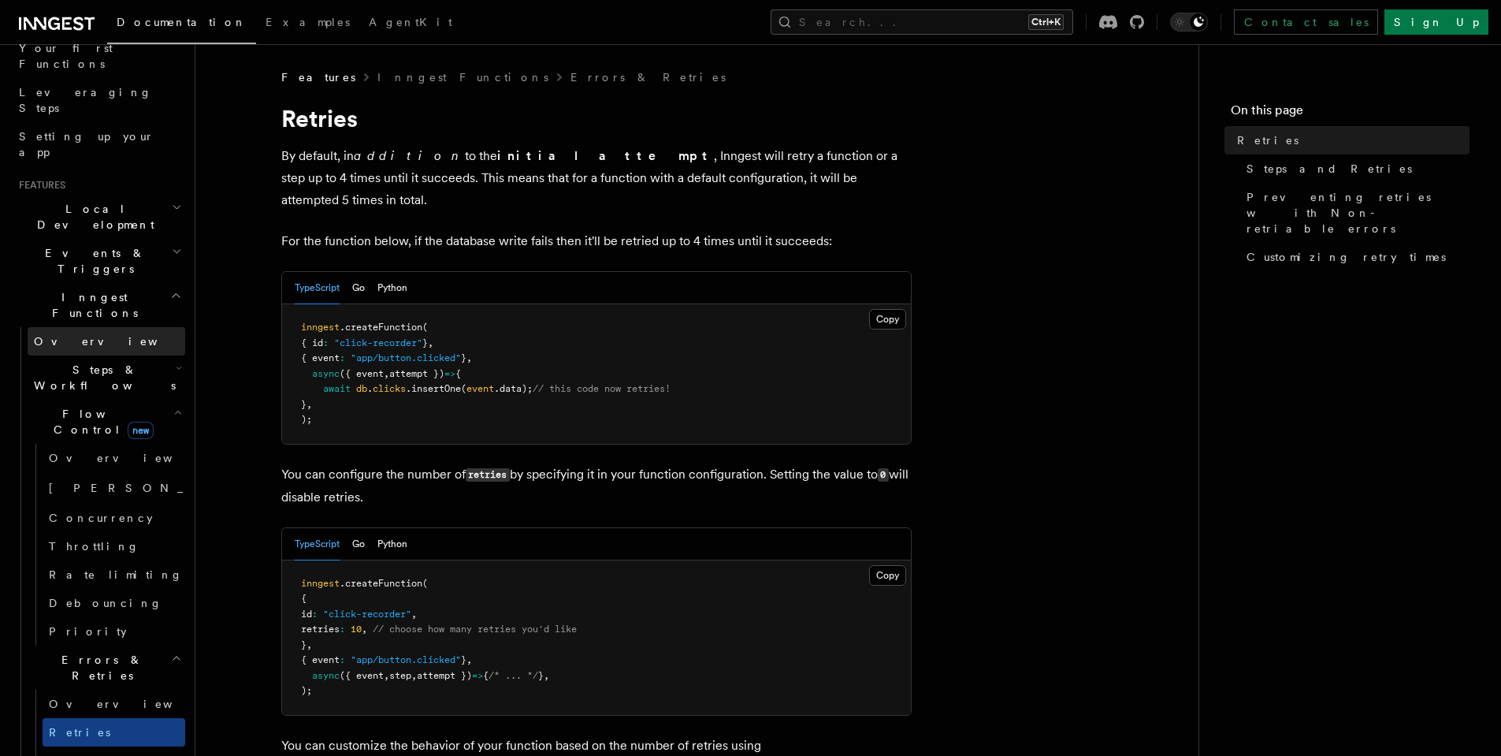
click at [112, 327] on link "Overview" at bounding box center [107, 341] width 158 height 28
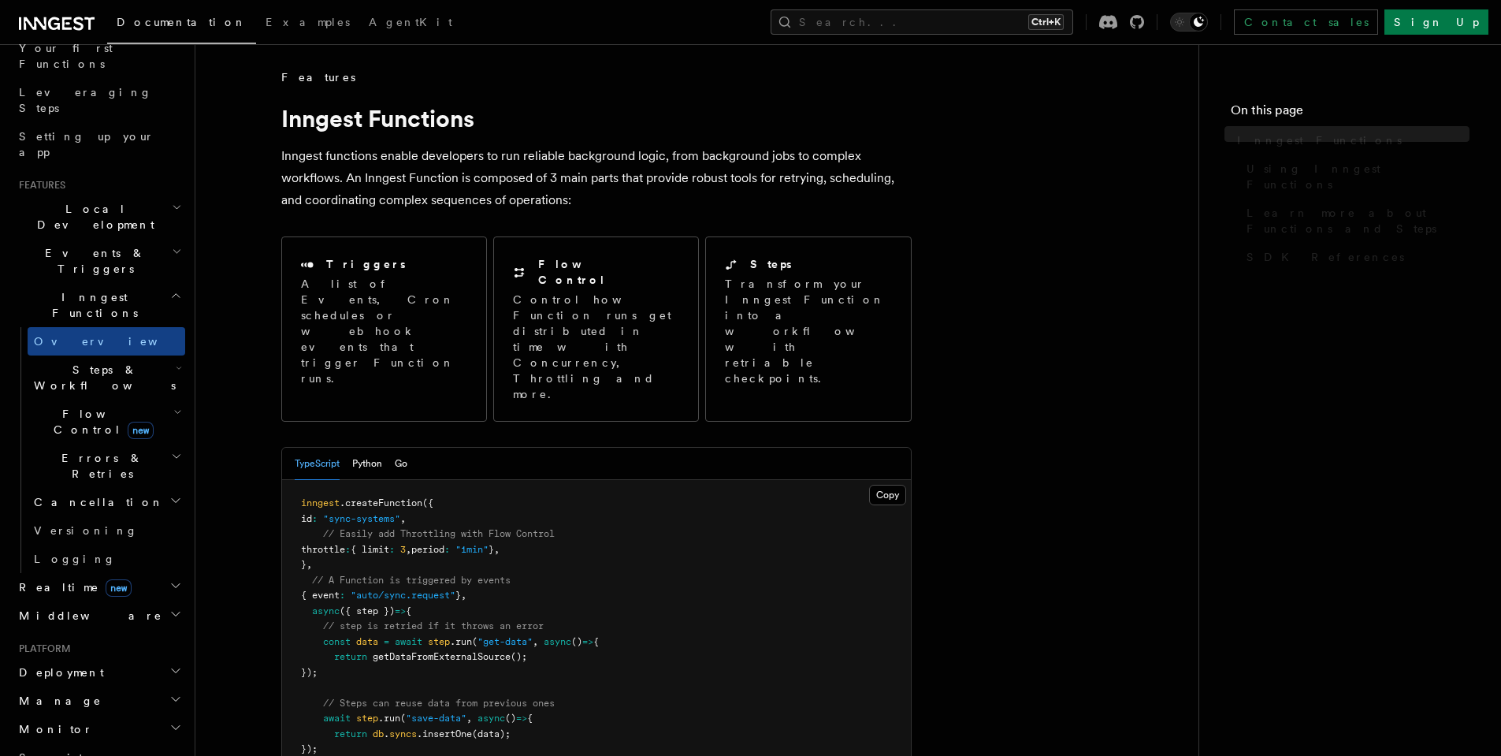
click at [116, 239] on h2 "Events & Triggers" at bounding box center [99, 261] width 173 height 44
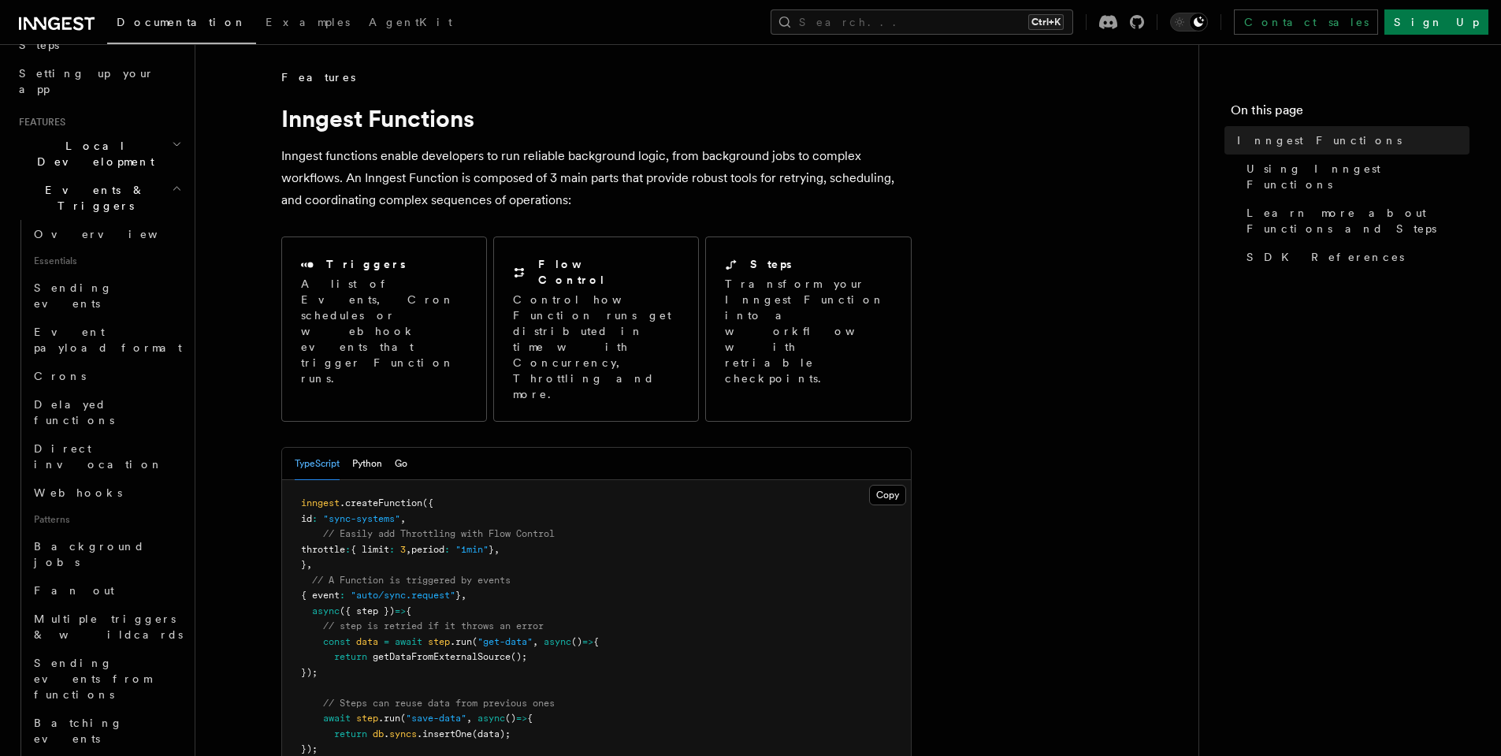
scroll to position [32, 0]
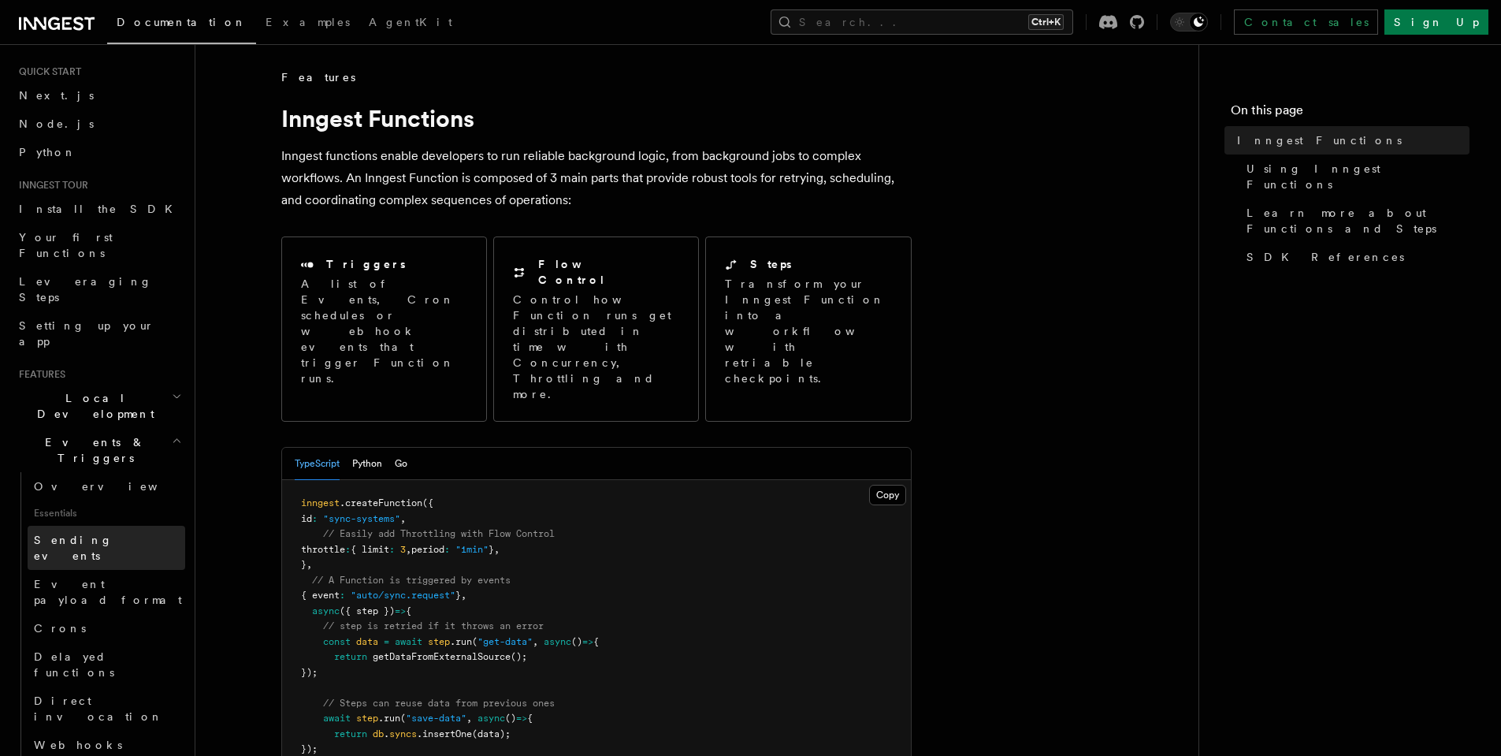
click at [107, 526] on link "Sending events" at bounding box center [107, 548] width 158 height 44
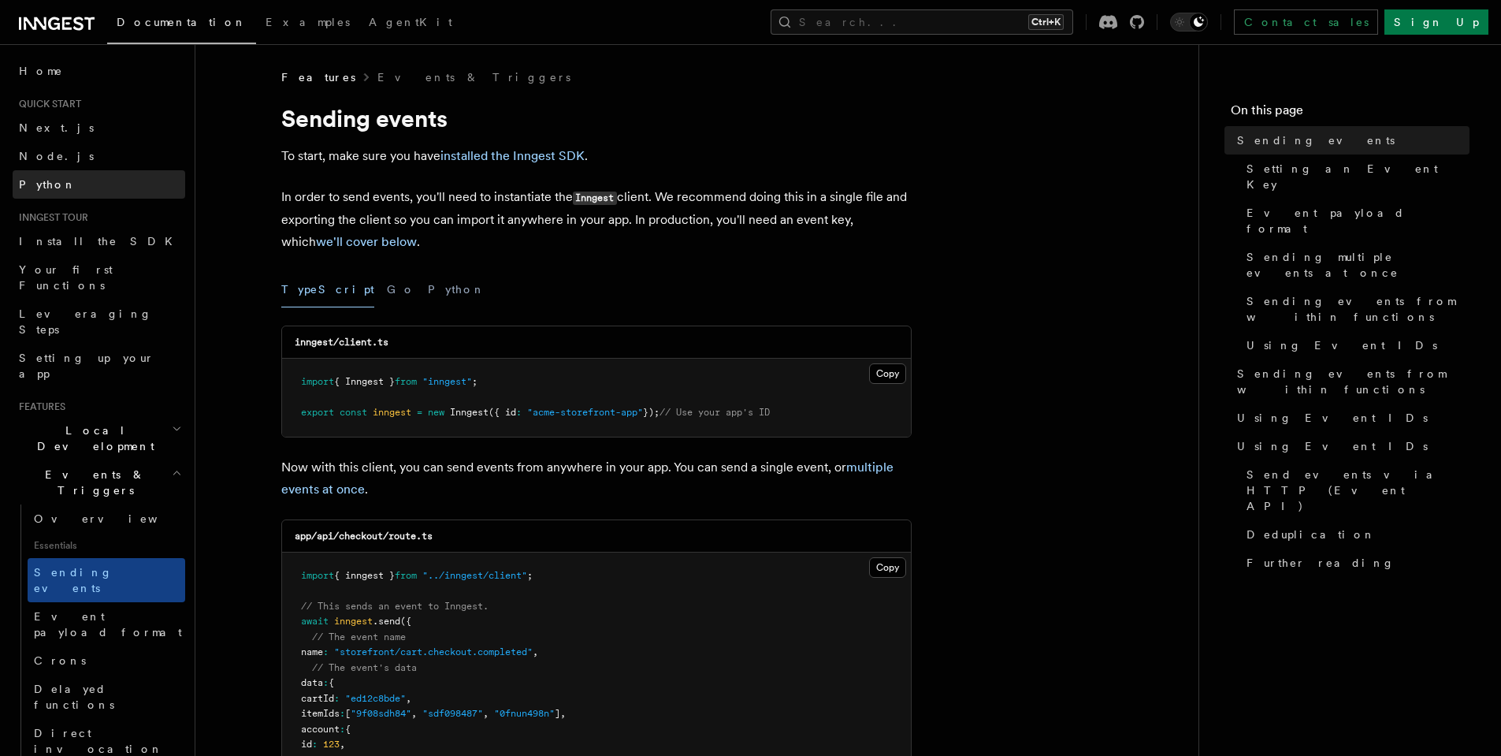
click at [84, 175] on link "Python" at bounding box center [99, 184] width 173 height 28
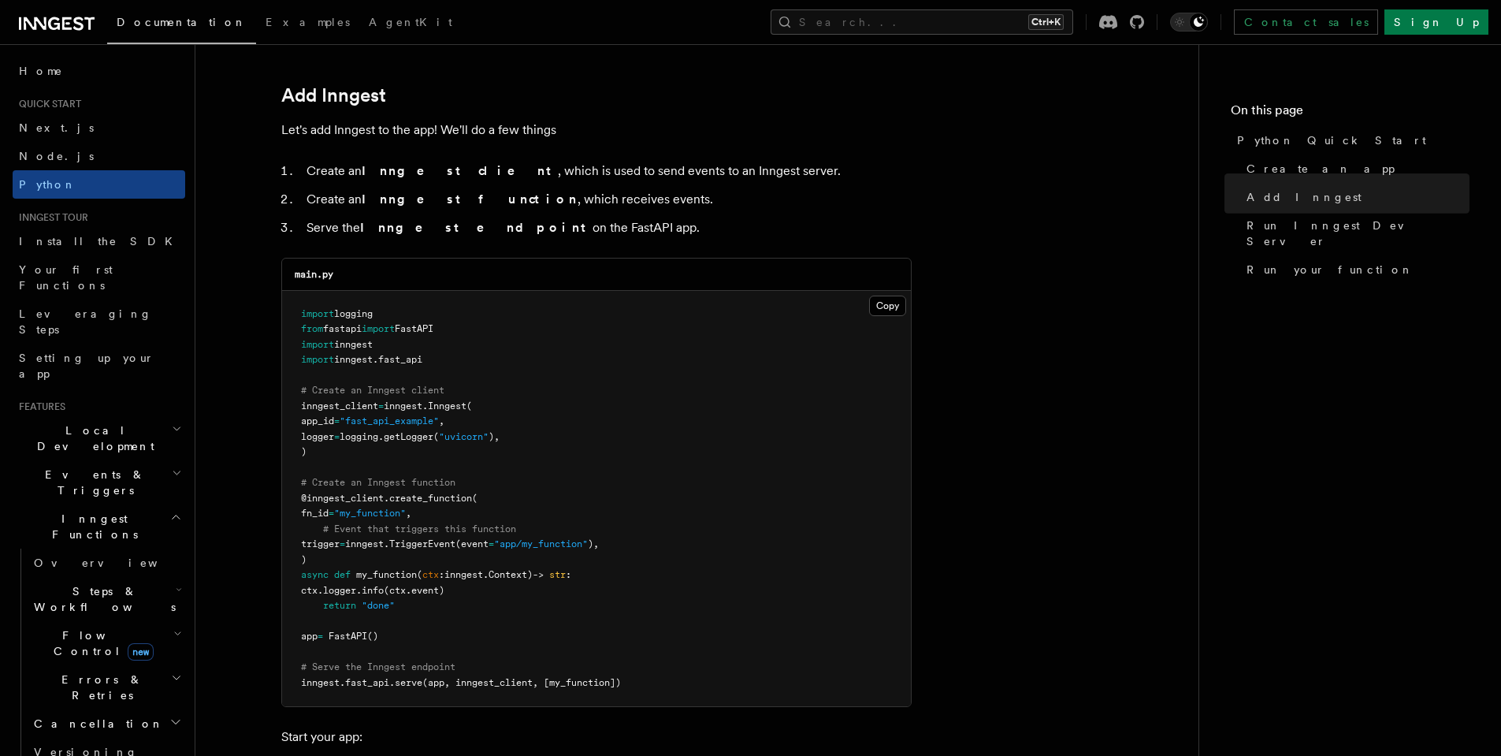
scroll to position [662, 0]
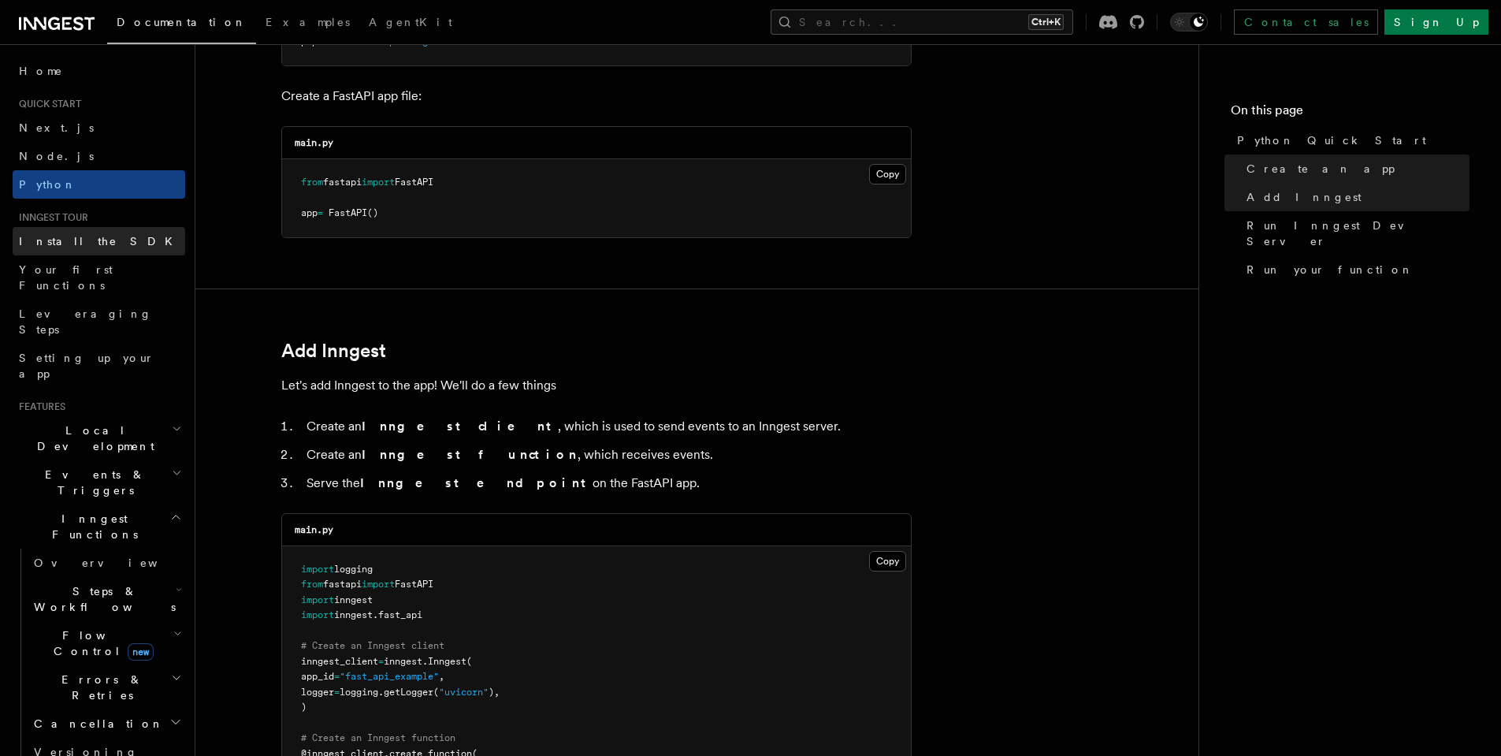
click at [111, 236] on link "Install the SDK" at bounding box center [99, 241] width 173 height 28
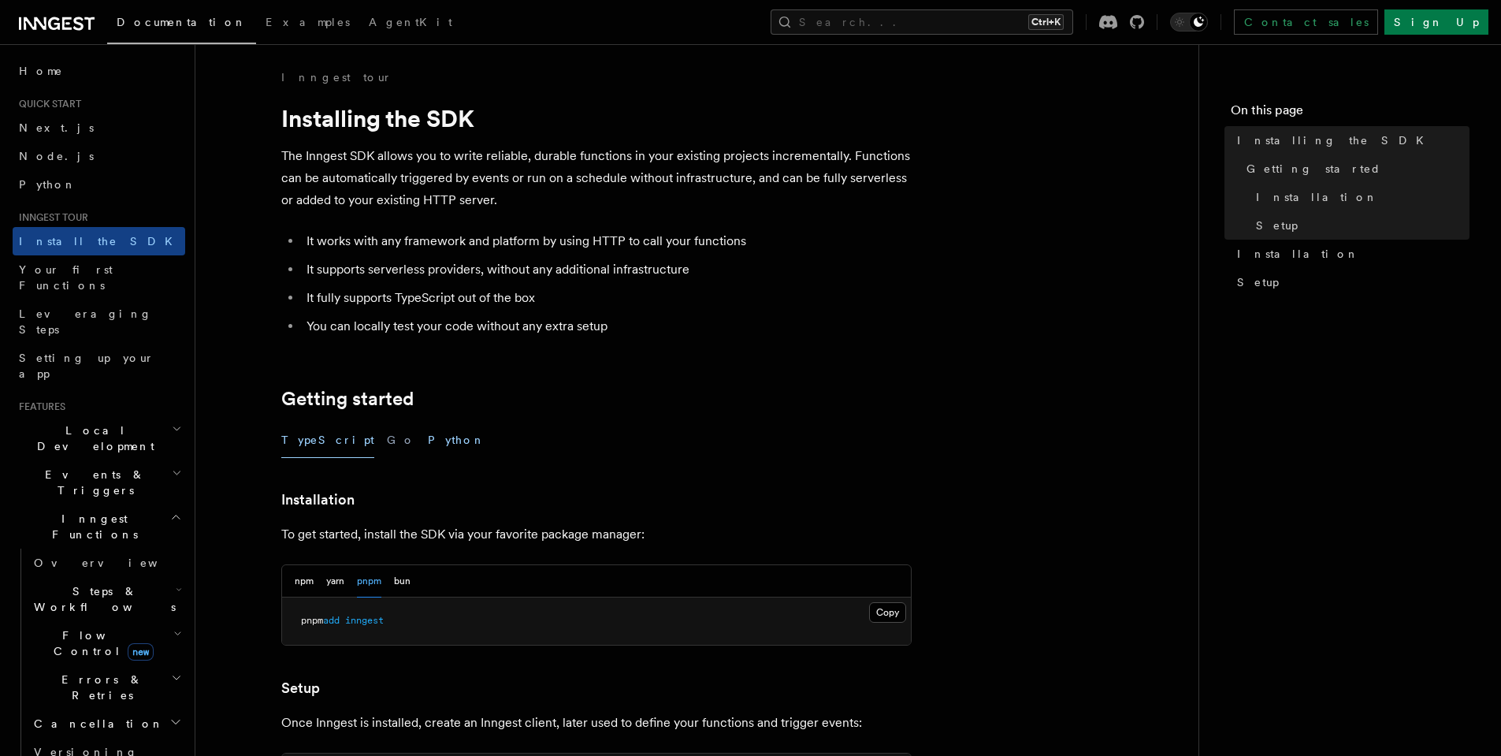
click at [428, 433] on button "Python" at bounding box center [457, 439] width 58 height 35
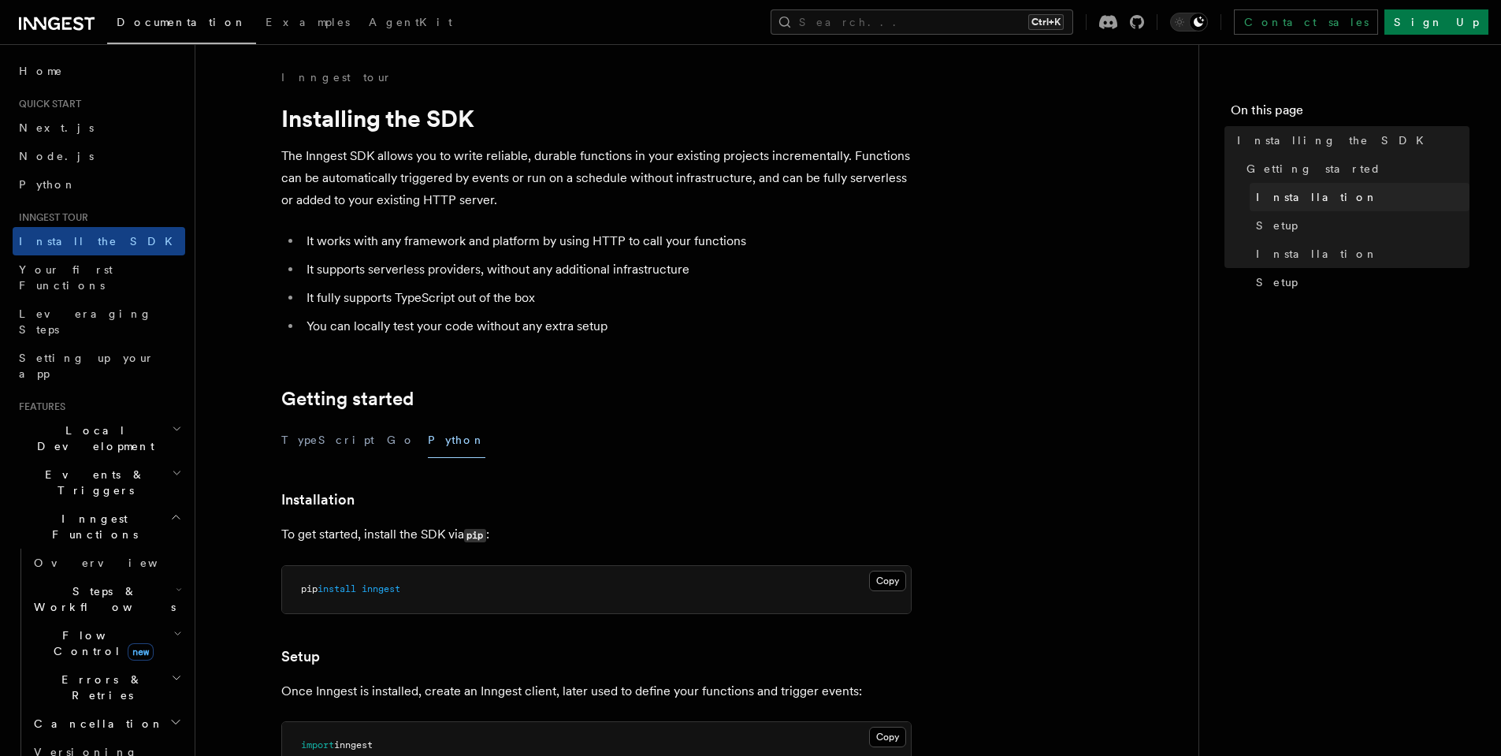
click at [1280, 201] on span "Installation" at bounding box center [1317, 197] width 122 height 16
click at [1280, 236] on link "Setup" at bounding box center [1360, 225] width 220 height 28
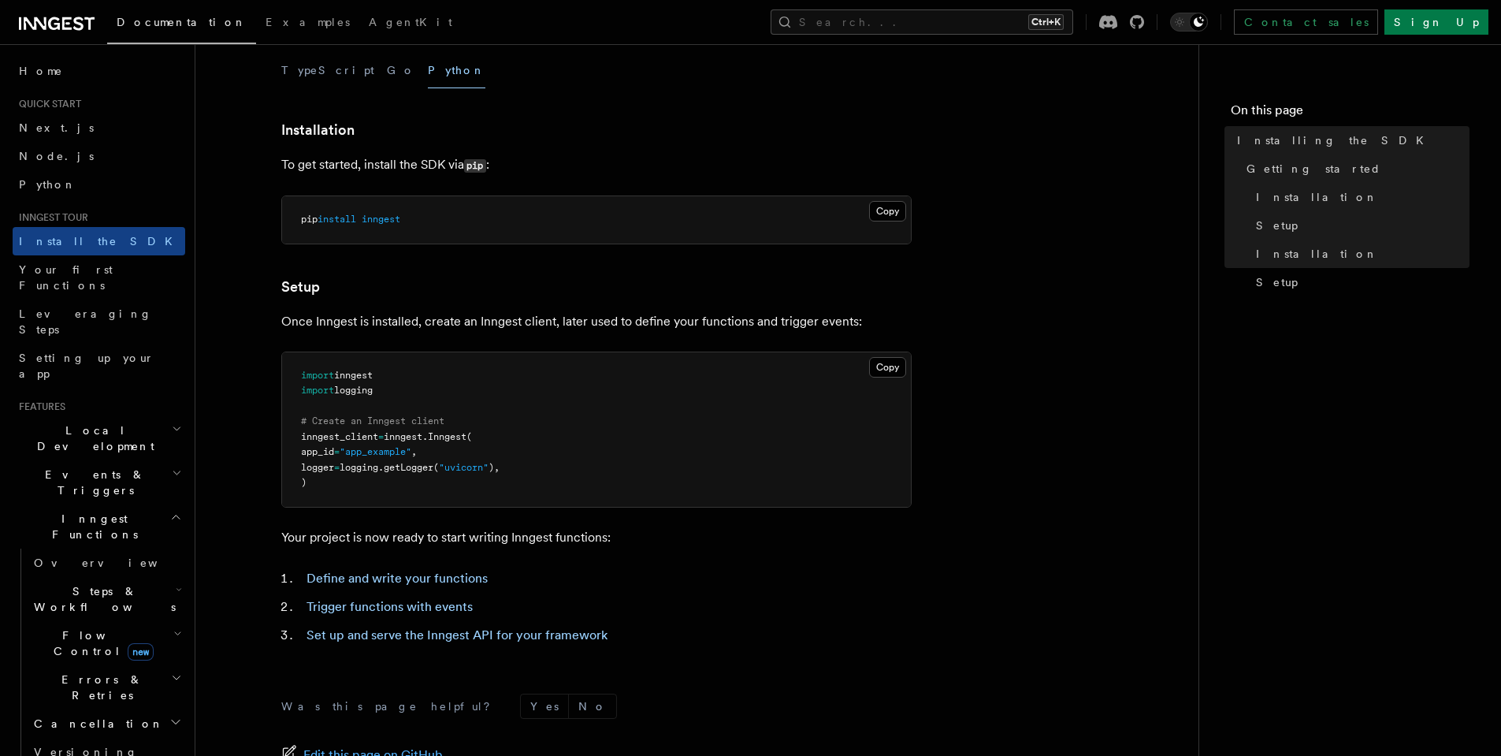
scroll to position [475, 0]
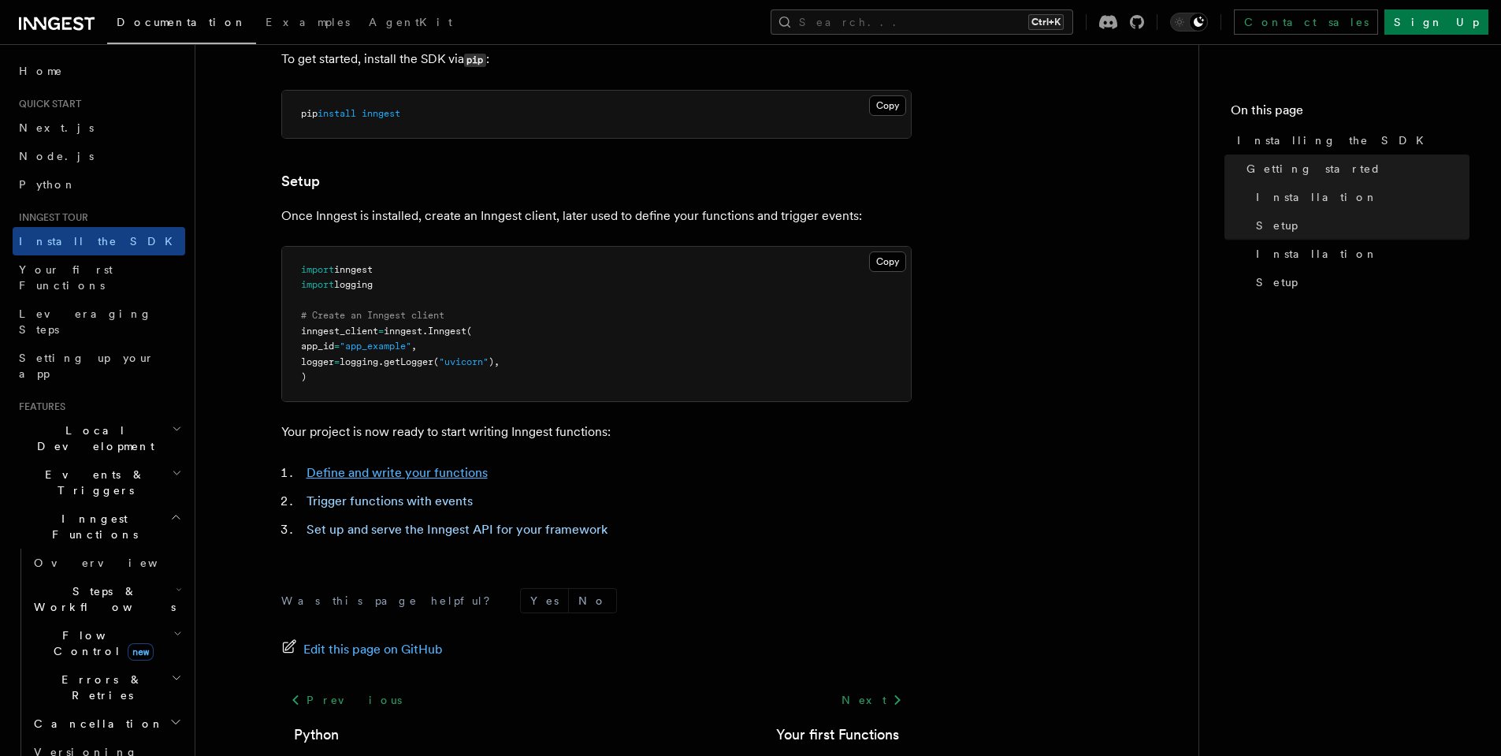
click at [430, 477] on link "Define and write your functions" at bounding box center [397, 472] width 181 height 15
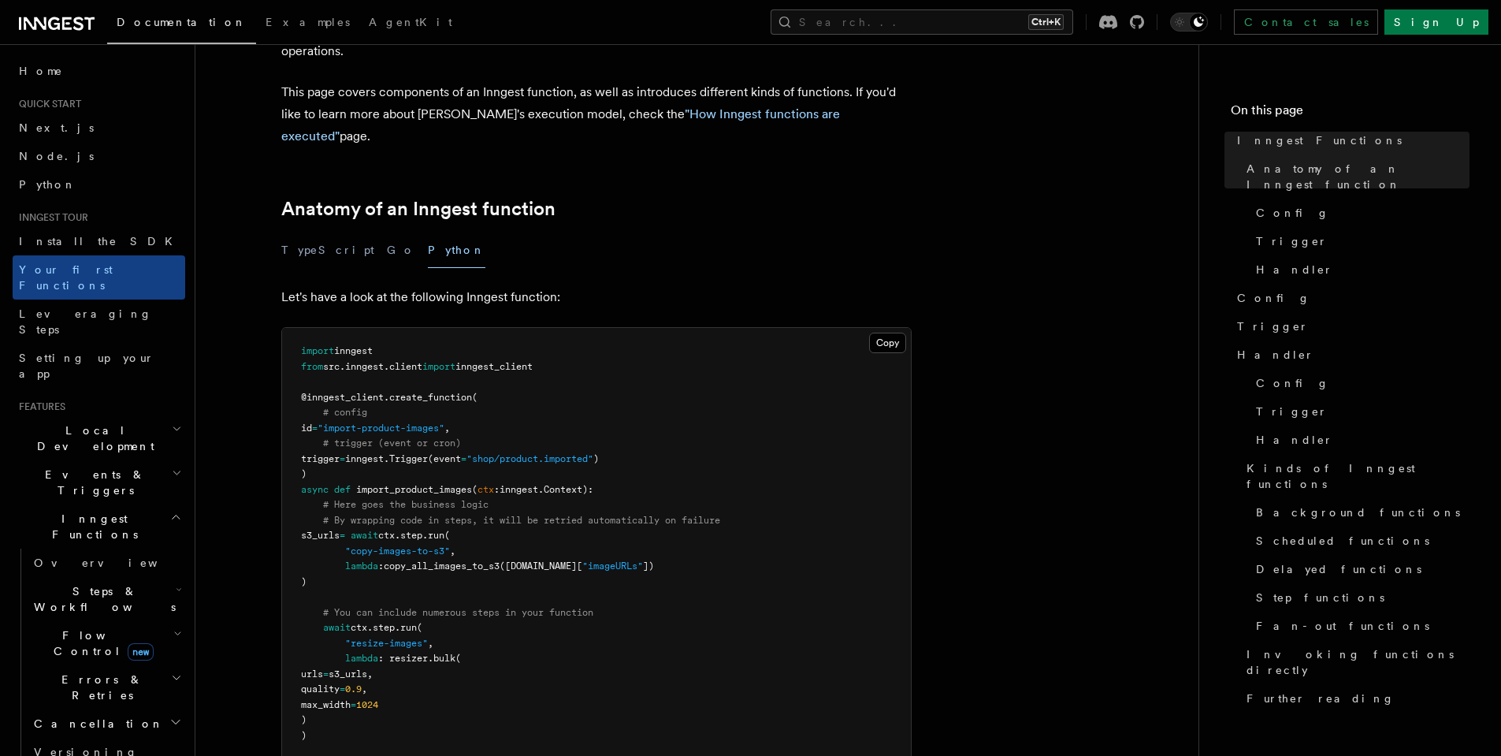
scroll to position [284, 0]
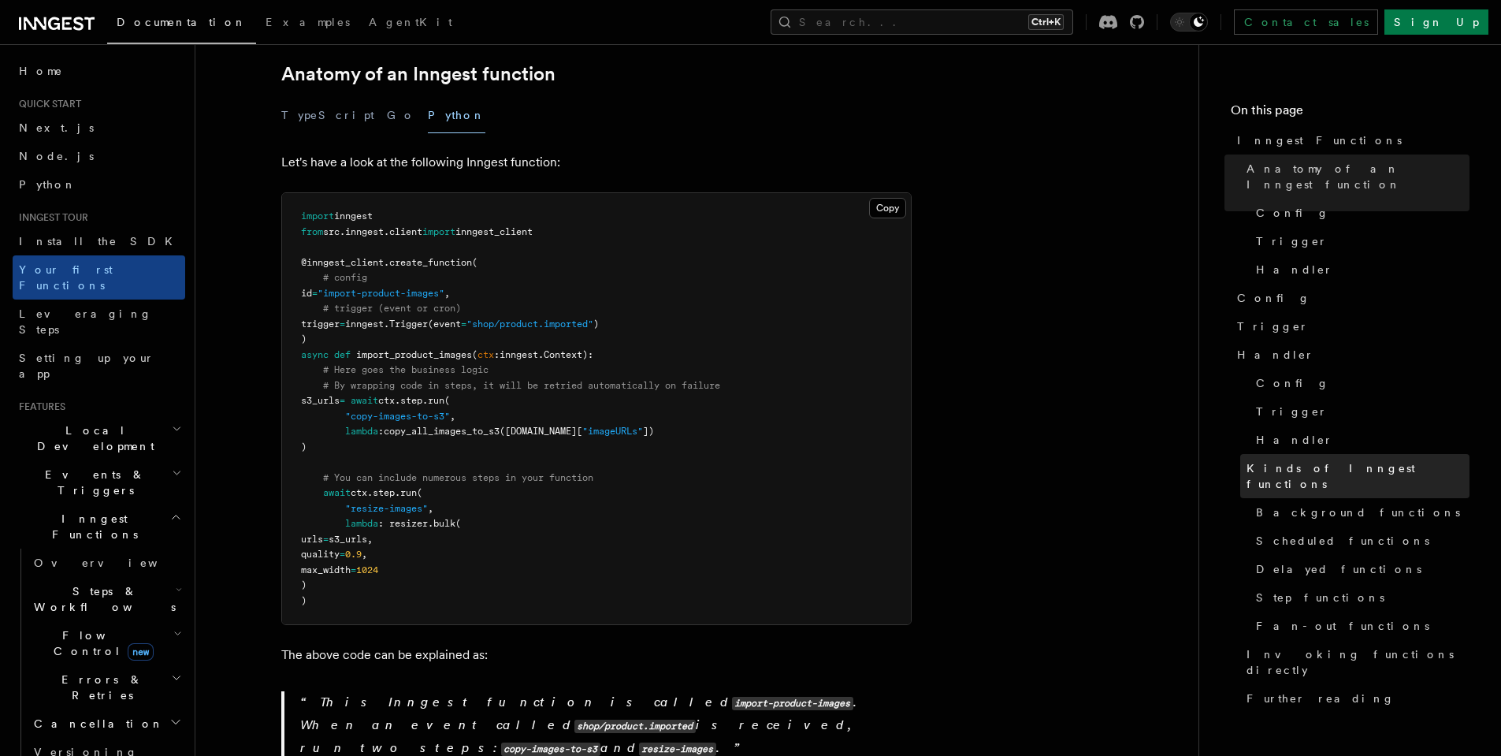
click at [1367, 460] on span "Kinds of Inngest functions" at bounding box center [1358, 476] width 223 height 32
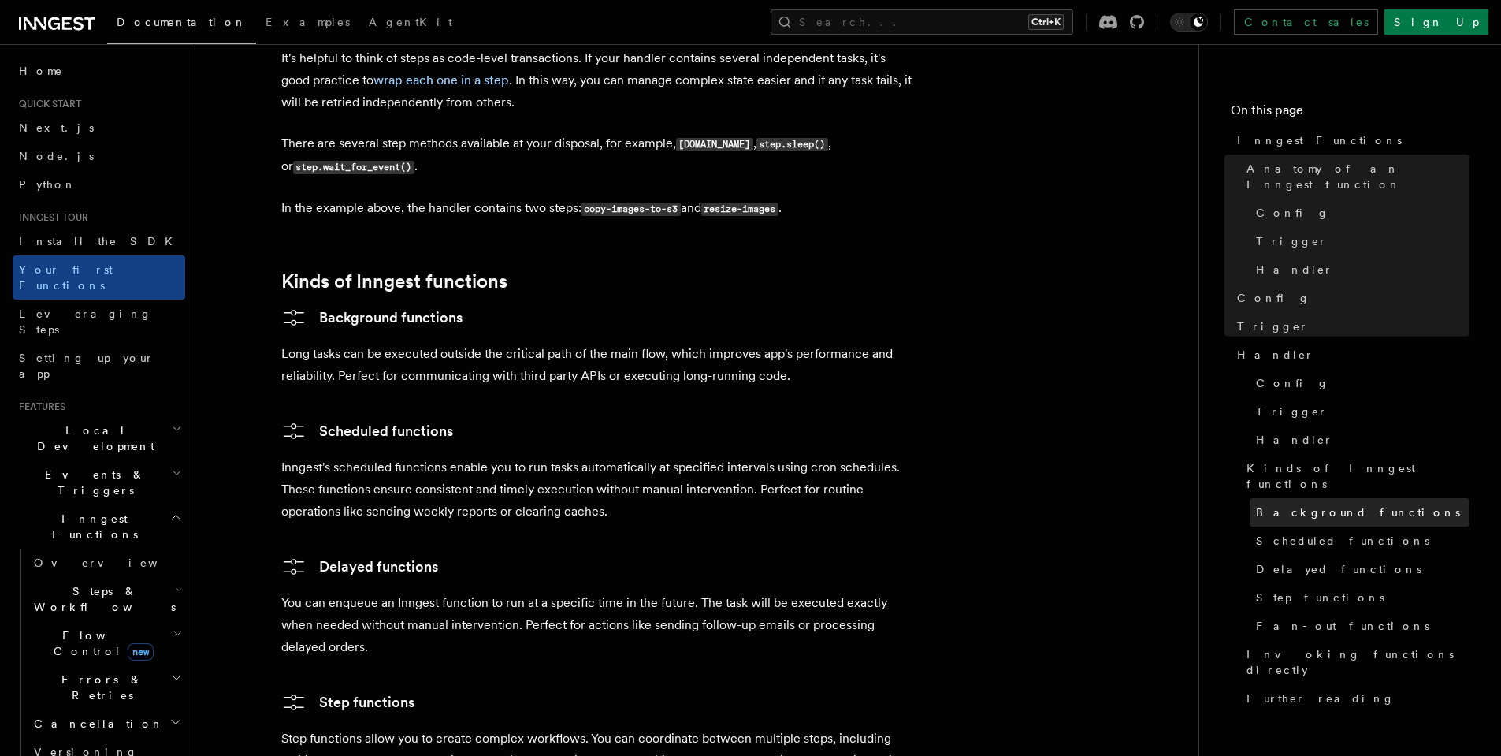
click at [1358, 504] on span "Background functions" at bounding box center [1358, 512] width 204 height 16
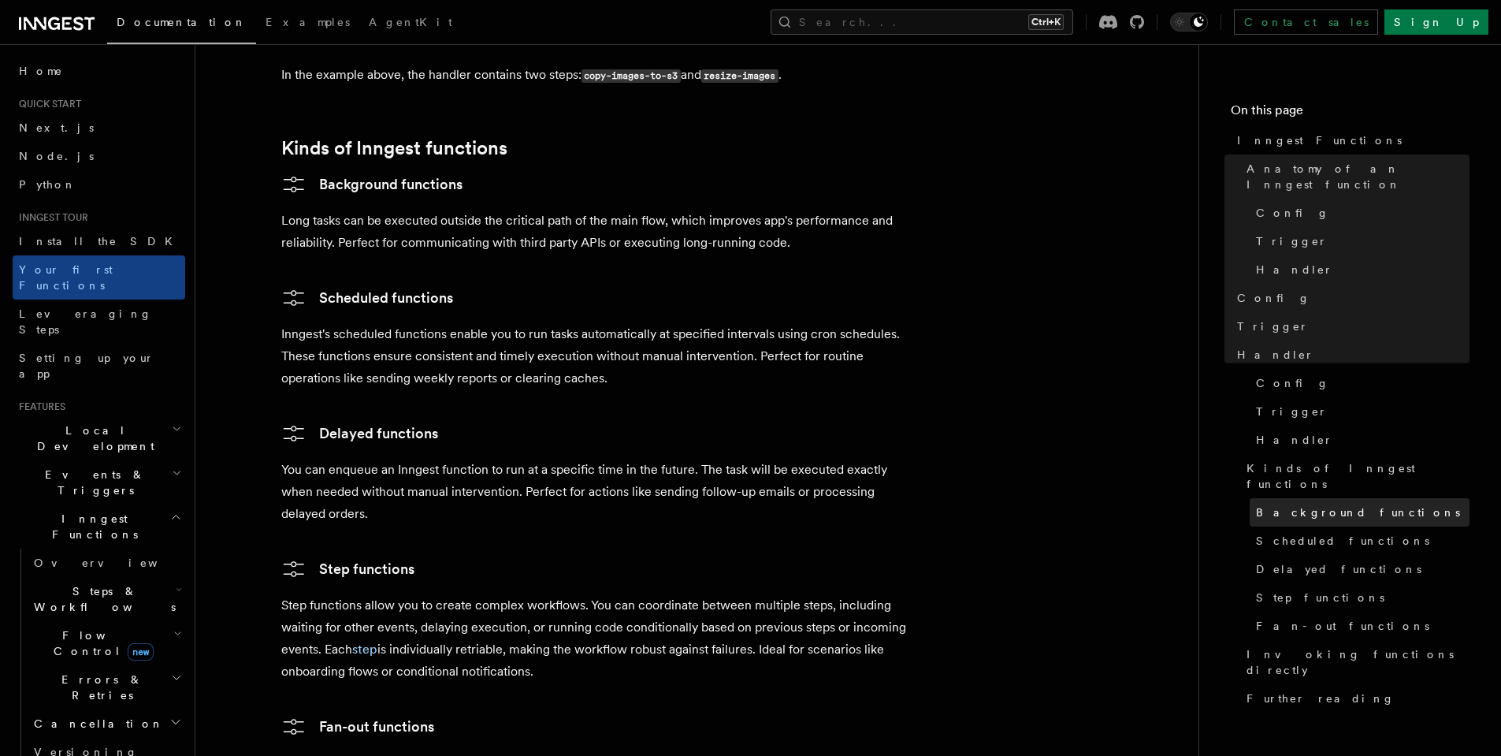
scroll to position [2507, 0]
click at [1358, 504] on span "Background functions" at bounding box center [1358, 512] width 204 height 16
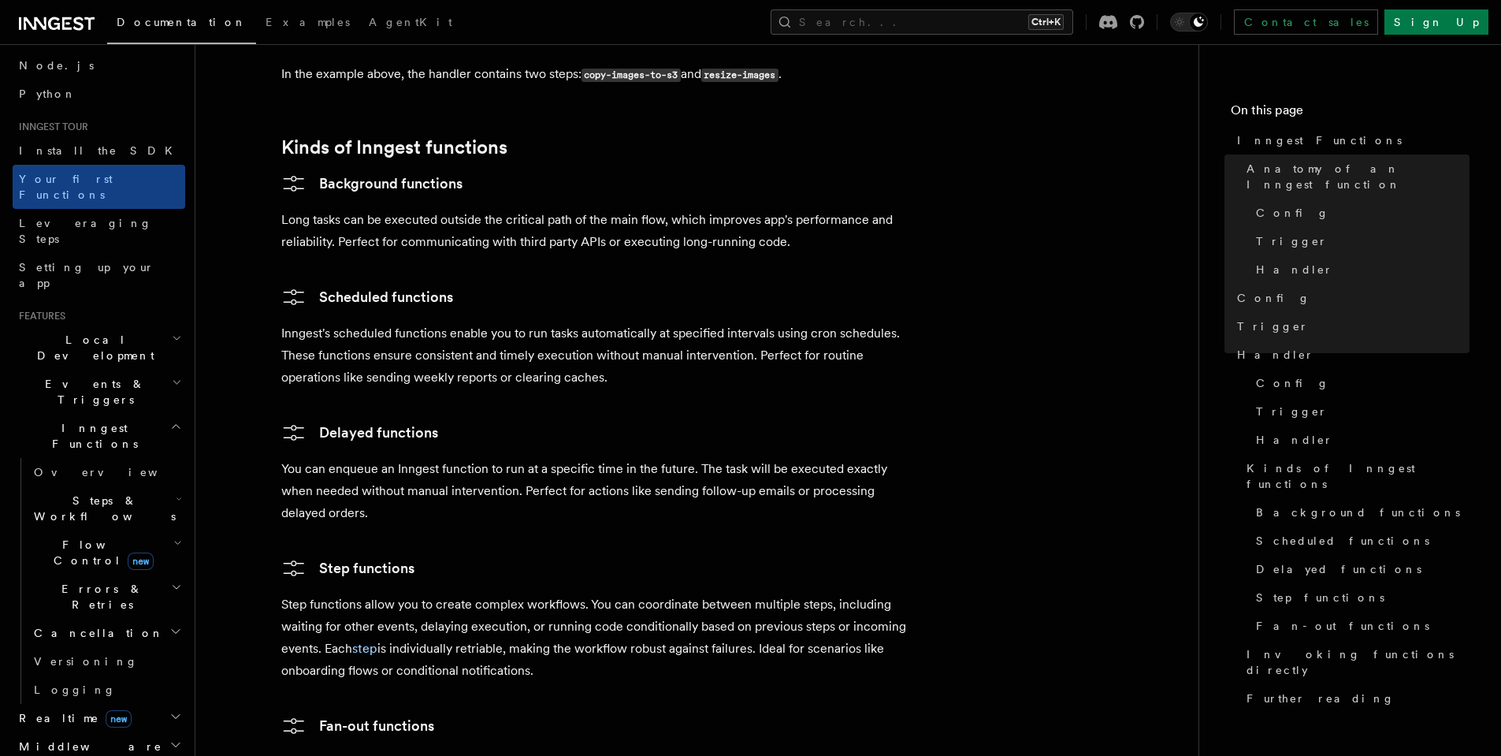
scroll to position [189, 0]
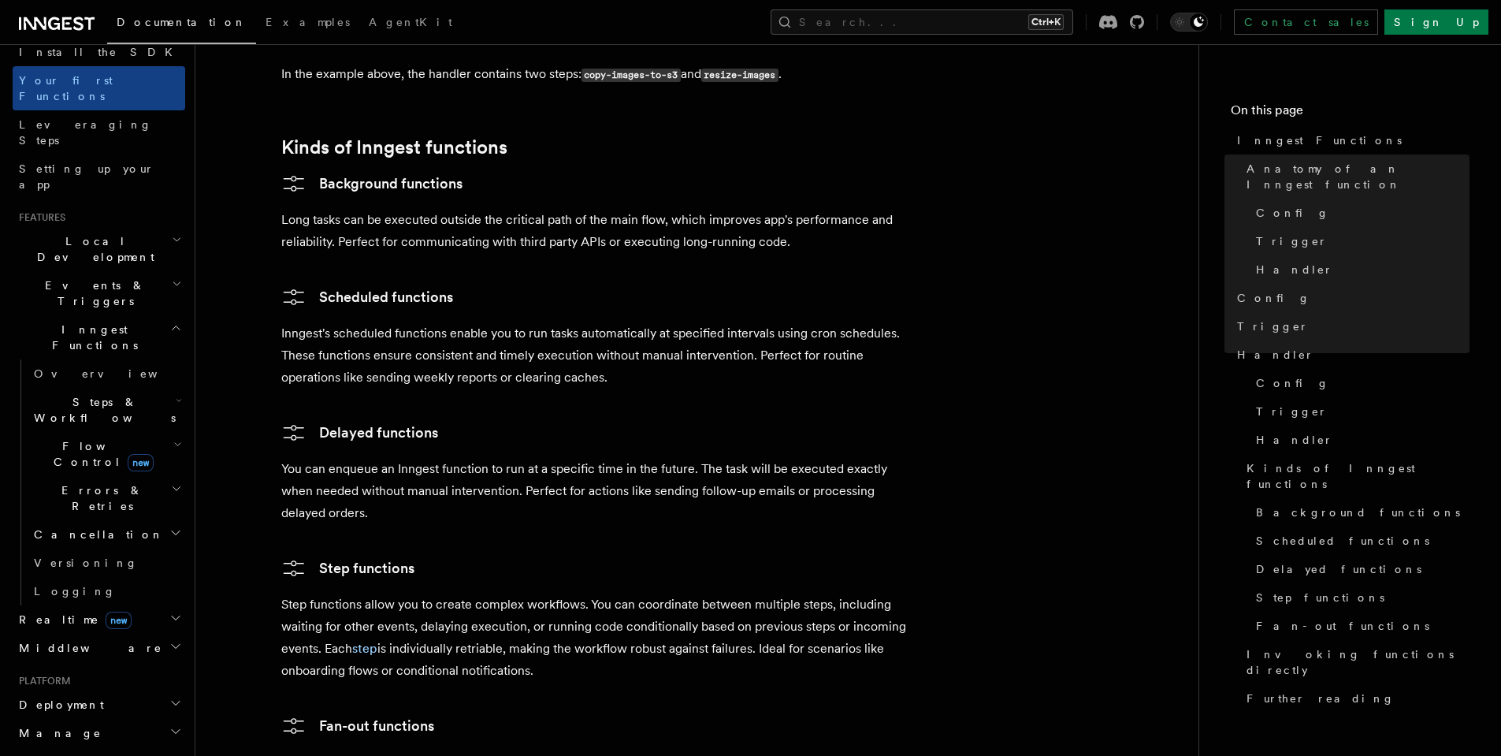
click at [122, 605] on h2 "Realtime new" at bounding box center [99, 619] width 173 height 28
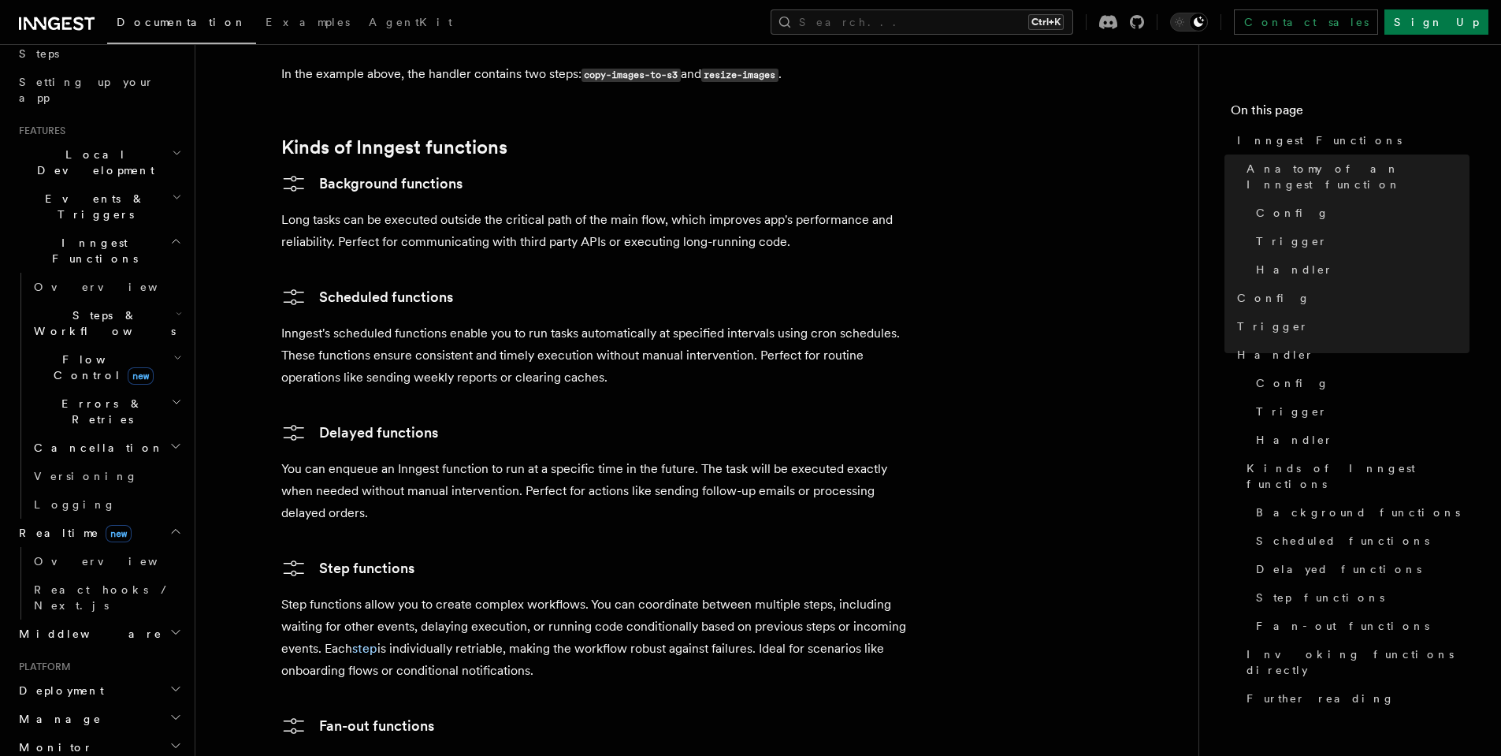
scroll to position [378, 0]
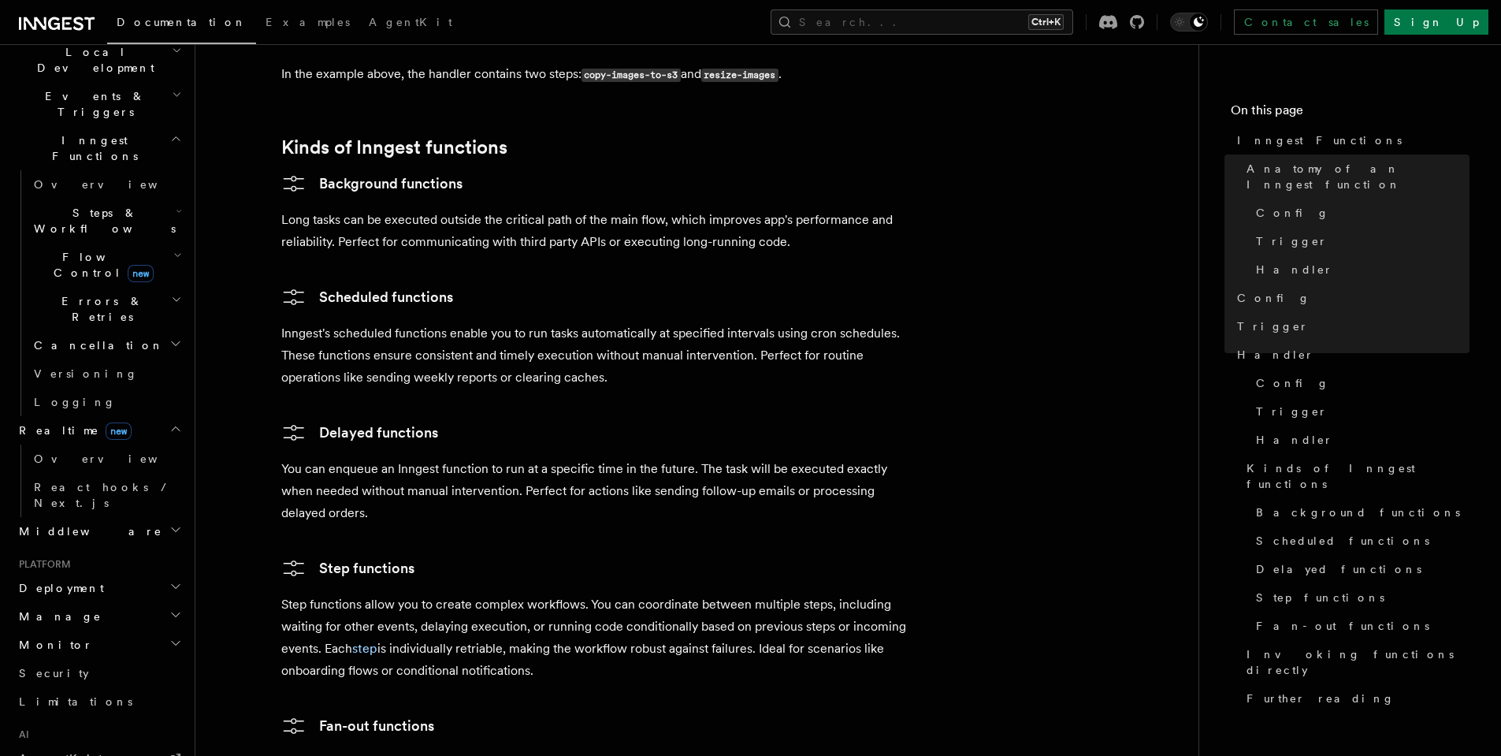
click at [118, 517] on h2 "Middleware" at bounding box center [99, 531] width 173 height 28
click at [106, 651] on span "Dependency Injection" at bounding box center [81, 665] width 95 height 28
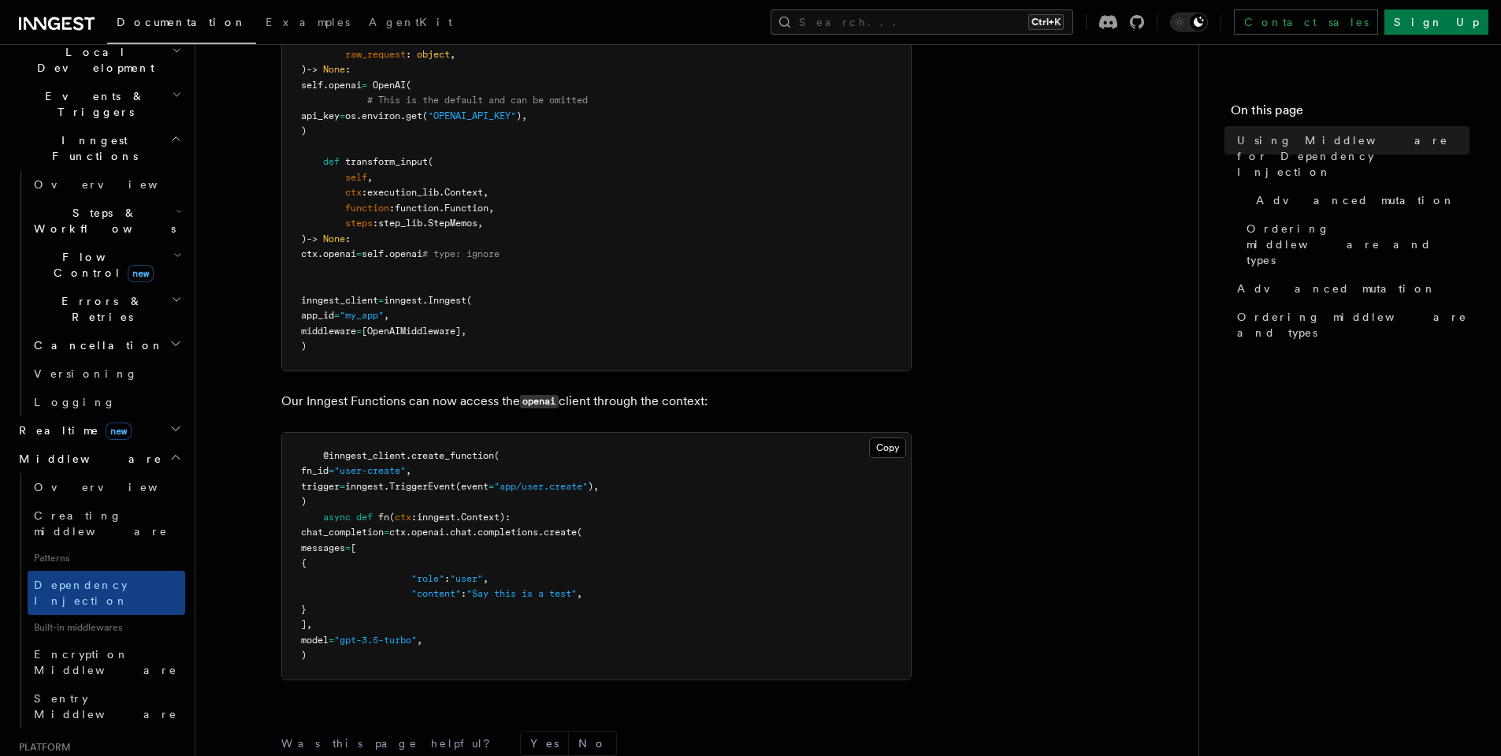
scroll to position [681, 0]
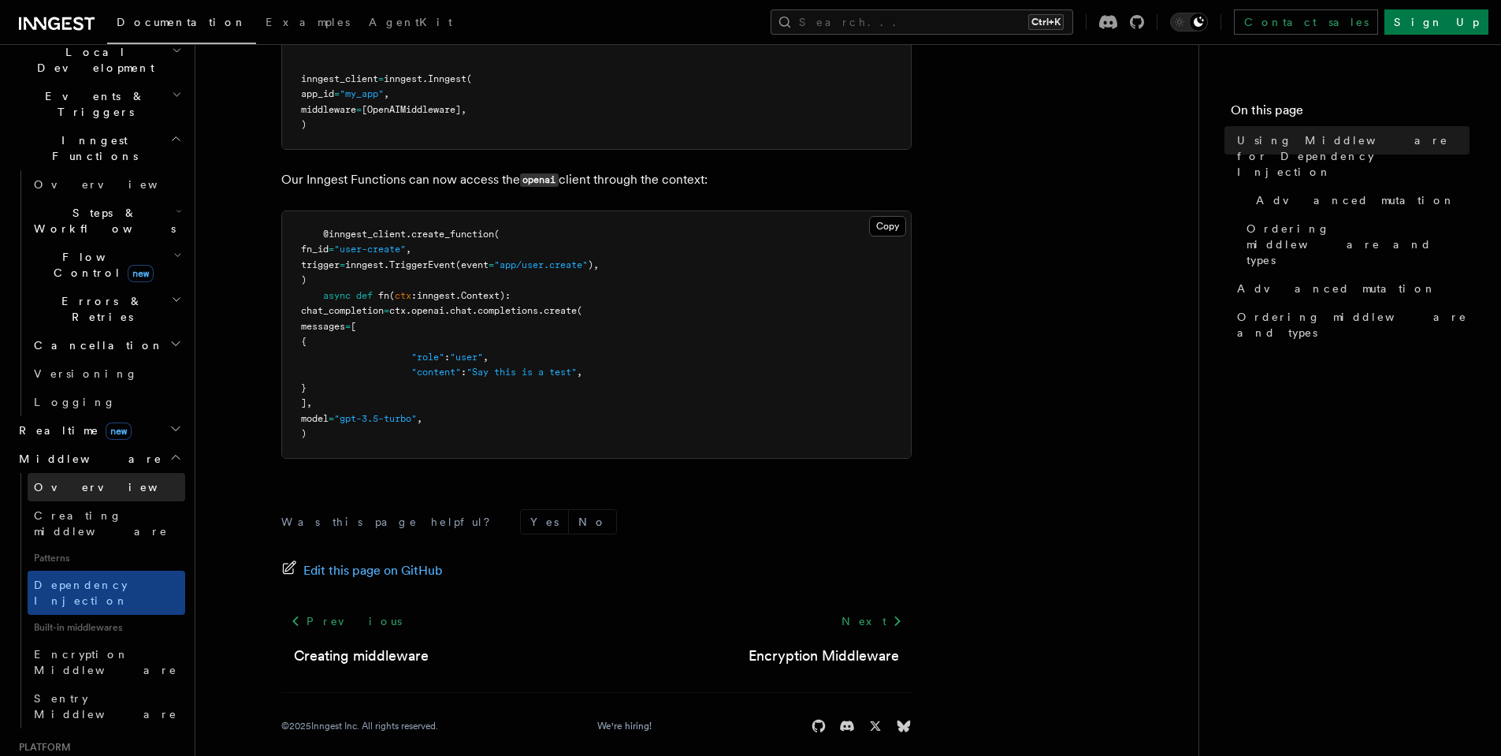
click at [116, 473] on link "Overview" at bounding box center [107, 487] width 158 height 28
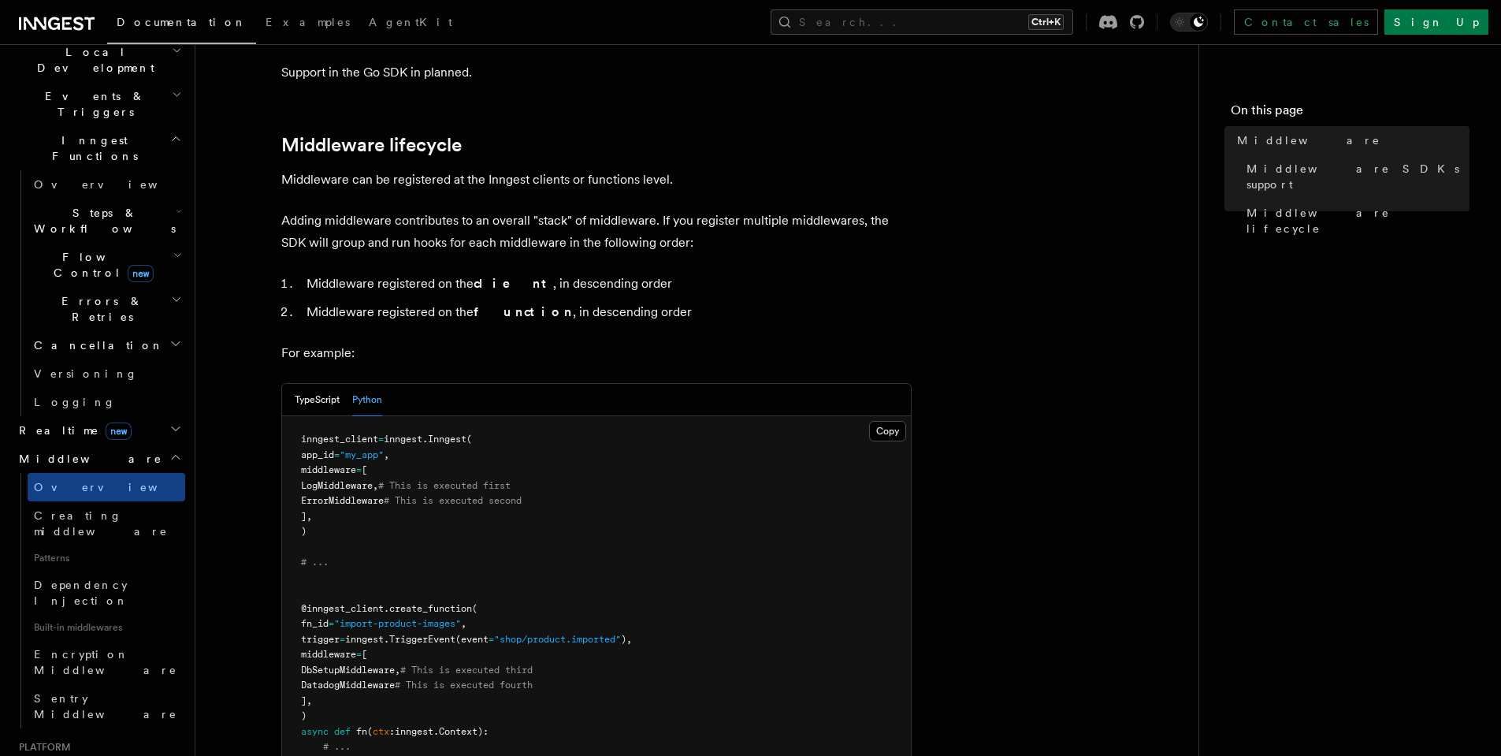
scroll to position [851, 0]
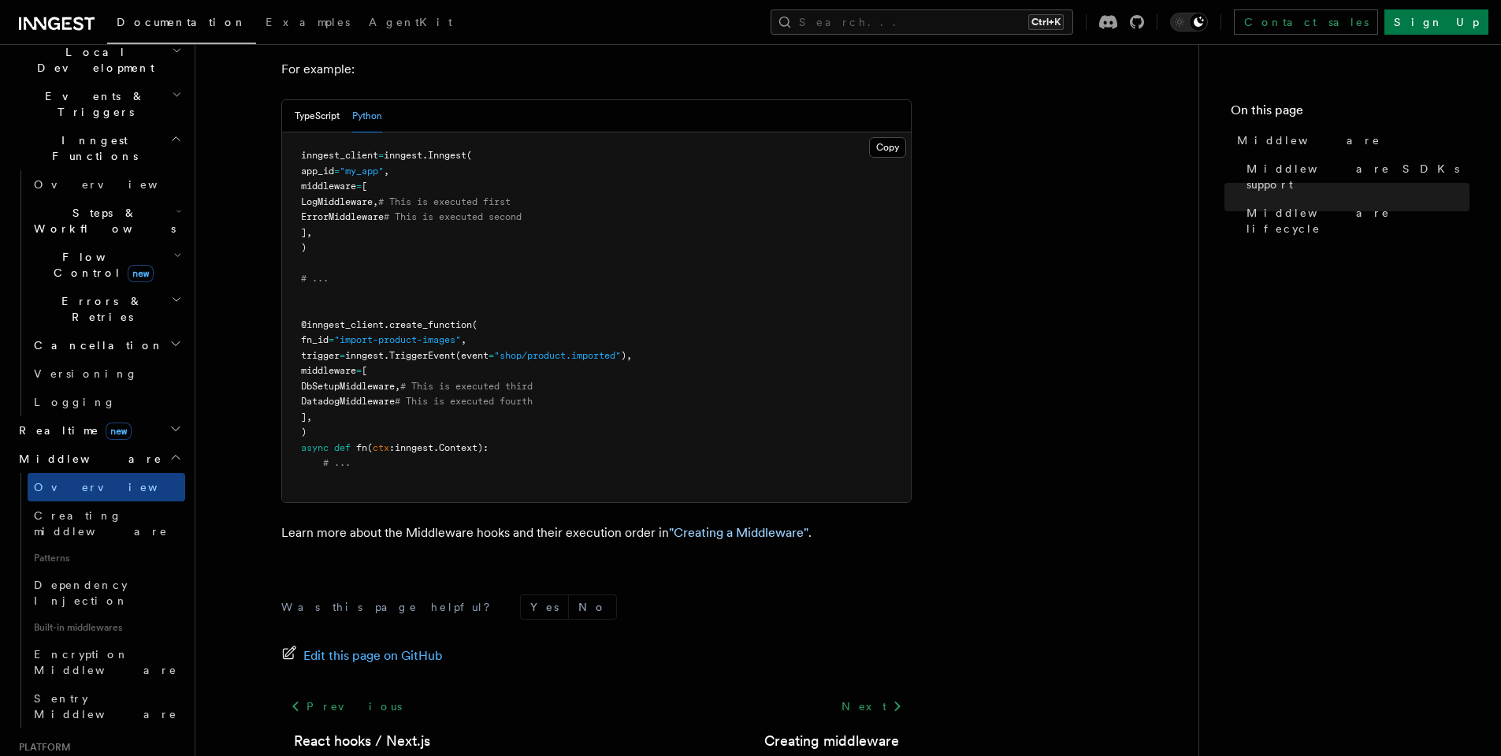
click at [116, 755] on h2 "Deployment" at bounding box center [99, 770] width 173 height 28
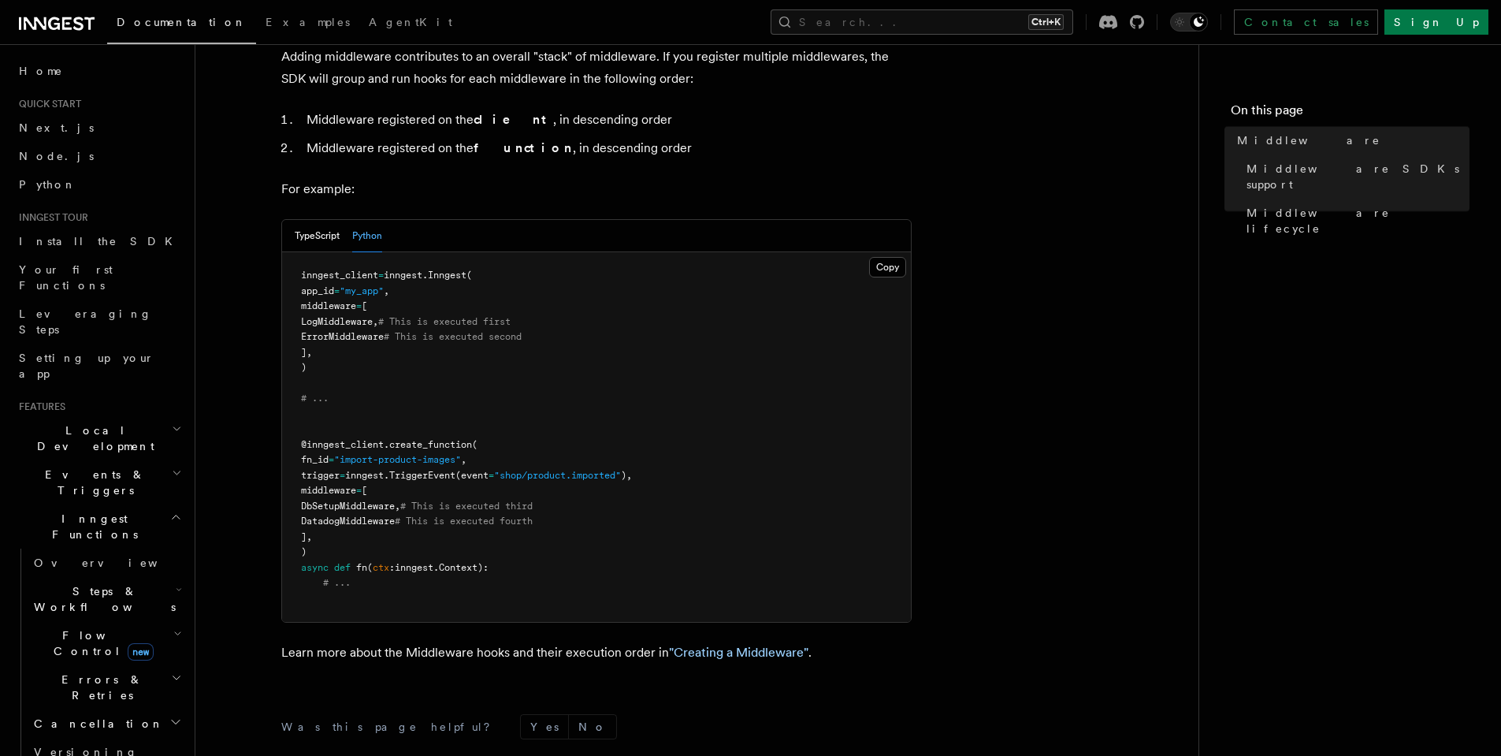
scroll to position [756, 0]
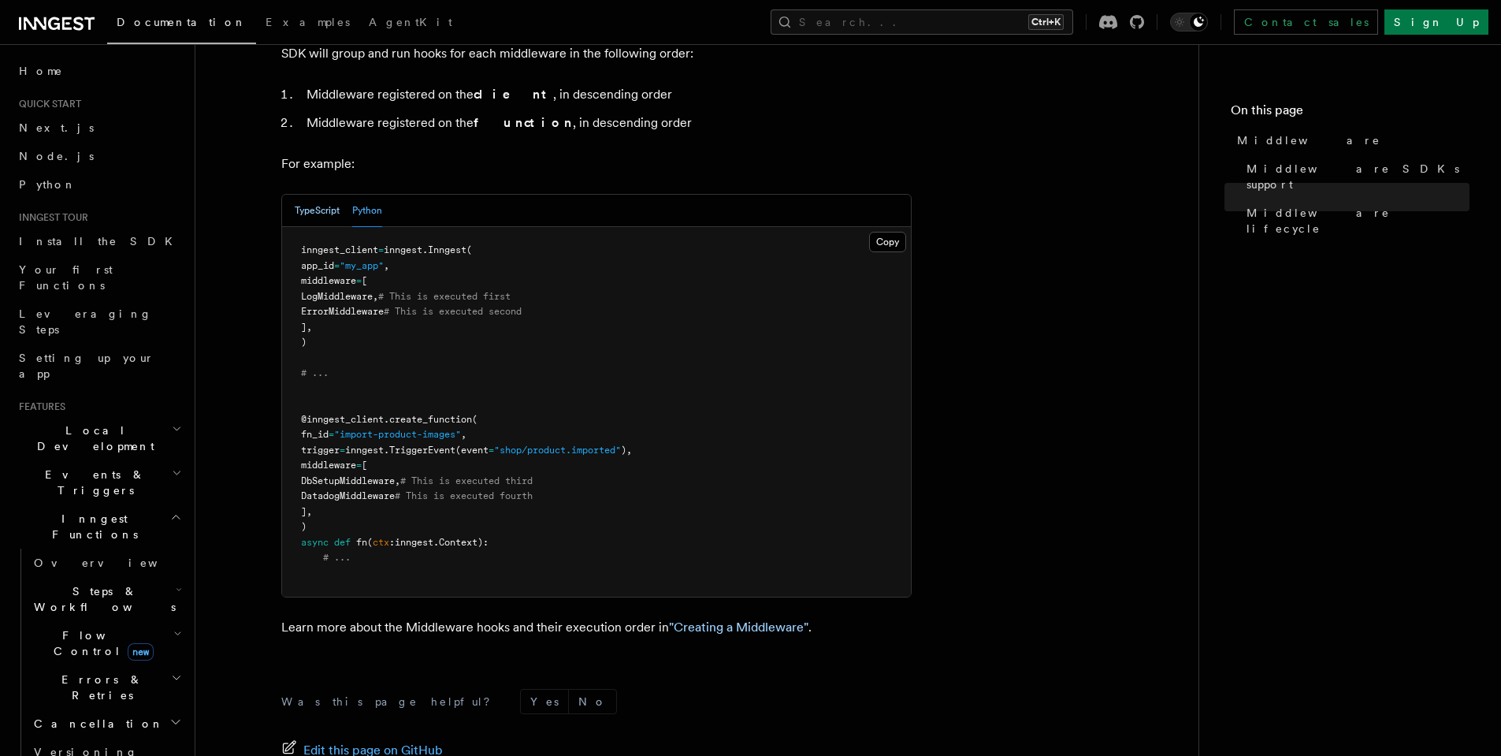
click at [312, 195] on button "TypeScript" at bounding box center [317, 211] width 45 height 32
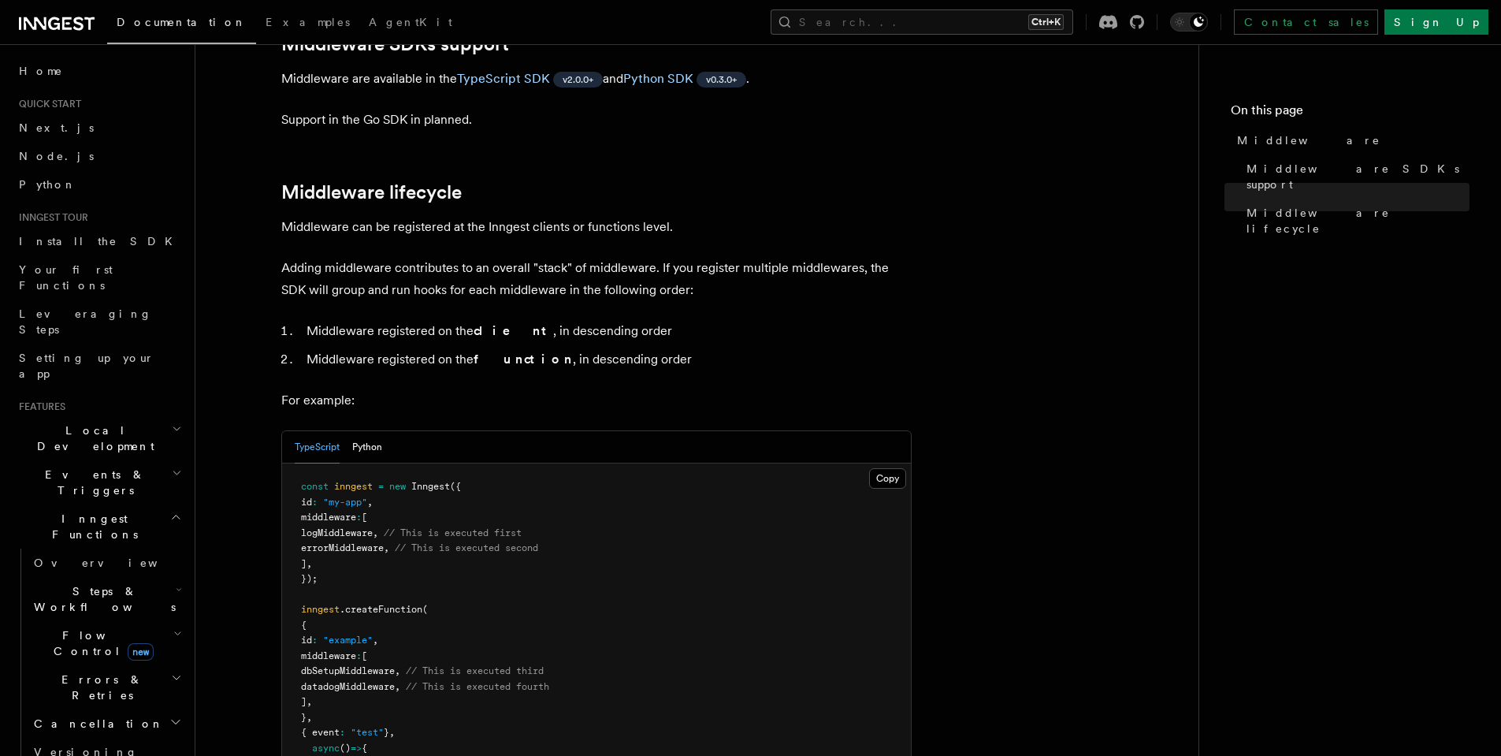
scroll to position [284, 0]
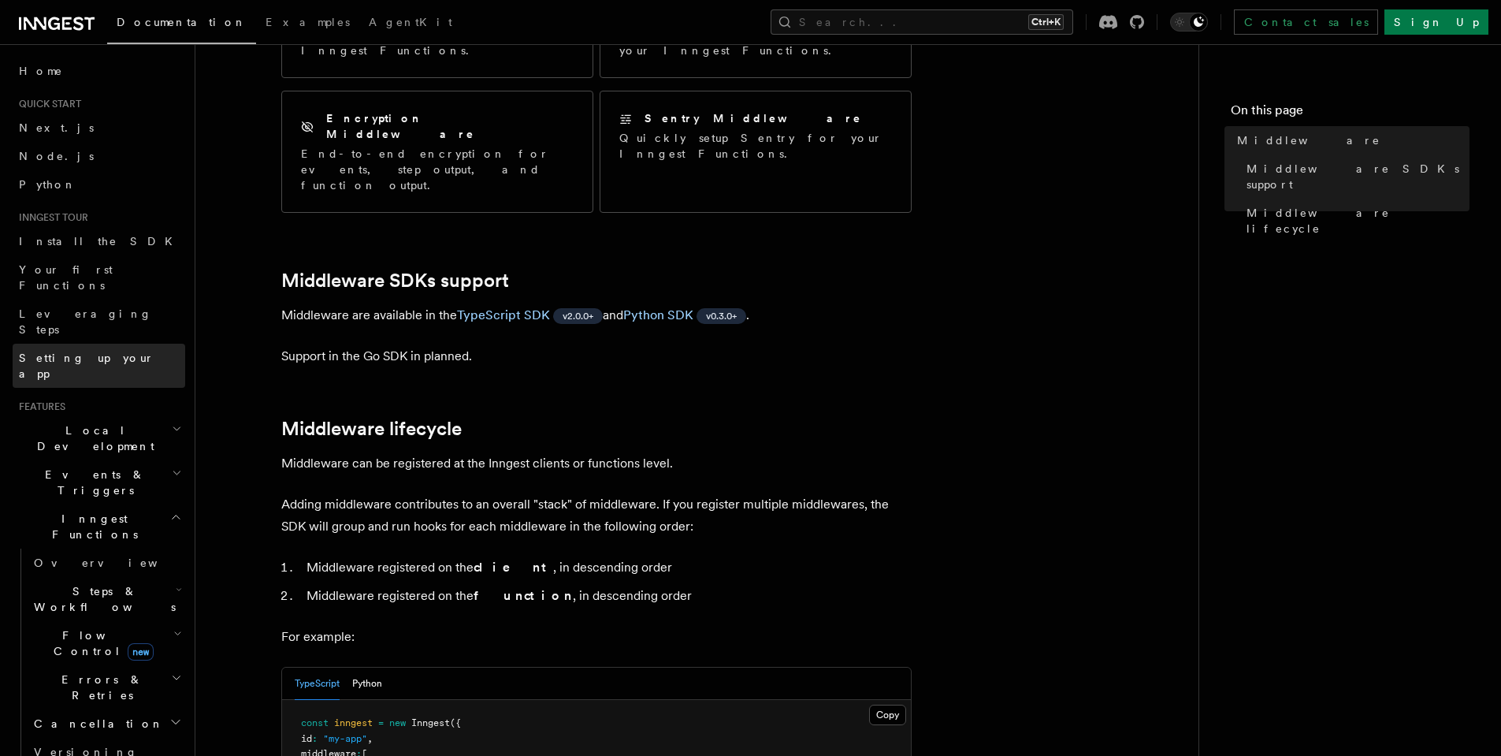
click at [117, 344] on link "Setting up your app" at bounding box center [99, 366] width 173 height 44
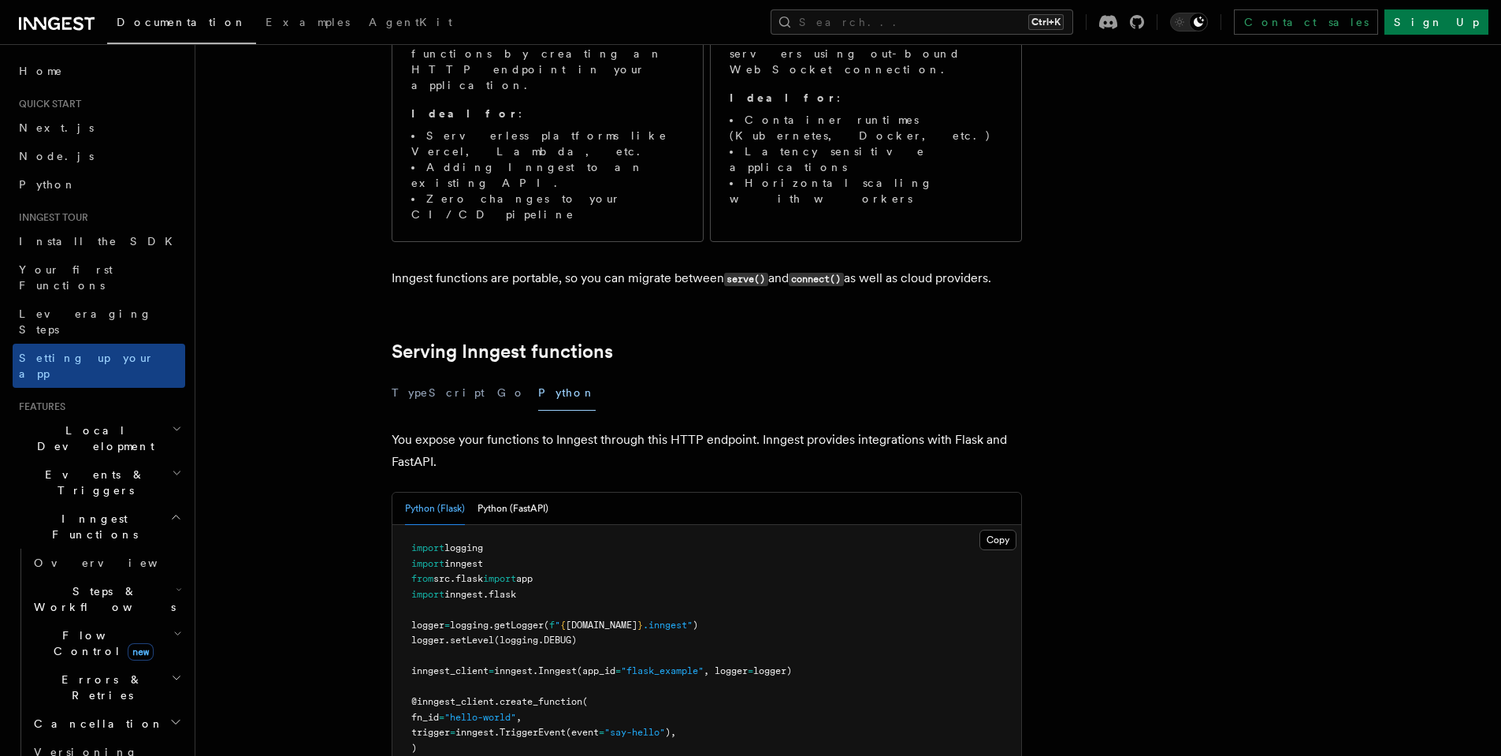
scroll to position [378, 0]
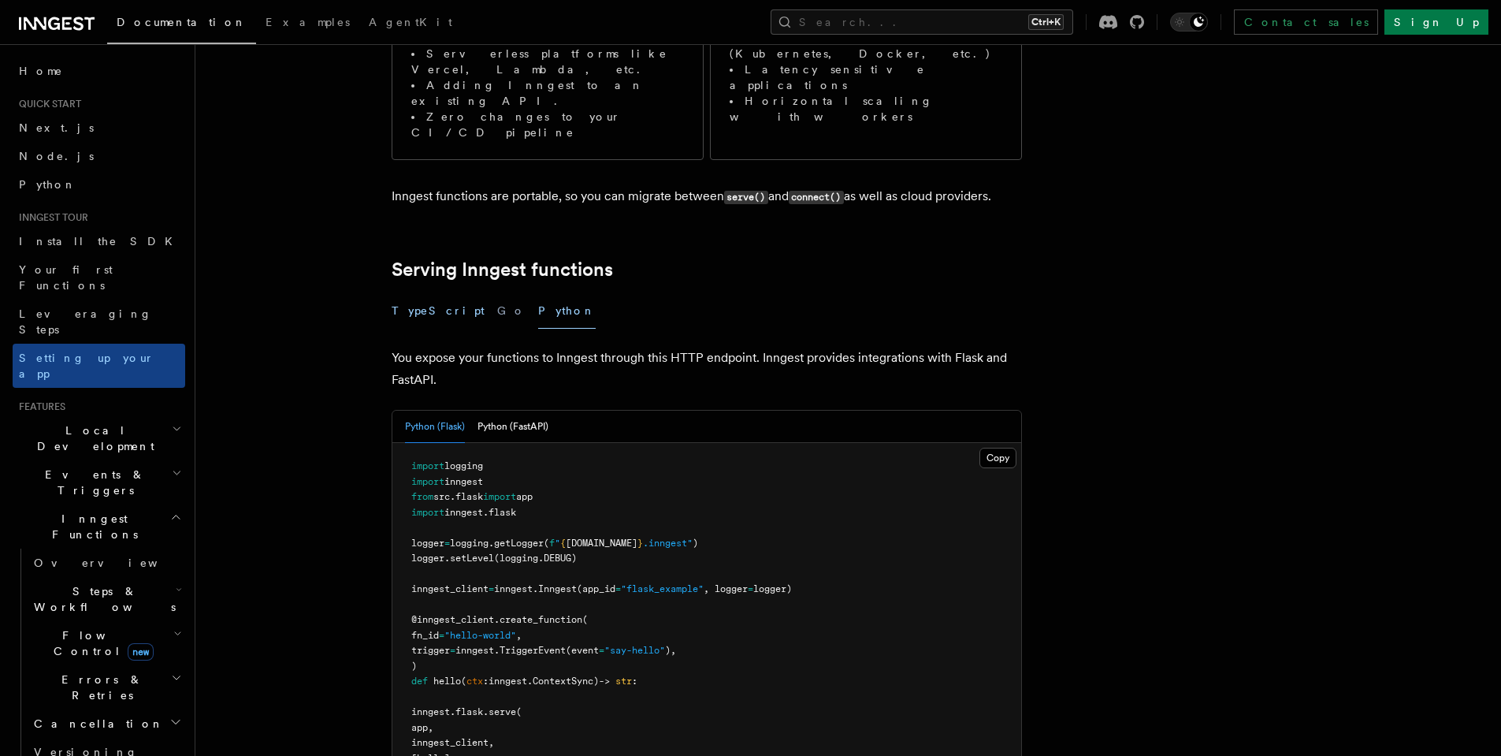
click at [410, 293] on button "TypeScript" at bounding box center [438, 310] width 93 height 35
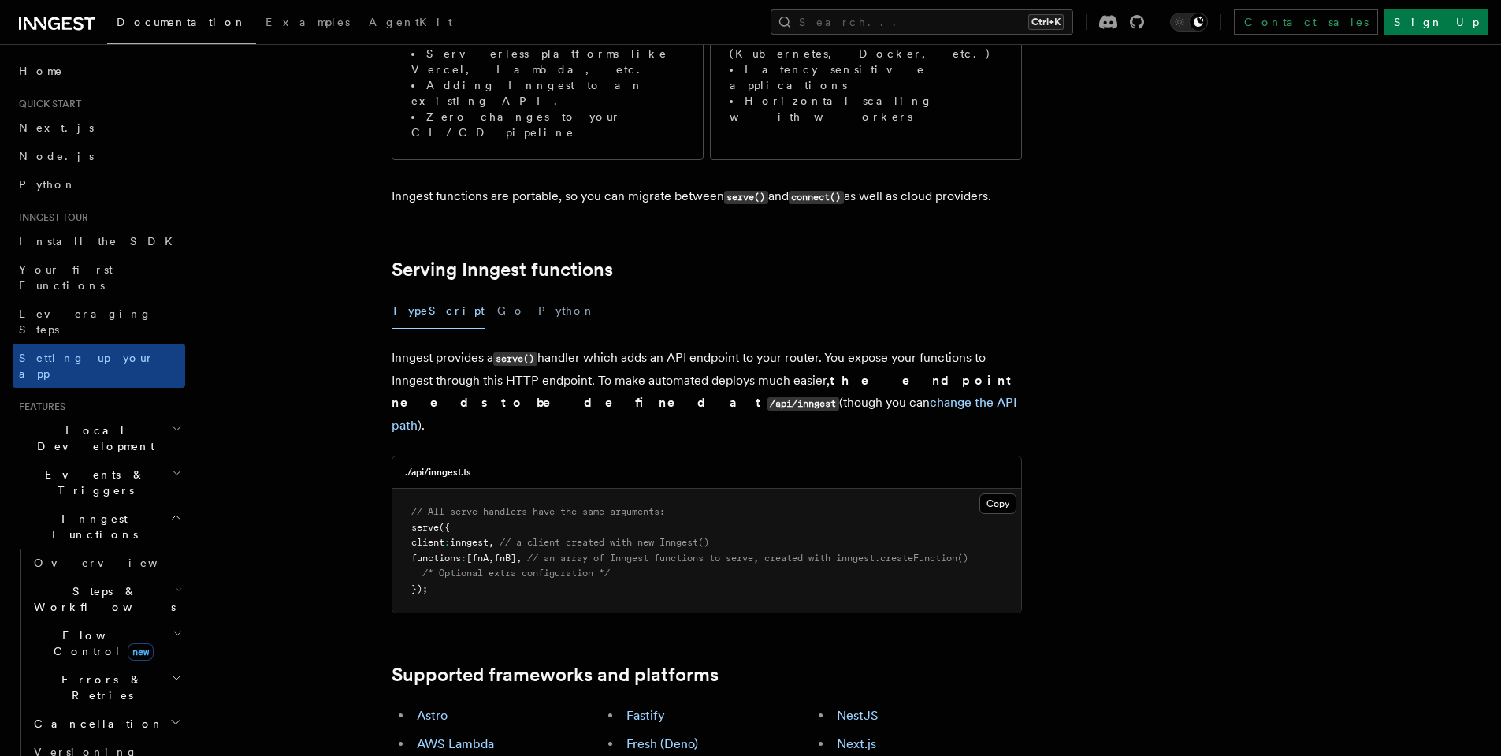
scroll to position [756, 0]
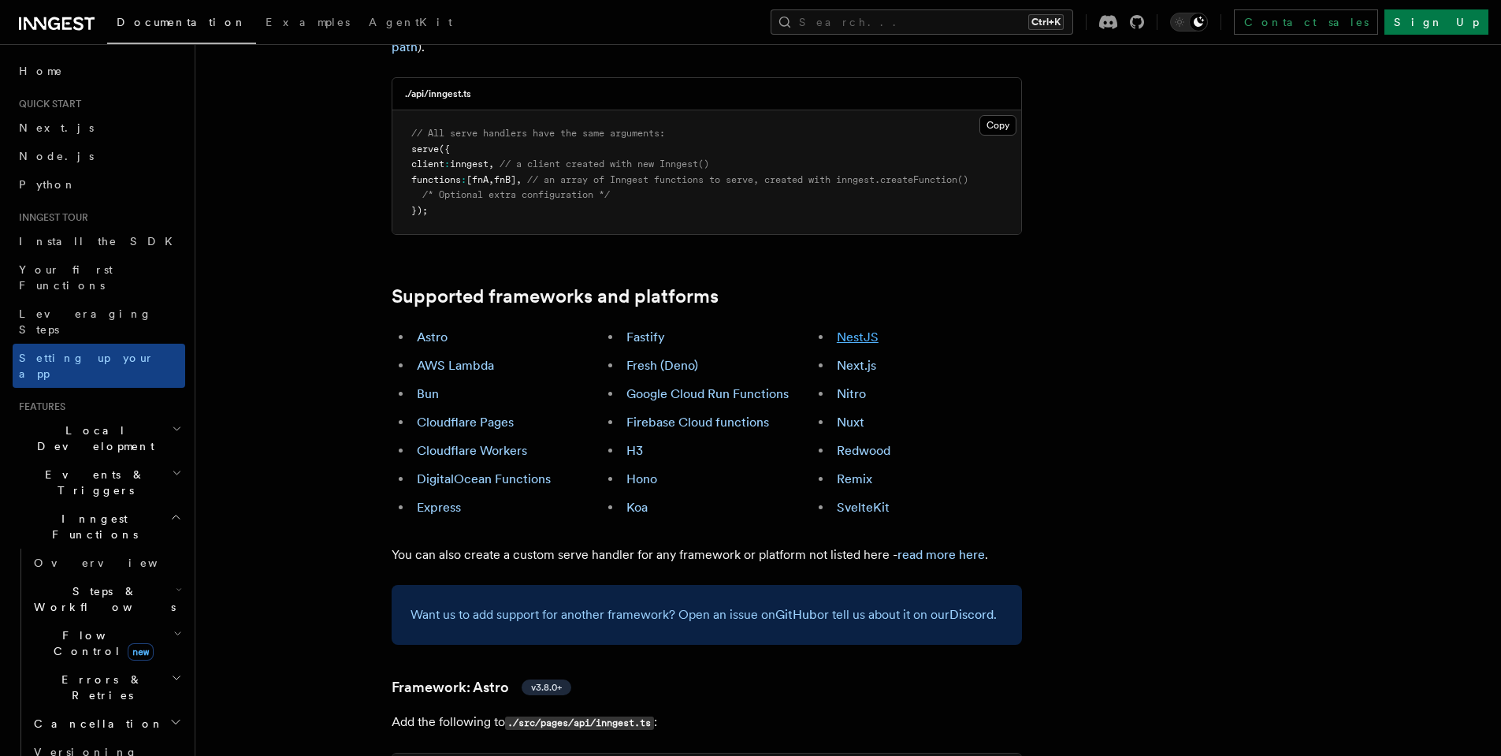
click at [869, 329] on link "NestJS" at bounding box center [858, 336] width 42 height 15
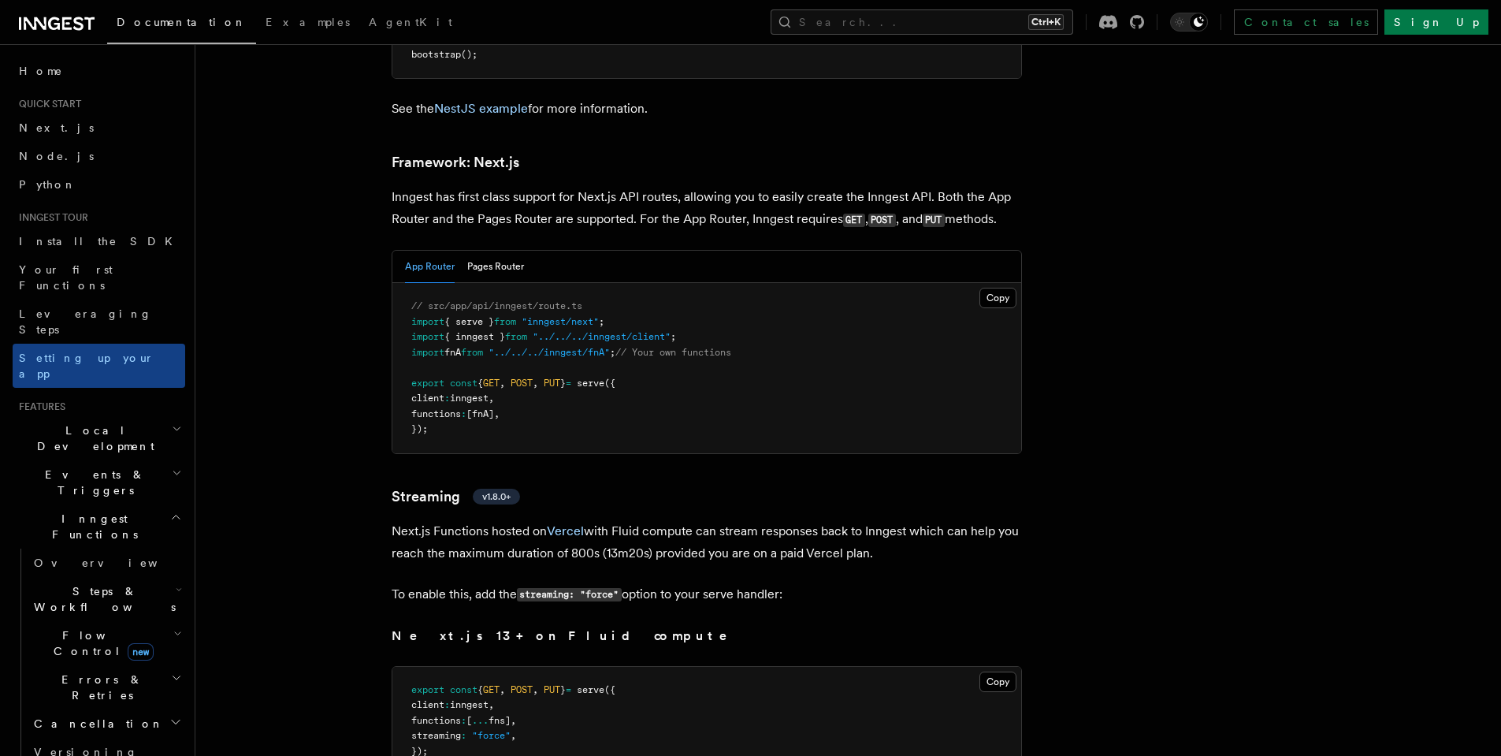
scroll to position [9455, 0]
